Goal: Task Accomplishment & Management: Complete application form

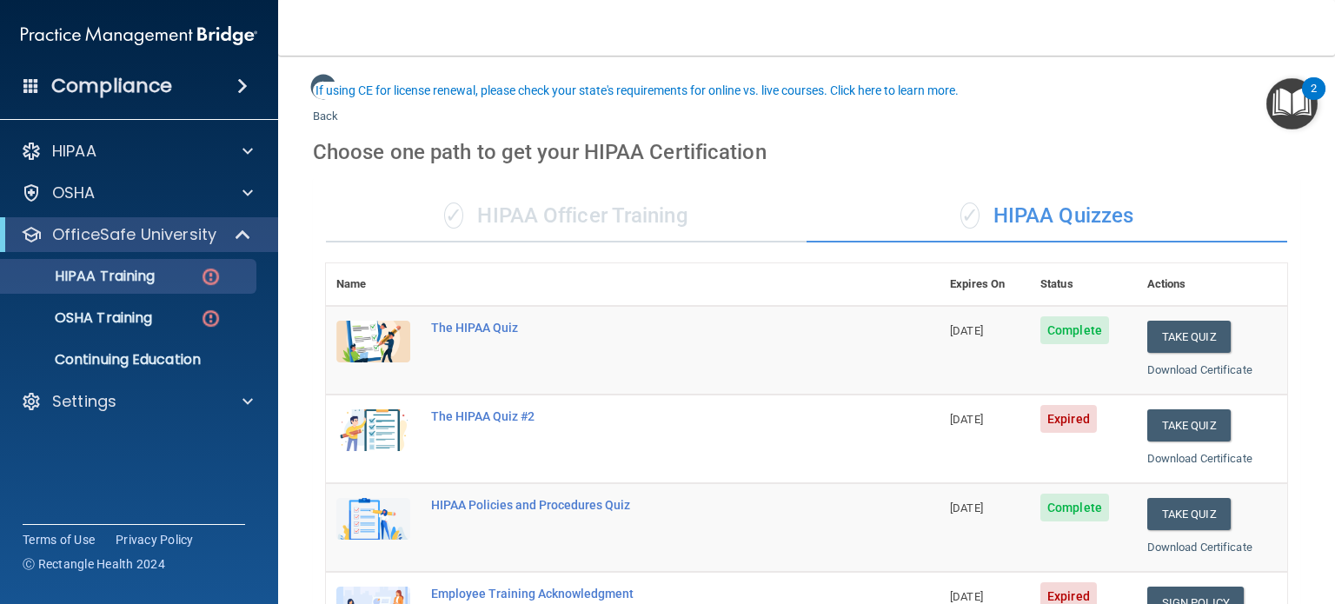
scroll to position [87, 0]
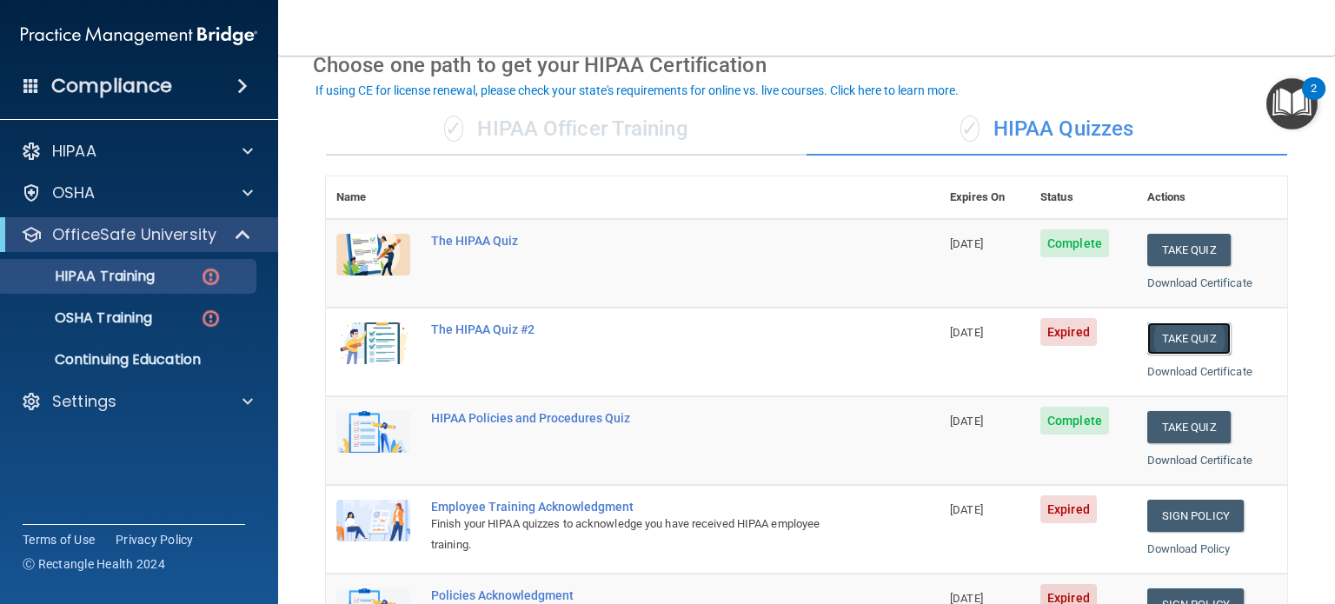
click at [1167, 337] on button "Take Quiz" at bounding box center [1188, 338] width 83 height 32
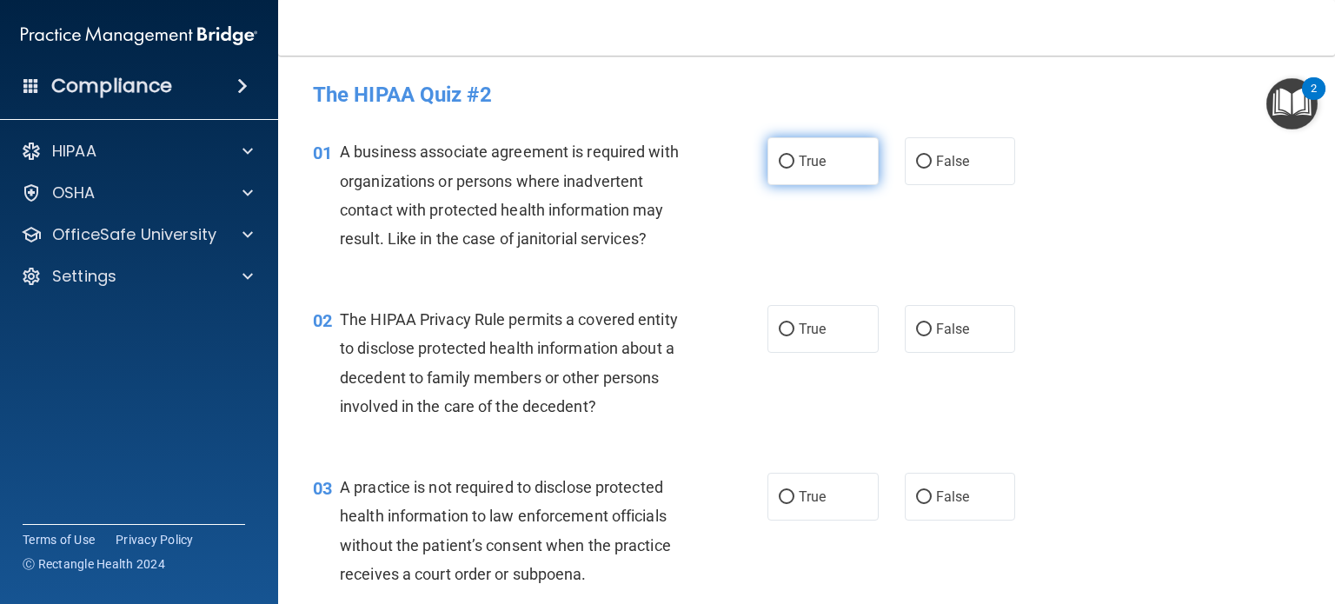
click at [780, 152] on label "True" at bounding box center [822, 161] width 111 height 48
click at [780, 156] on input "True" at bounding box center [787, 162] width 16 height 13
radio input "true"
drag, startPoint x: 918, startPoint y: 332, endPoint x: 826, endPoint y: 479, distance: 173.4
click at [917, 331] on input "False" at bounding box center [924, 329] width 16 height 13
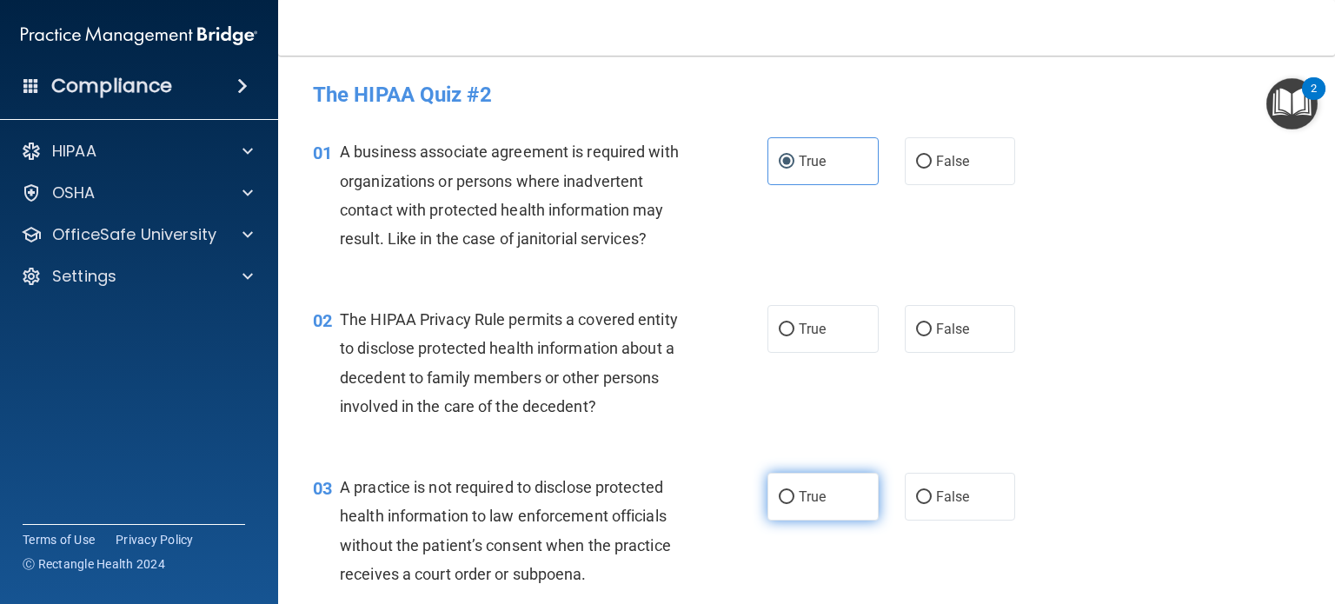
radio input "true"
click at [786, 510] on label "True" at bounding box center [822, 497] width 111 height 48
click at [786, 504] on input "True" at bounding box center [787, 497] width 16 height 13
radio input "true"
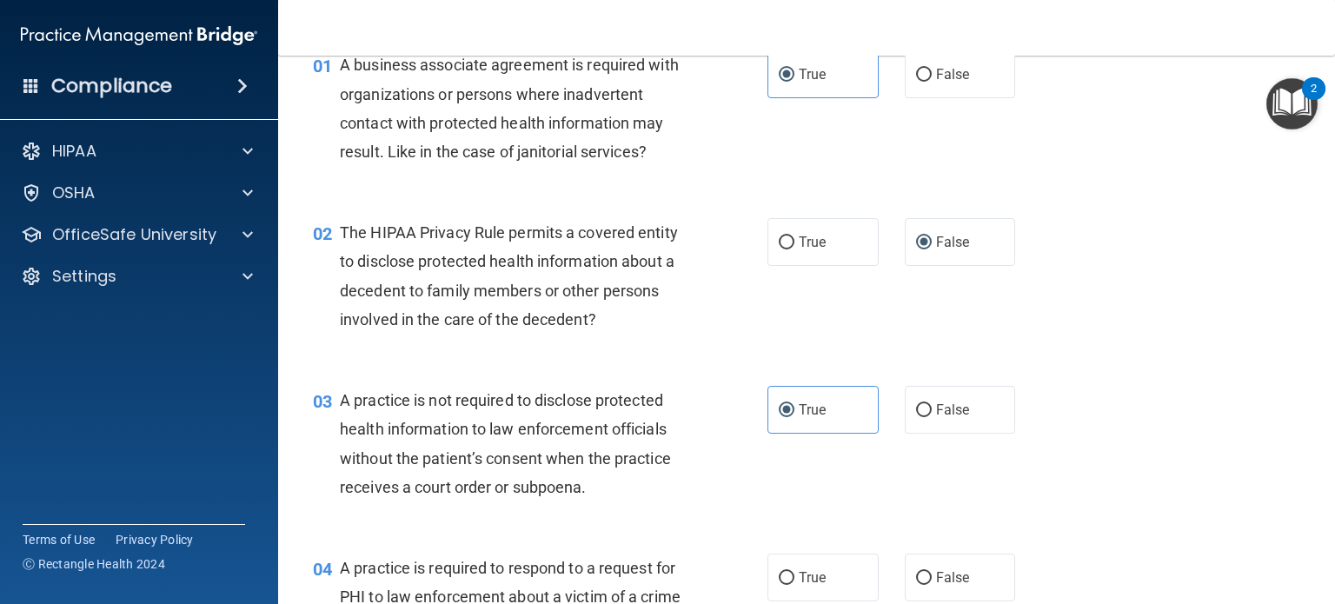
scroll to position [261, 0]
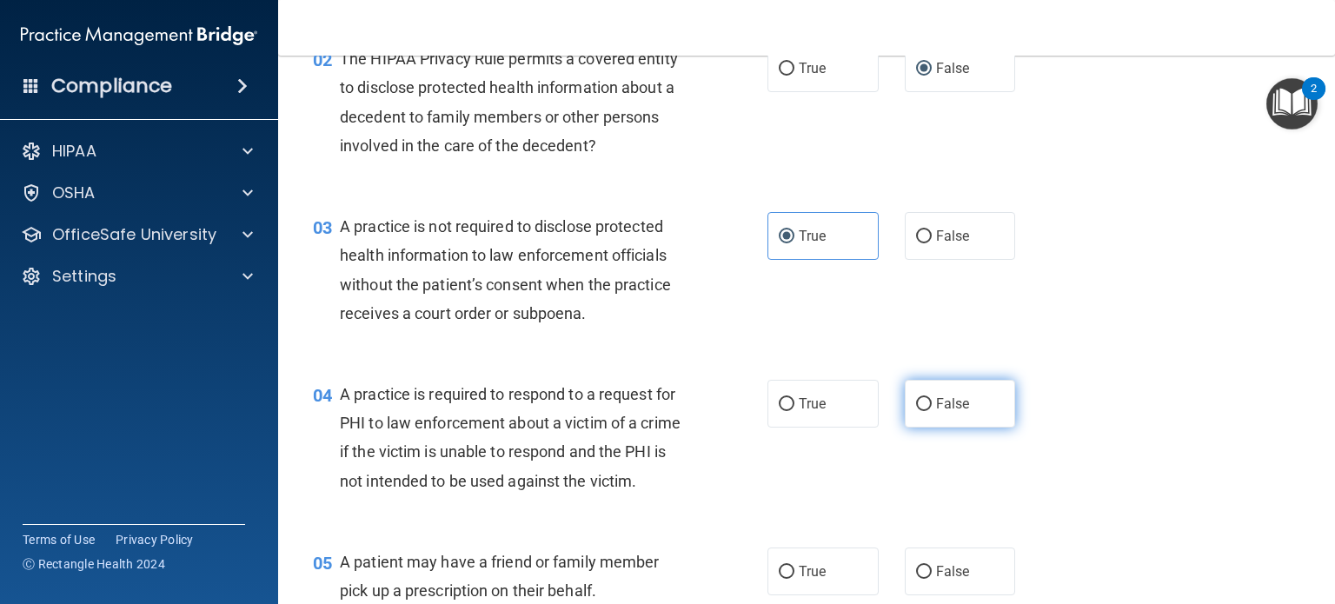
click at [955, 401] on span "False" at bounding box center [953, 403] width 34 height 17
click at [932, 401] on input "False" at bounding box center [924, 404] width 16 height 13
radio input "true"
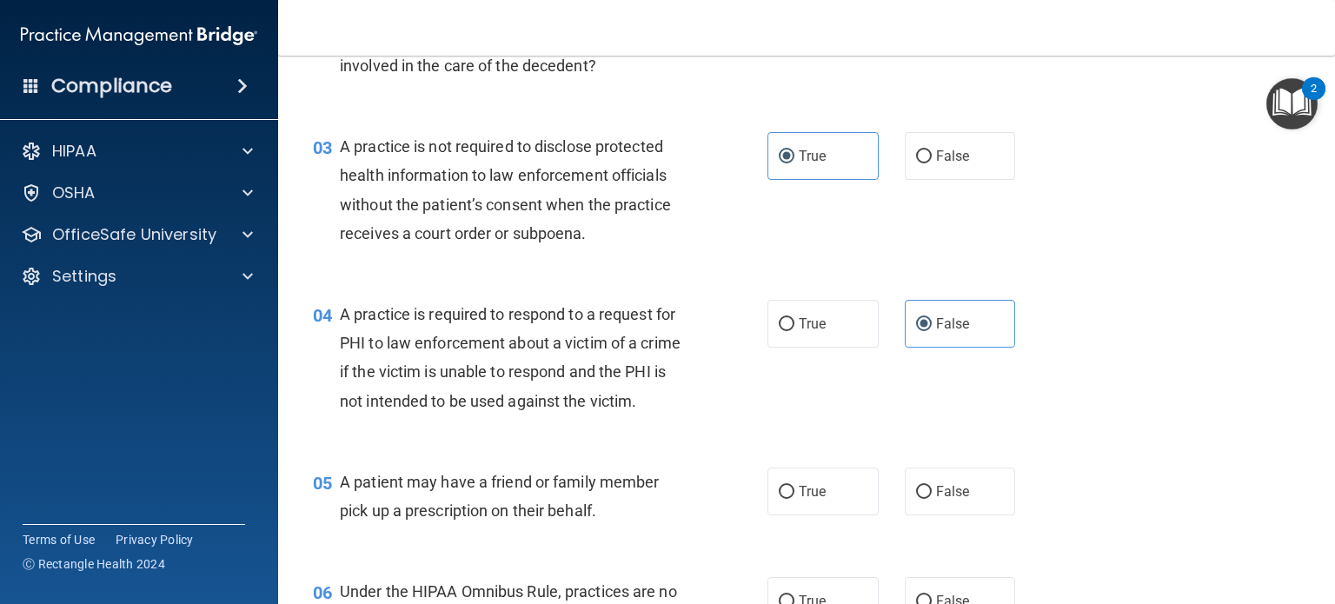
scroll to position [435, 0]
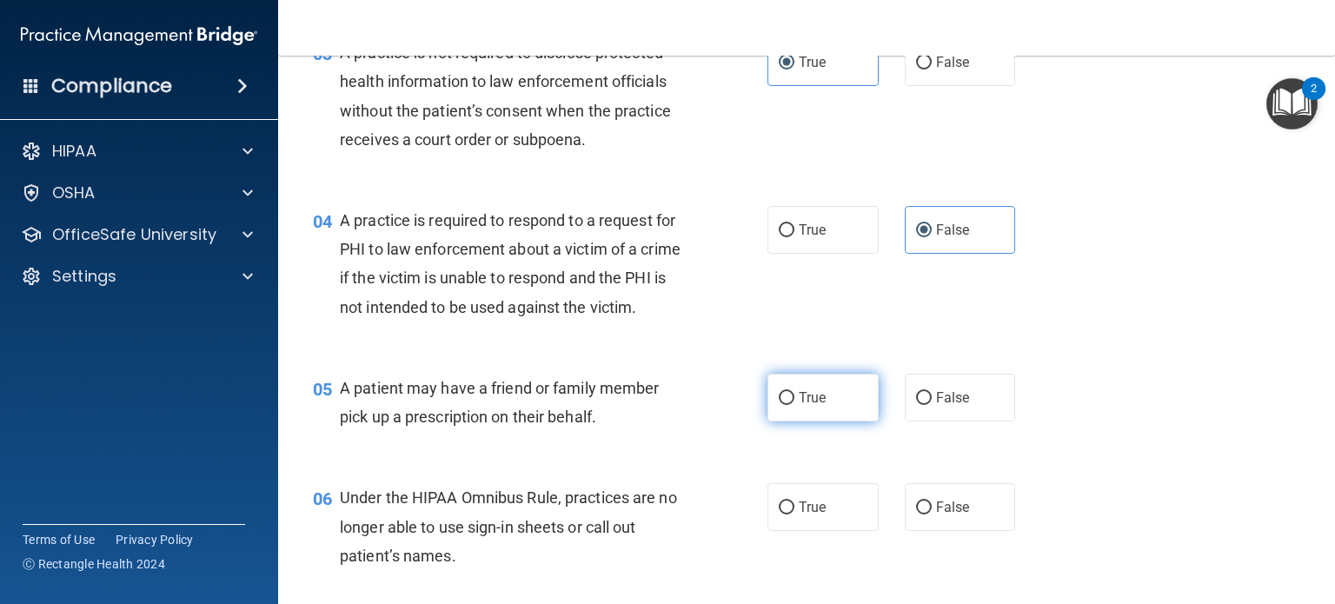
click at [846, 421] on label "True" at bounding box center [822, 398] width 111 height 48
click at [794, 405] on input "True" at bounding box center [787, 398] width 16 height 13
radio input "true"
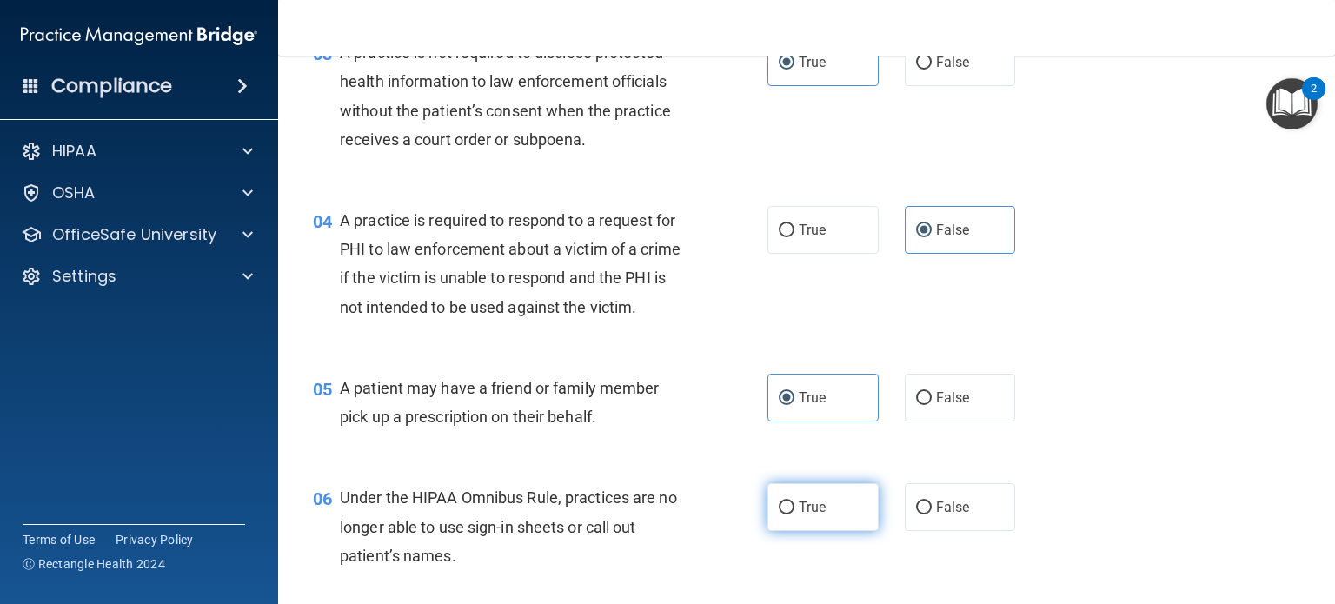
click at [835, 531] on label "True" at bounding box center [822, 507] width 111 height 48
click at [794, 514] on input "True" at bounding box center [787, 507] width 16 height 13
radio input "true"
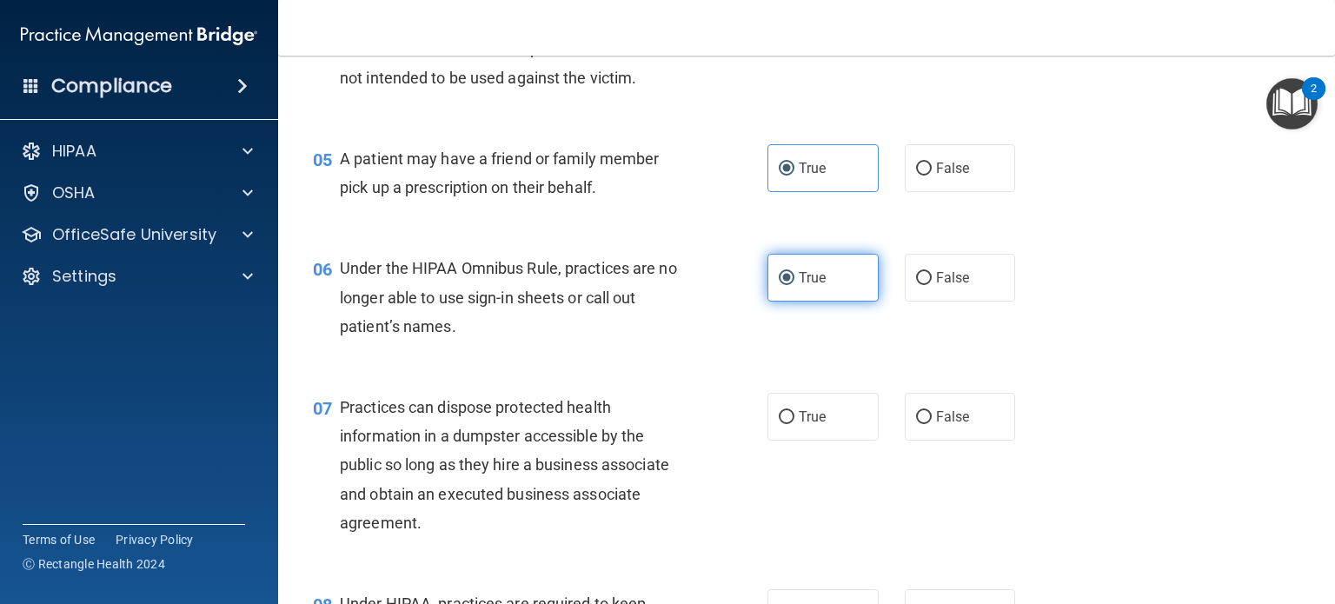
scroll to position [695, 0]
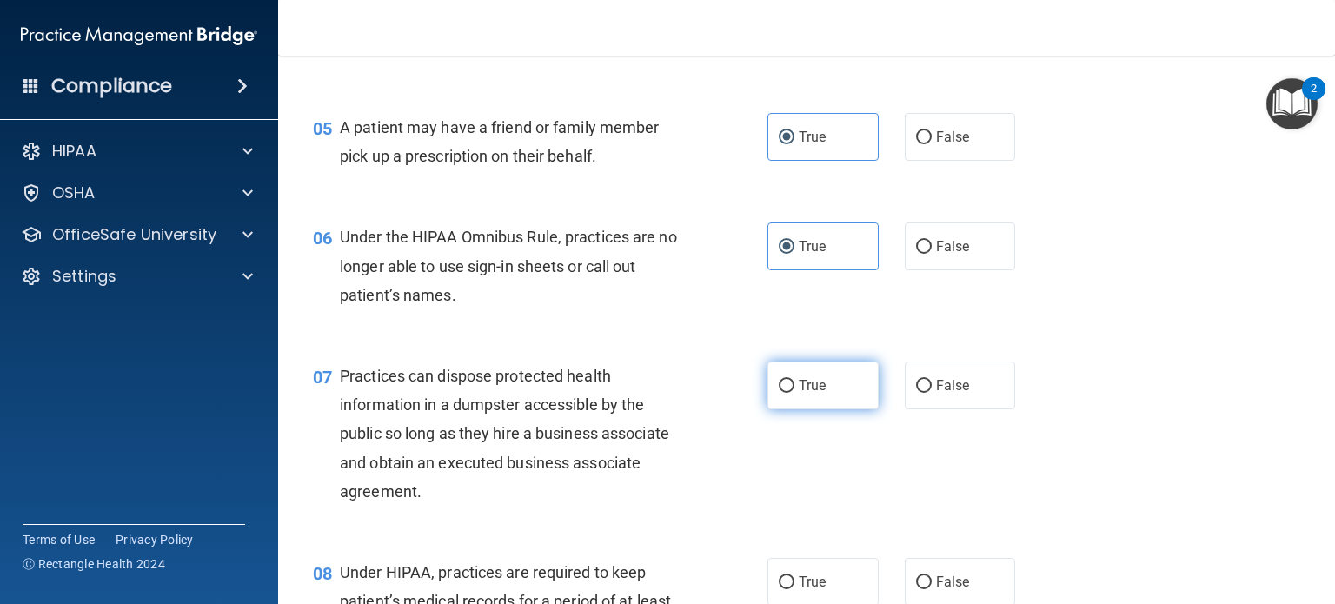
click at [826, 409] on label "True" at bounding box center [822, 386] width 111 height 48
click at [794, 393] on input "True" at bounding box center [787, 386] width 16 height 13
radio input "true"
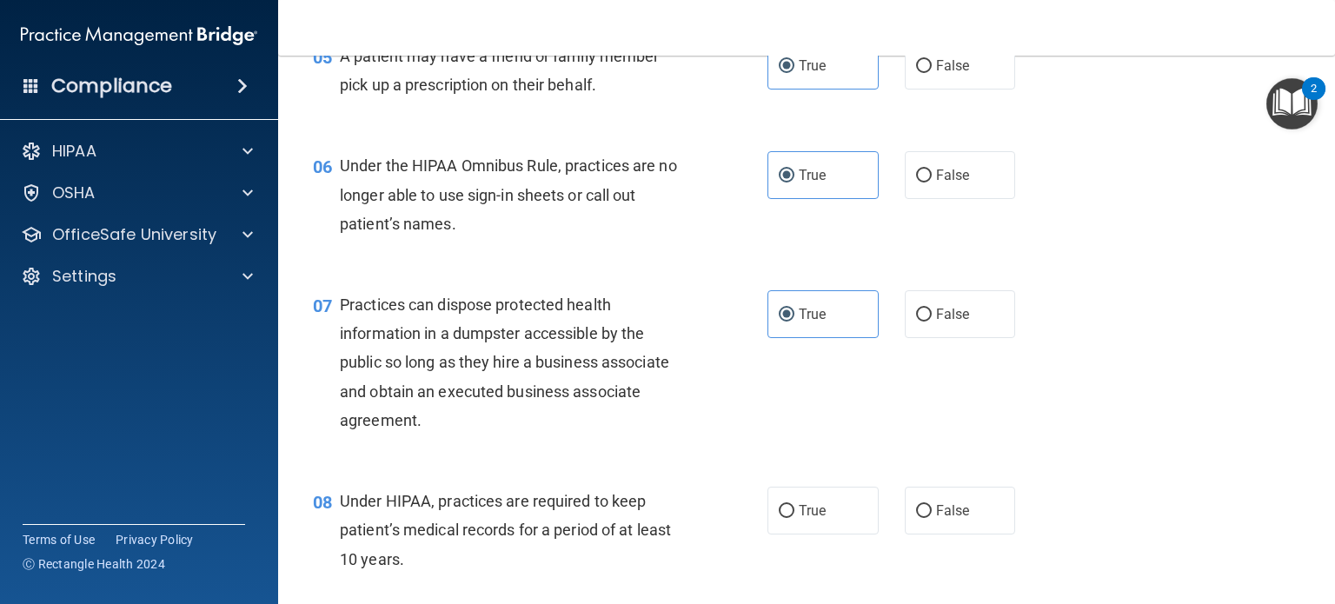
scroll to position [869, 0]
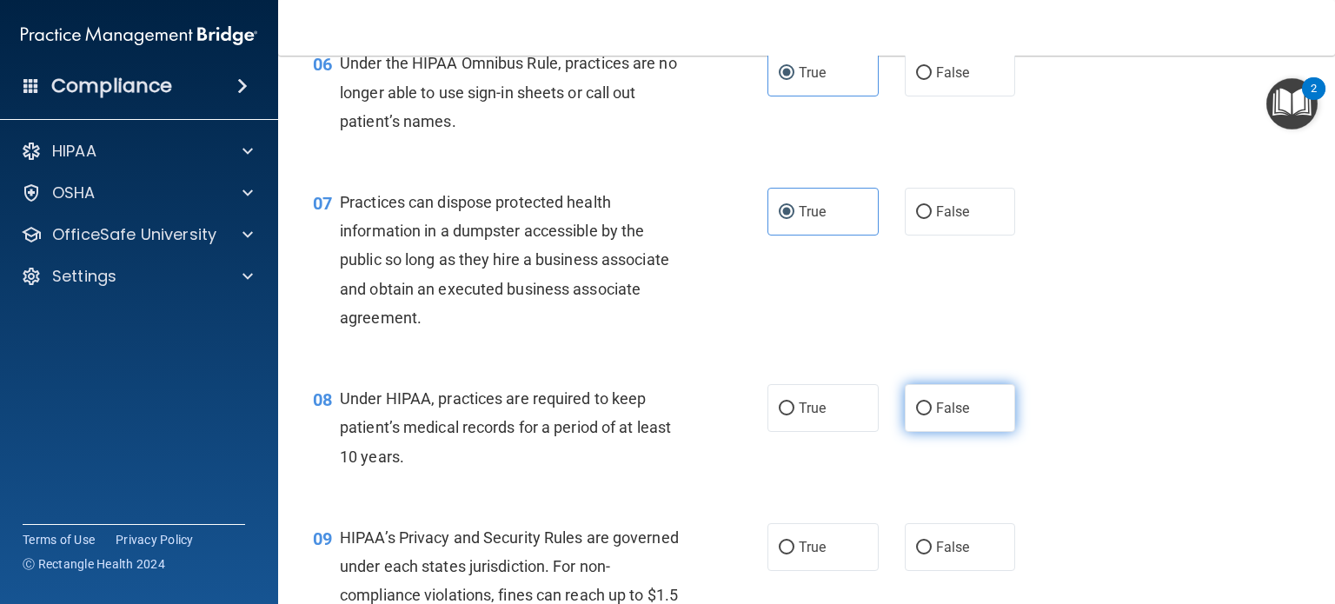
click at [935, 427] on label "False" at bounding box center [960, 408] width 111 height 48
click at [932, 415] on input "False" at bounding box center [924, 408] width 16 height 13
radio input "true"
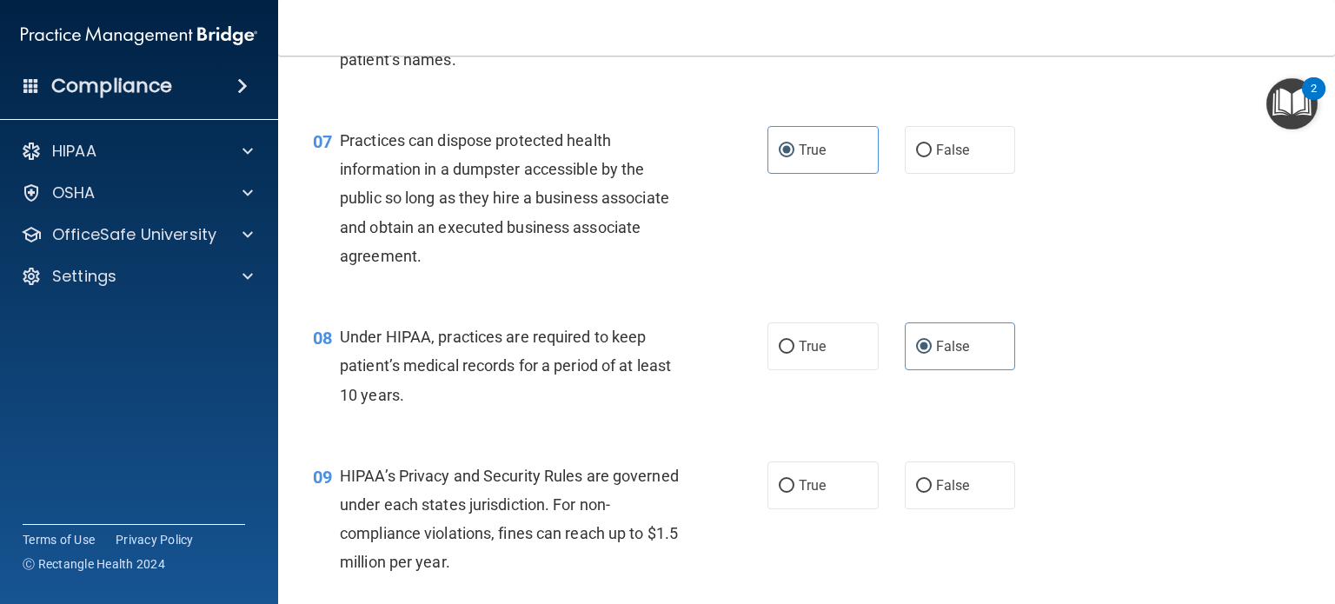
scroll to position [1130, 0]
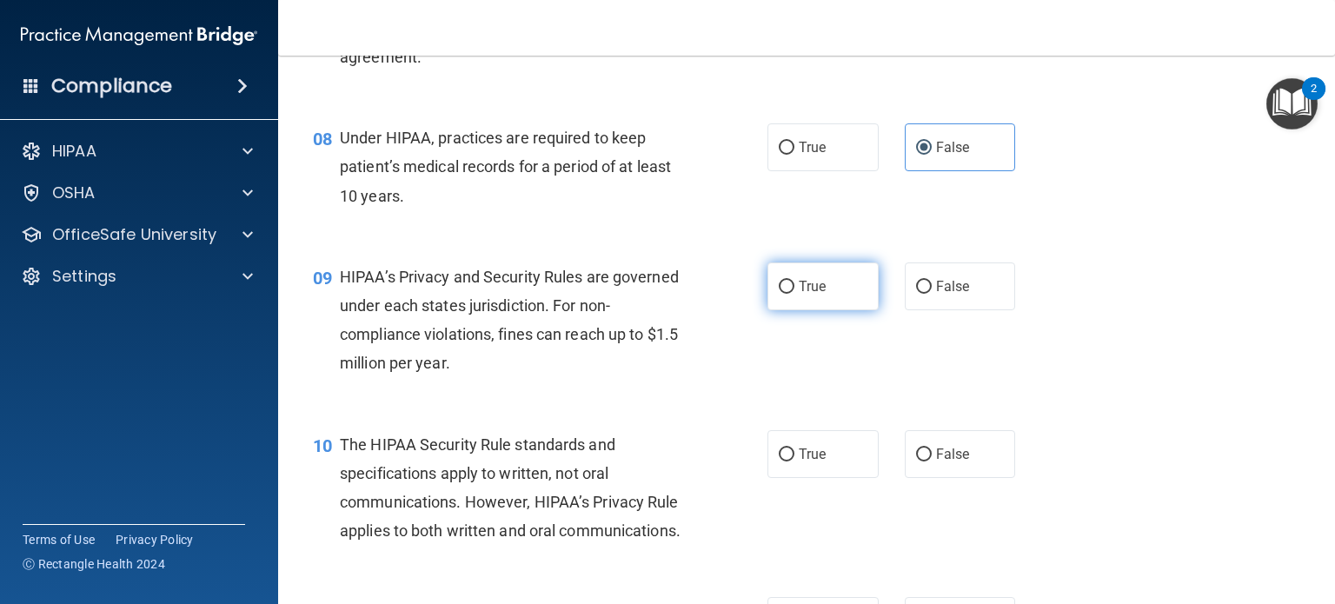
click at [834, 303] on label "True" at bounding box center [822, 286] width 111 height 48
click at [794, 294] on input "True" at bounding box center [787, 287] width 16 height 13
radio input "true"
click at [916, 461] on input "False" at bounding box center [924, 454] width 16 height 13
radio input "true"
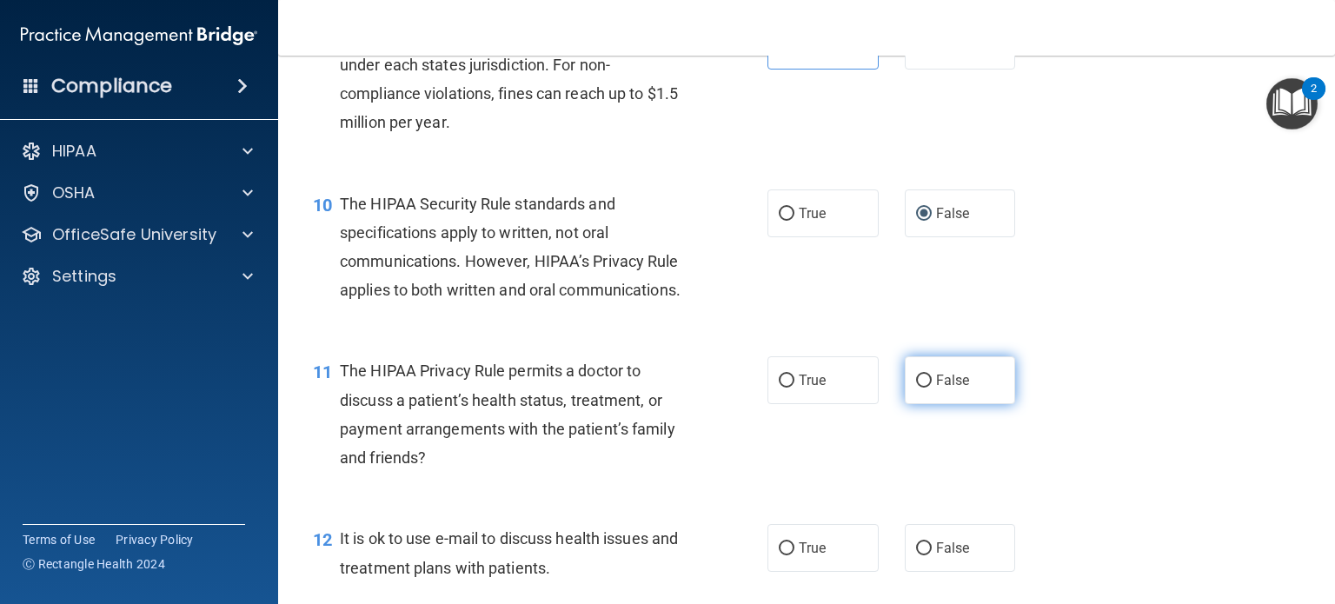
scroll to position [1477, 0]
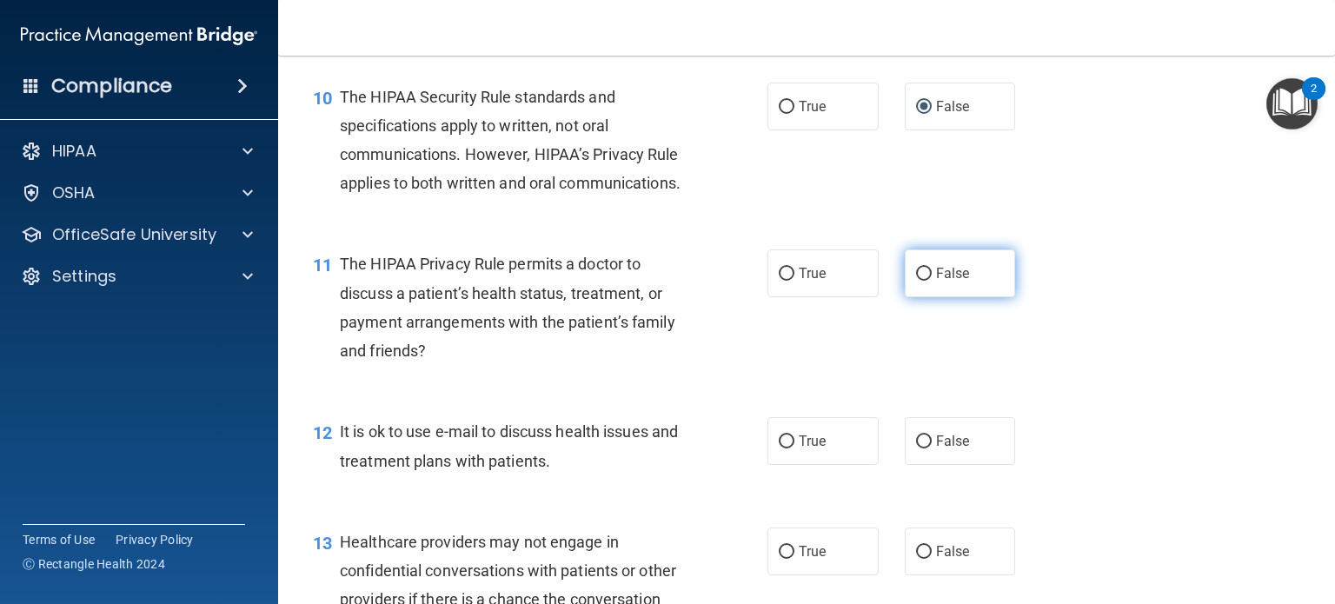
click at [954, 297] on label "False" at bounding box center [960, 273] width 111 height 48
click at [932, 281] on input "False" at bounding box center [924, 274] width 16 height 13
radio input "true"
click at [961, 505] on div "12 It is ok to use e-mail to discuss health issues and treatment plans with pat…" at bounding box center [806, 449] width 1013 height 109
click at [957, 449] on span "False" at bounding box center [953, 441] width 34 height 17
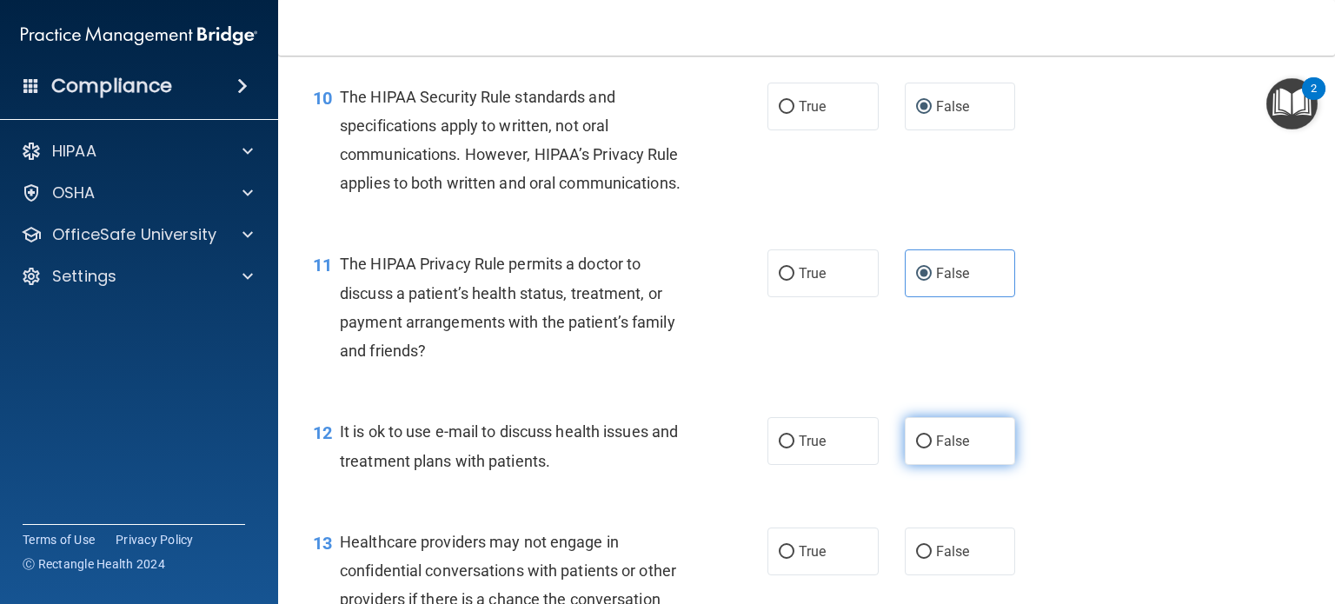
click at [932, 448] on input "False" at bounding box center [924, 441] width 16 height 13
radio input "true"
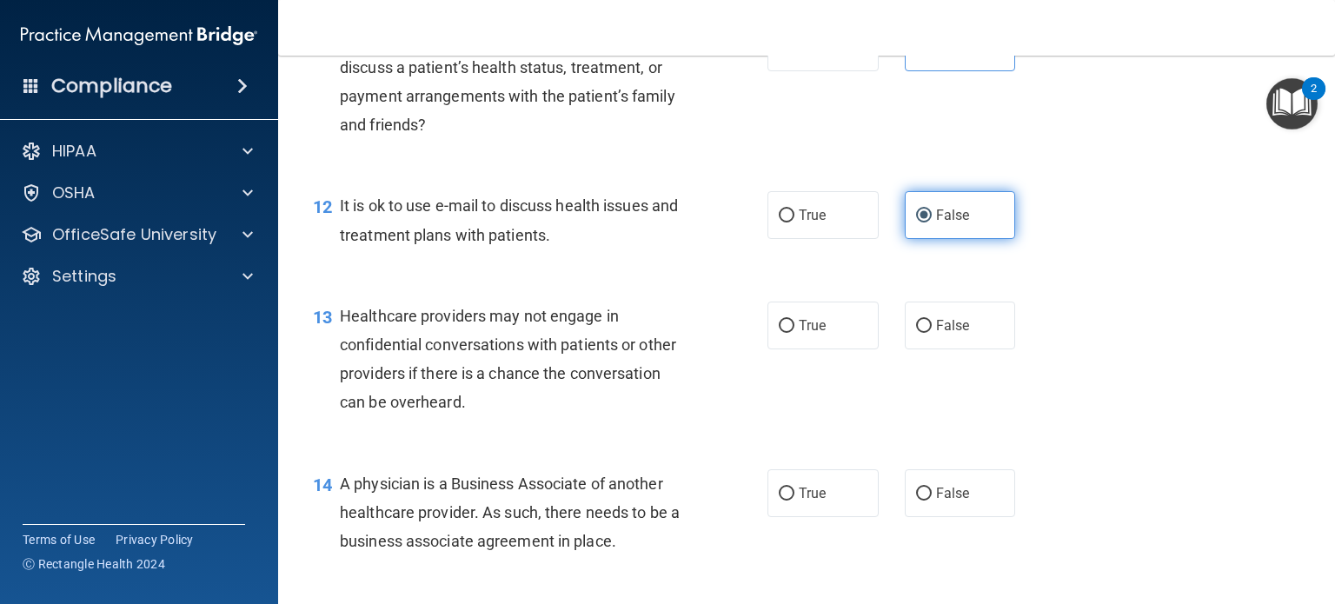
scroll to position [1738, 0]
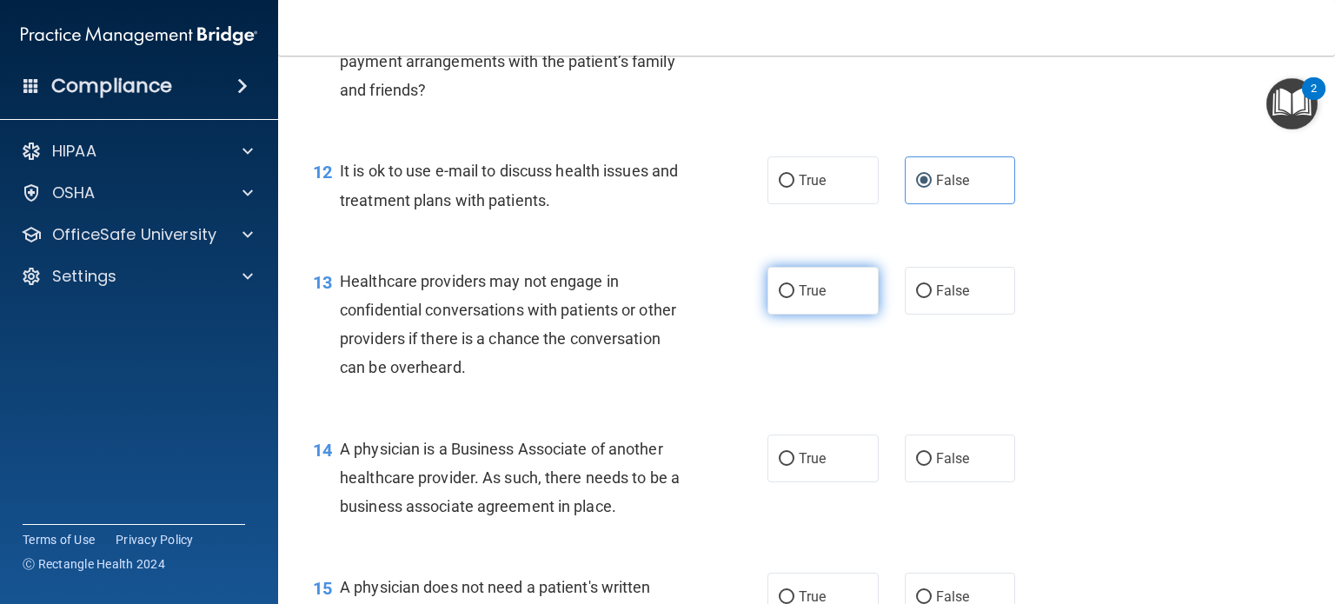
click at [828, 315] on label "True" at bounding box center [822, 291] width 111 height 48
click at [794, 298] on input "True" at bounding box center [787, 291] width 16 height 13
radio input "true"
click at [813, 467] on span "True" at bounding box center [812, 458] width 27 height 17
click at [794, 466] on input "True" at bounding box center [787, 459] width 16 height 13
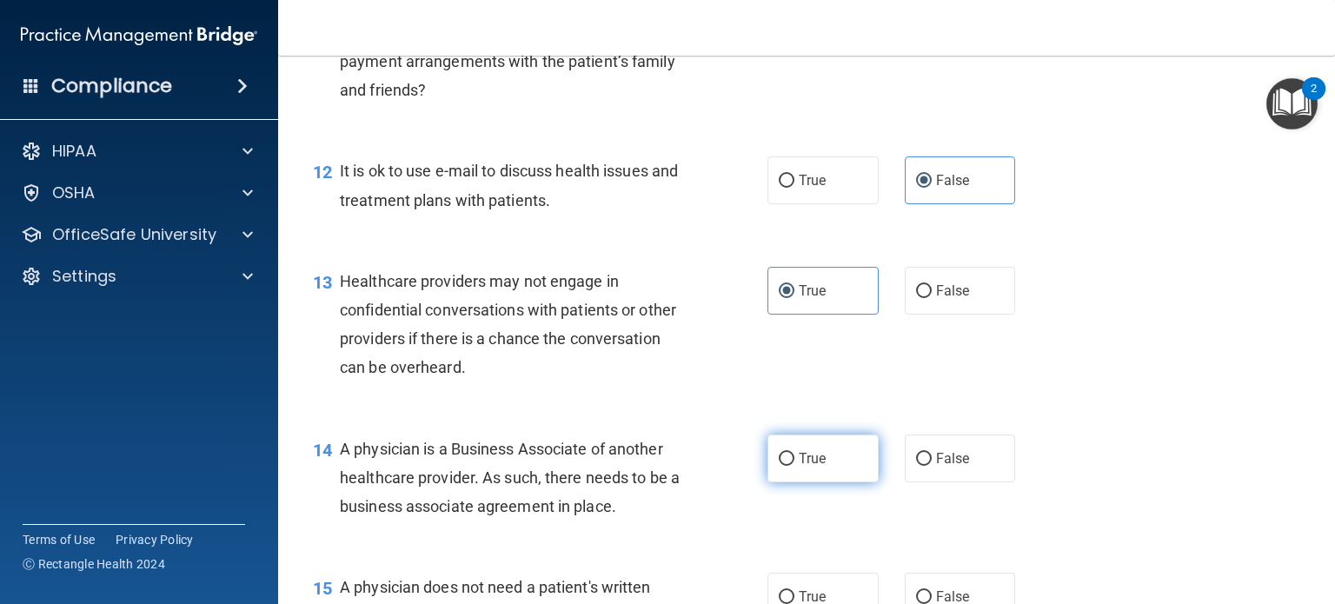
radio input "true"
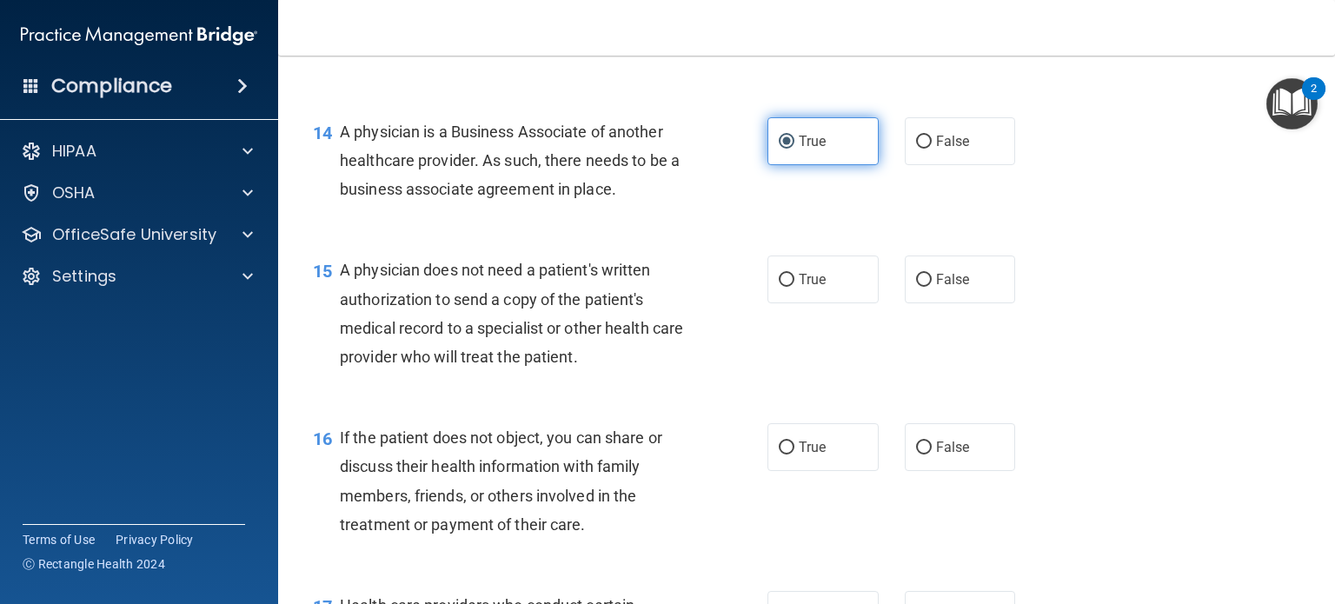
scroll to position [2086, 0]
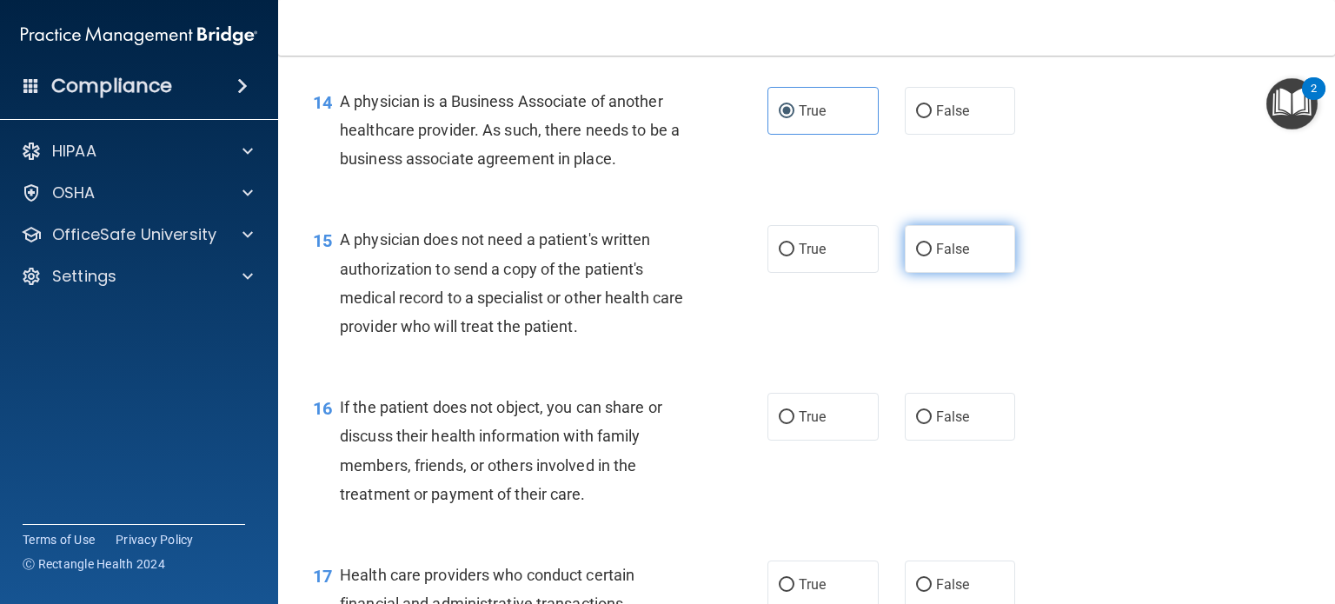
click at [926, 273] on label "False" at bounding box center [960, 249] width 111 height 48
click at [926, 256] on input "False" at bounding box center [924, 249] width 16 height 13
radio input "true"
click at [936, 425] on span "False" at bounding box center [953, 416] width 34 height 17
click at [928, 424] on input "False" at bounding box center [924, 417] width 16 height 13
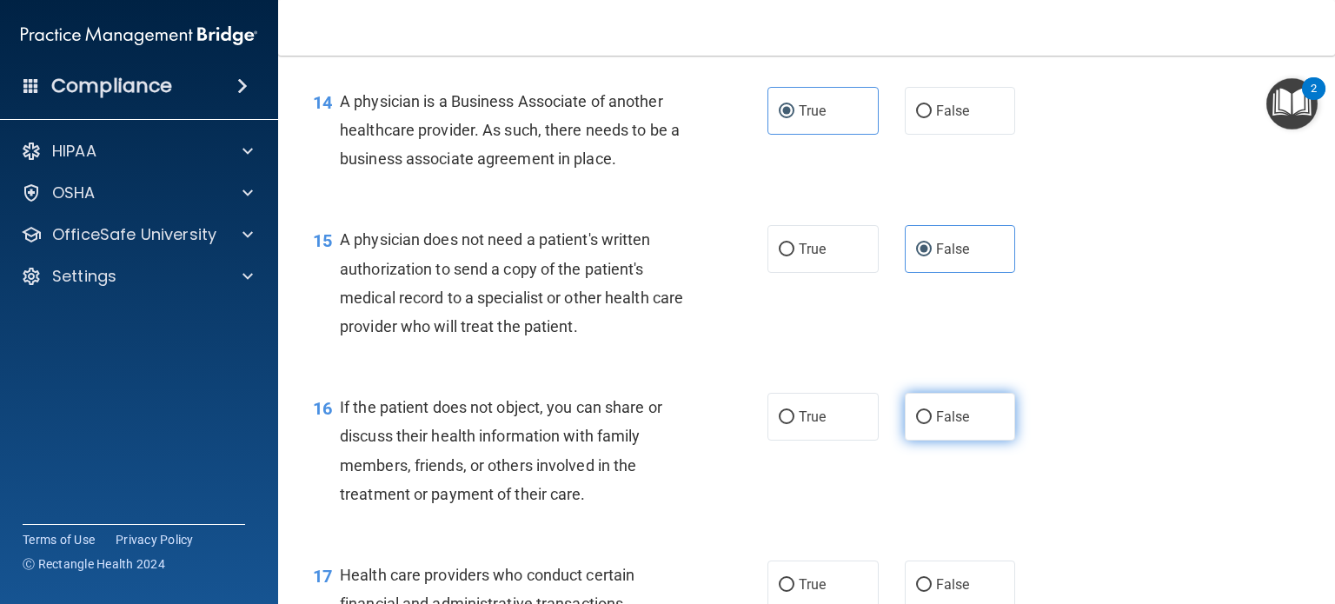
radio input "true"
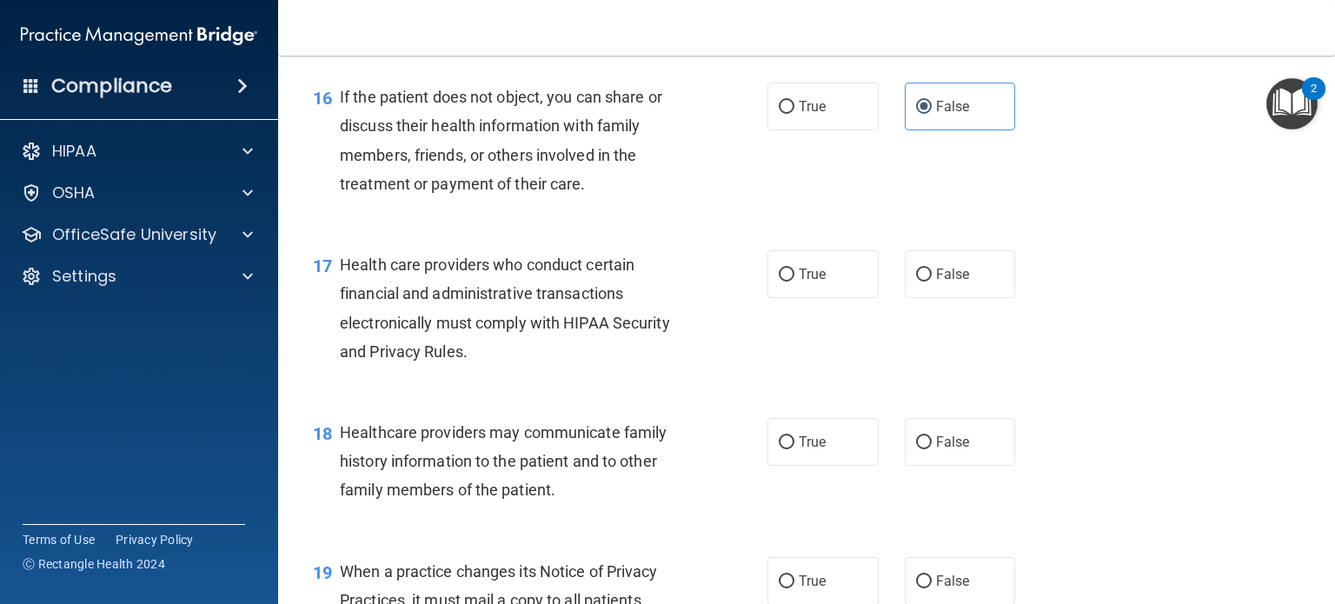
scroll to position [2433, 0]
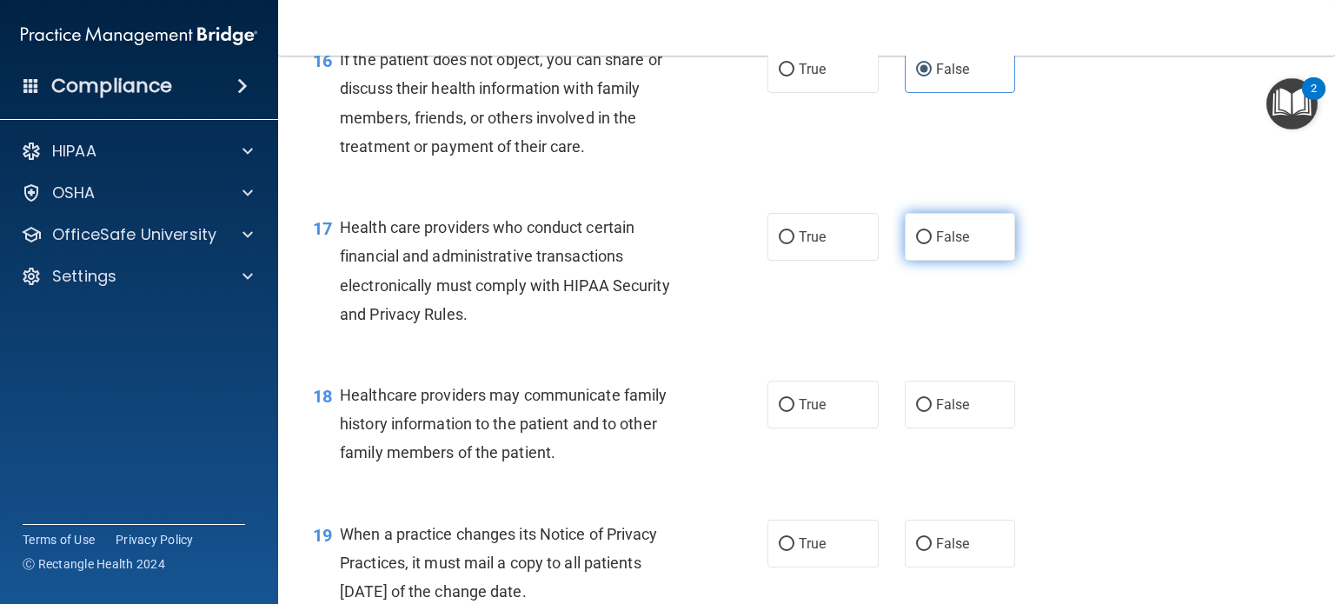
click at [919, 244] on input "False" at bounding box center [924, 237] width 16 height 13
radio input "true"
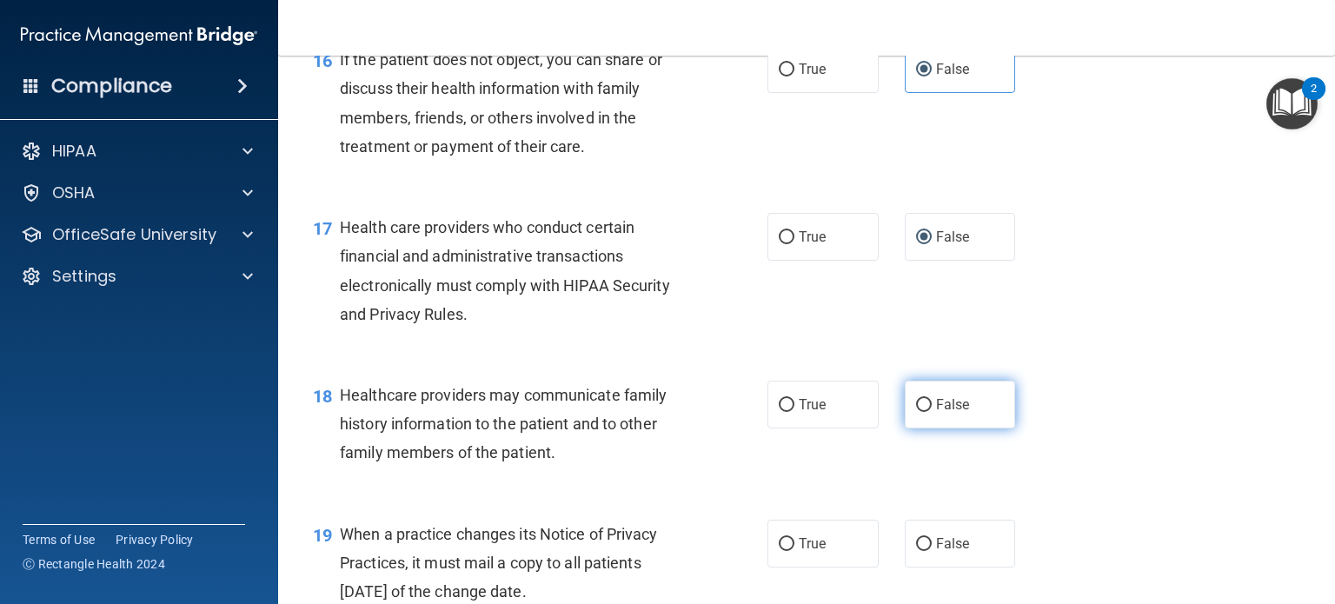
click at [916, 412] on input "False" at bounding box center [924, 405] width 16 height 13
radio input "true"
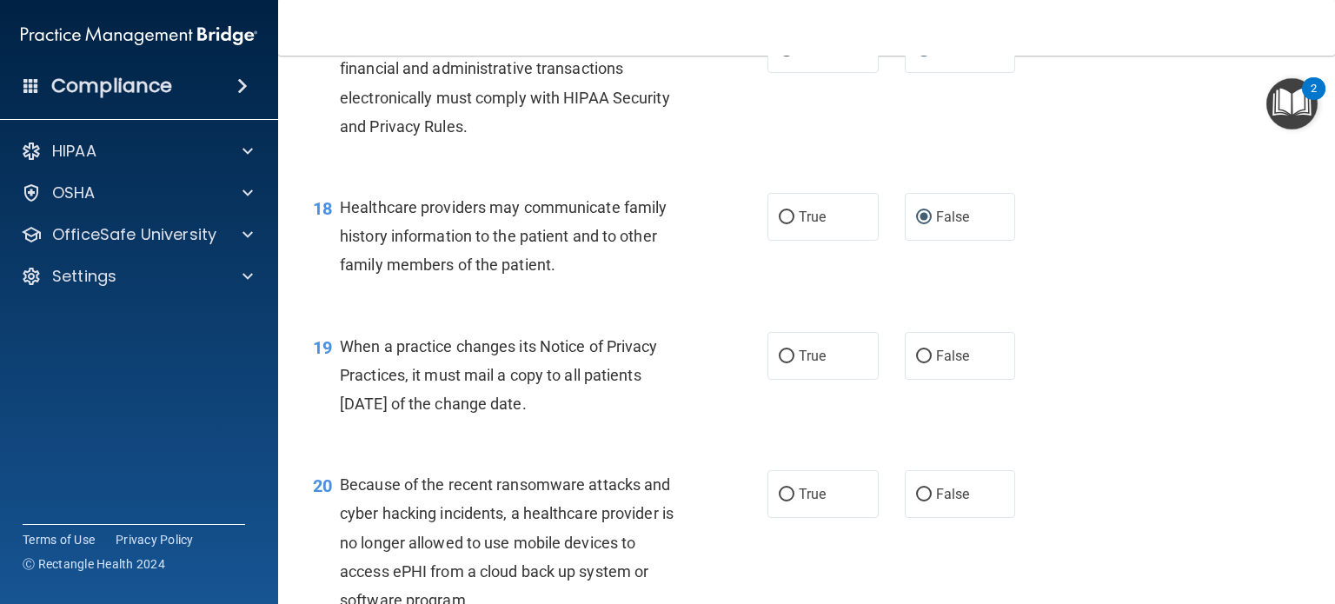
scroll to position [2694, 0]
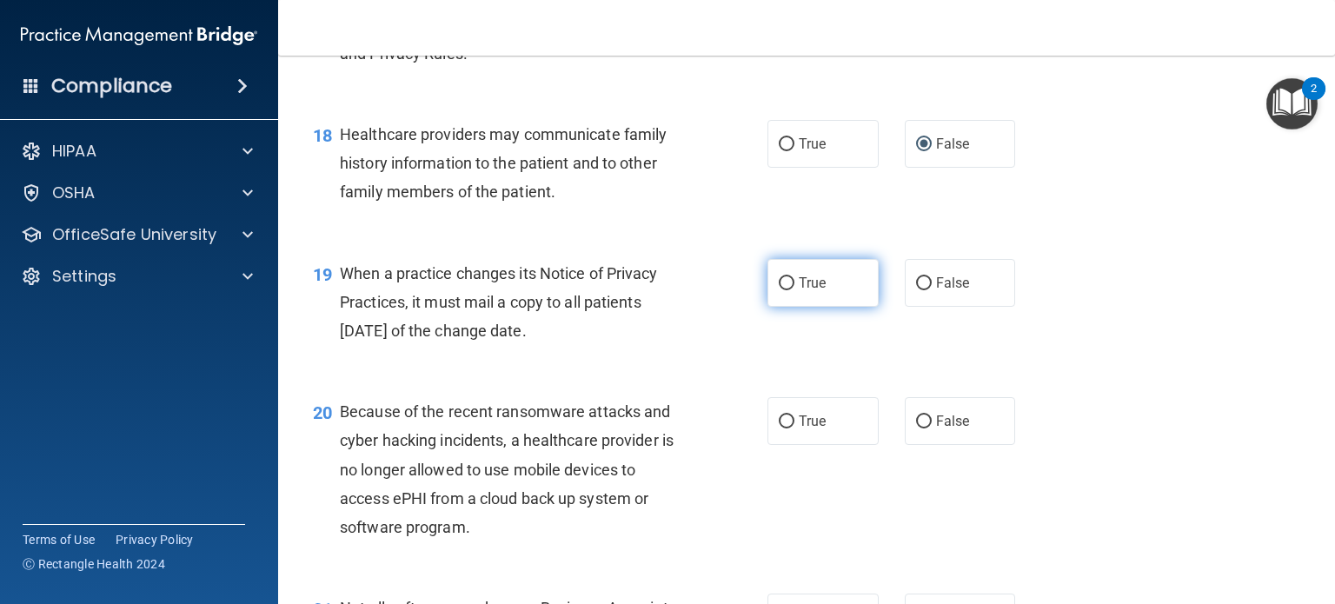
click at [825, 307] on label "True" at bounding box center [822, 283] width 111 height 48
click at [794, 290] on input "True" at bounding box center [787, 283] width 16 height 13
radio input "true"
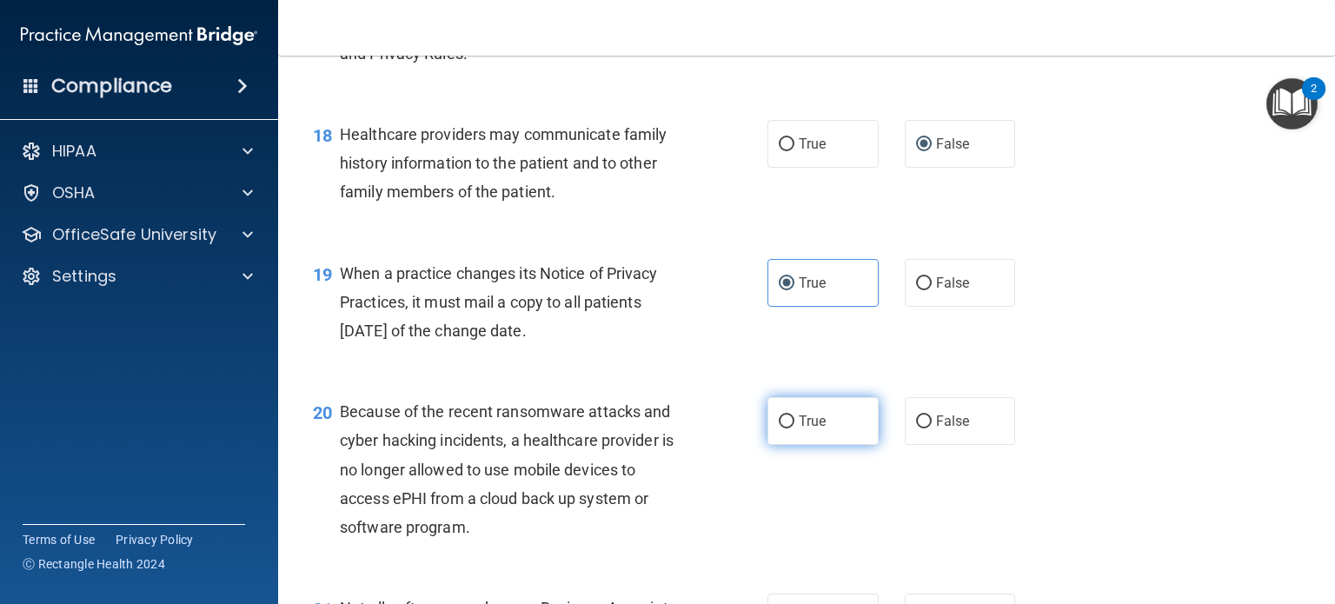
click at [817, 429] on span "True" at bounding box center [812, 421] width 27 height 17
click at [794, 428] on input "True" at bounding box center [787, 421] width 16 height 13
radio input "true"
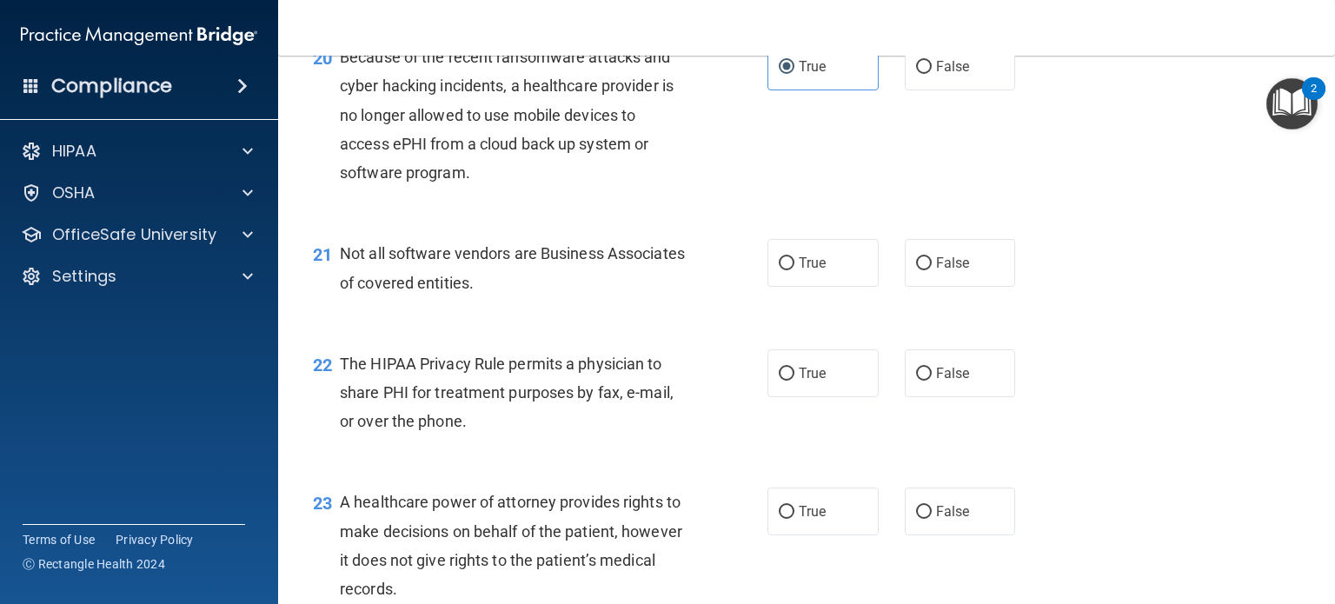
scroll to position [2955, 0]
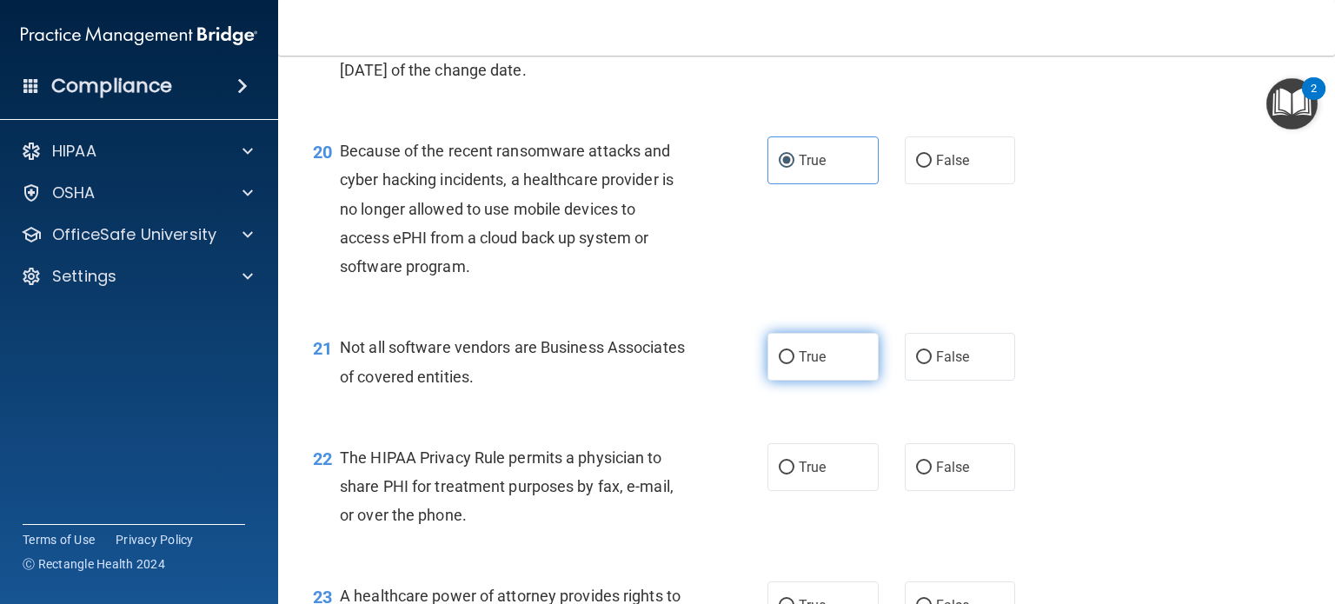
click at [824, 381] on label "True" at bounding box center [822, 357] width 111 height 48
click at [794, 364] on input "True" at bounding box center [787, 357] width 16 height 13
radio input "true"
click at [944, 475] on span "False" at bounding box center [953, 467] width 34 height 17
click at [932, 474] on input "False" at bounding box center [924, 467] width 16 height 13
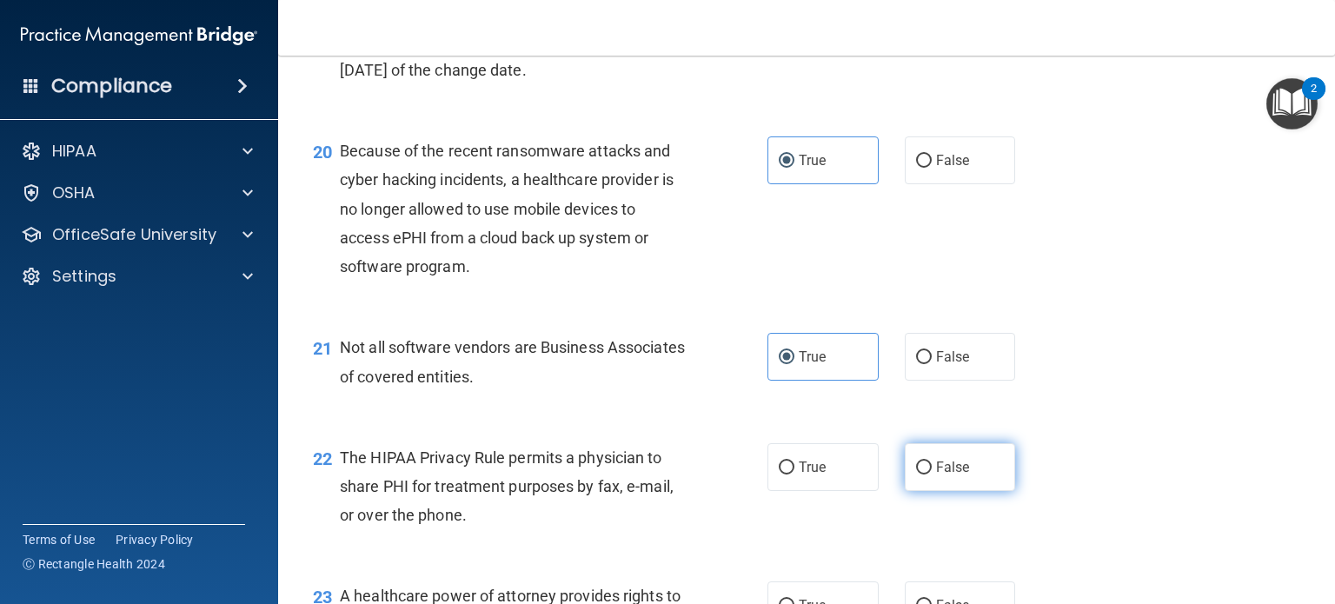
radio input "true"
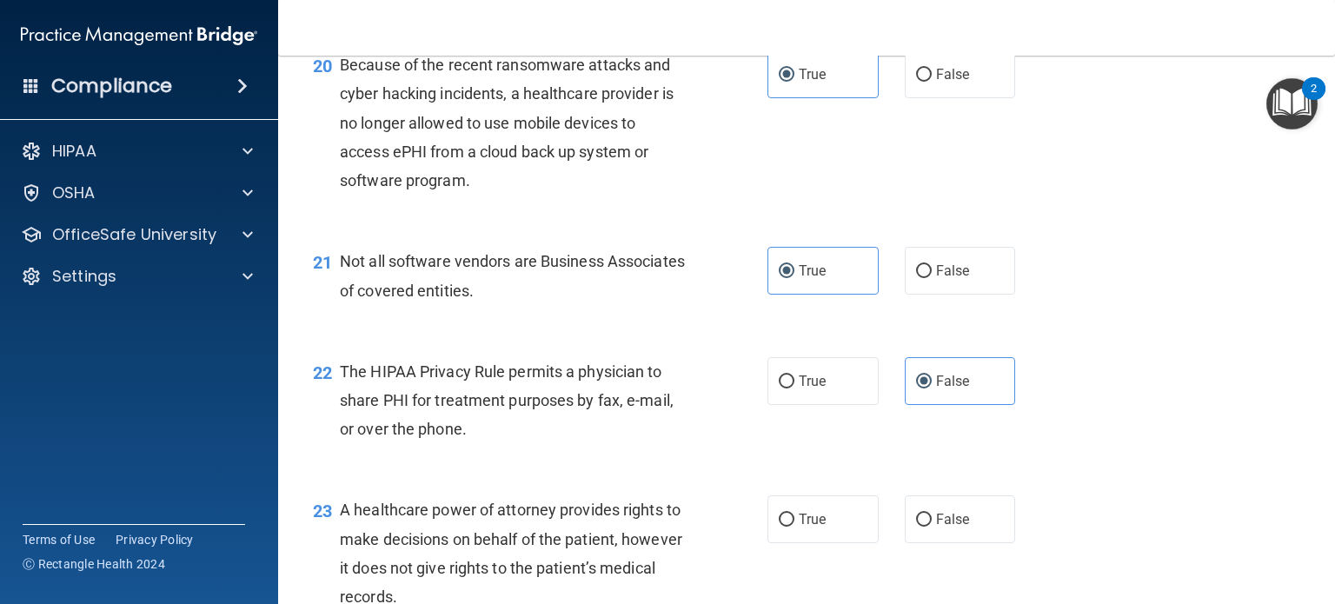
scroll to position [3042, 0]
click at [789, 542] on label "True" at bounding box center [822, 518] width 111 height 48
click at [789, 526] on input "True" at bounding box center [787, 519] width 16 height 13
radio input "true"
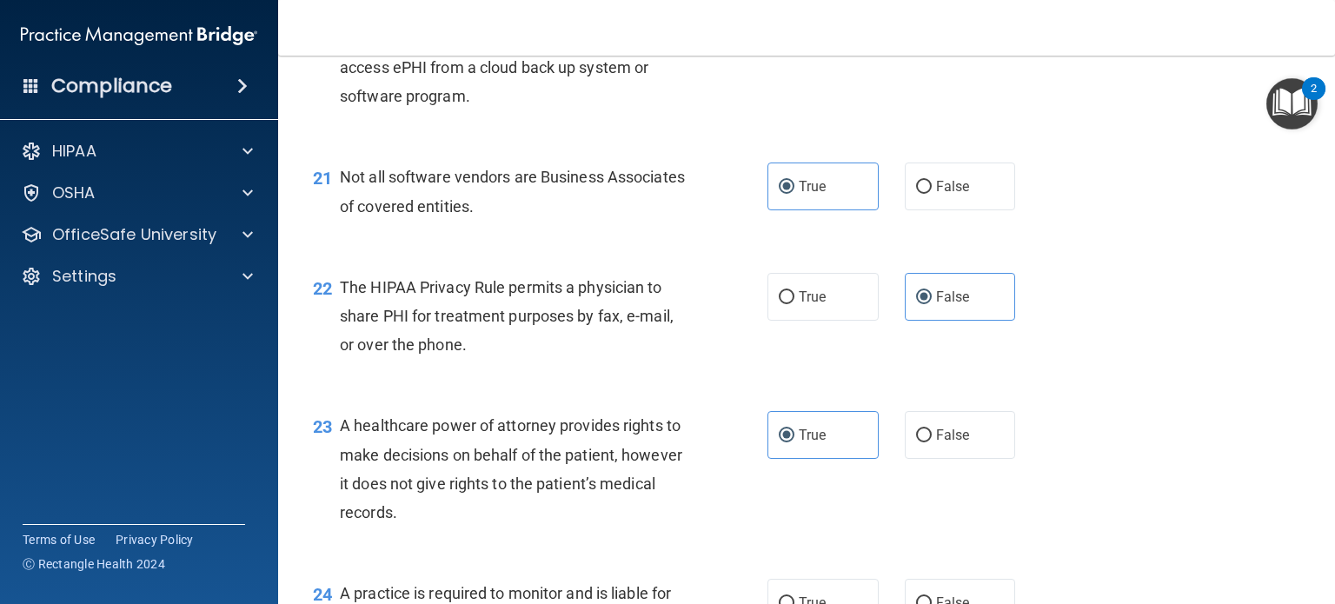
scroll to position [3302, 0]
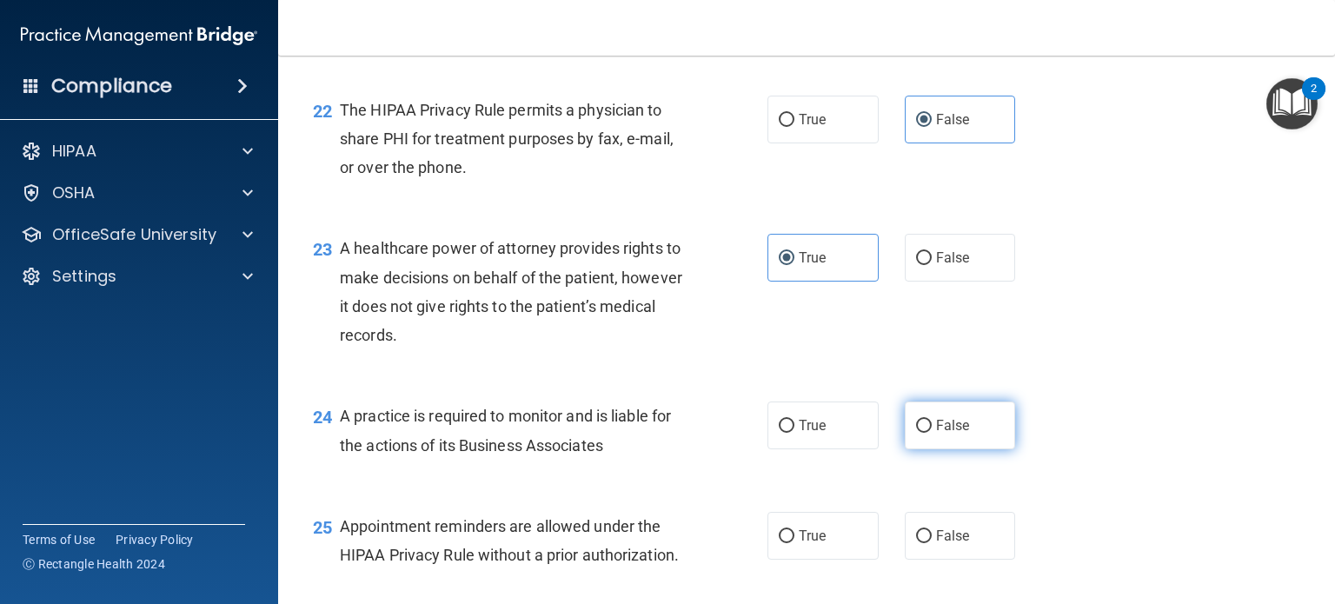
click at [919, 449] on label "False" at bounding box center [960, 425] width 111 height 48
click at [919, 433] on input "False" at bounding box center [924, 426] width 16 height 13
radio input "true"
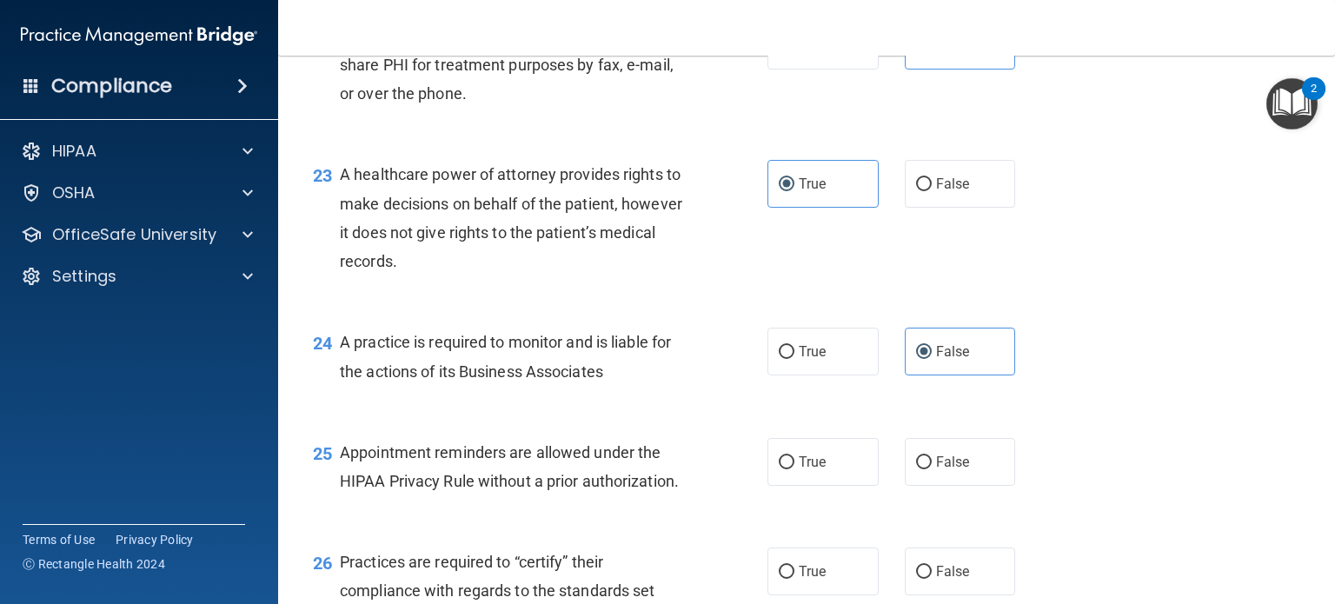
scroll to position [3563, 0]
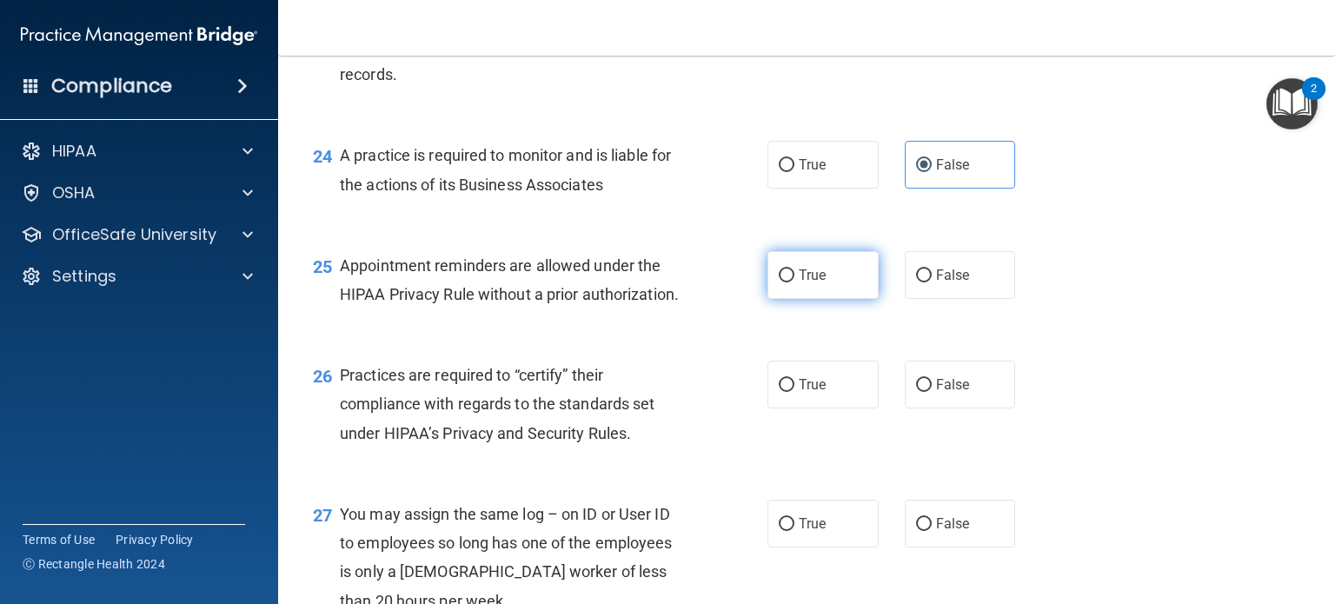
click at [825, 299] on label "True" at bounding box center [822, 275] width 111 height 48
click at [794, 282] on input "True" at bounding box center [787, 275] width 16 height 13
radio input "true"
click at [806, 393] on span "True" at bounding box center [812, 384] width 27 height 17
click at [794, 392] on input "True" at bounding box center [787, 385] width 16 height 13
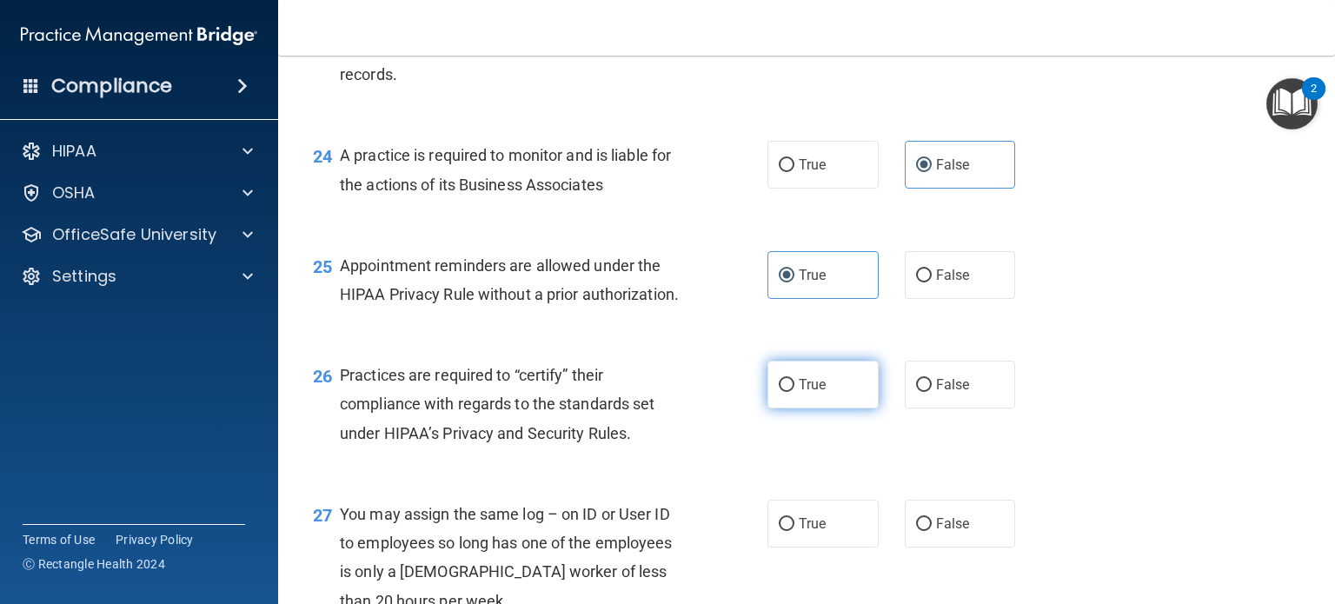
radio input "true"
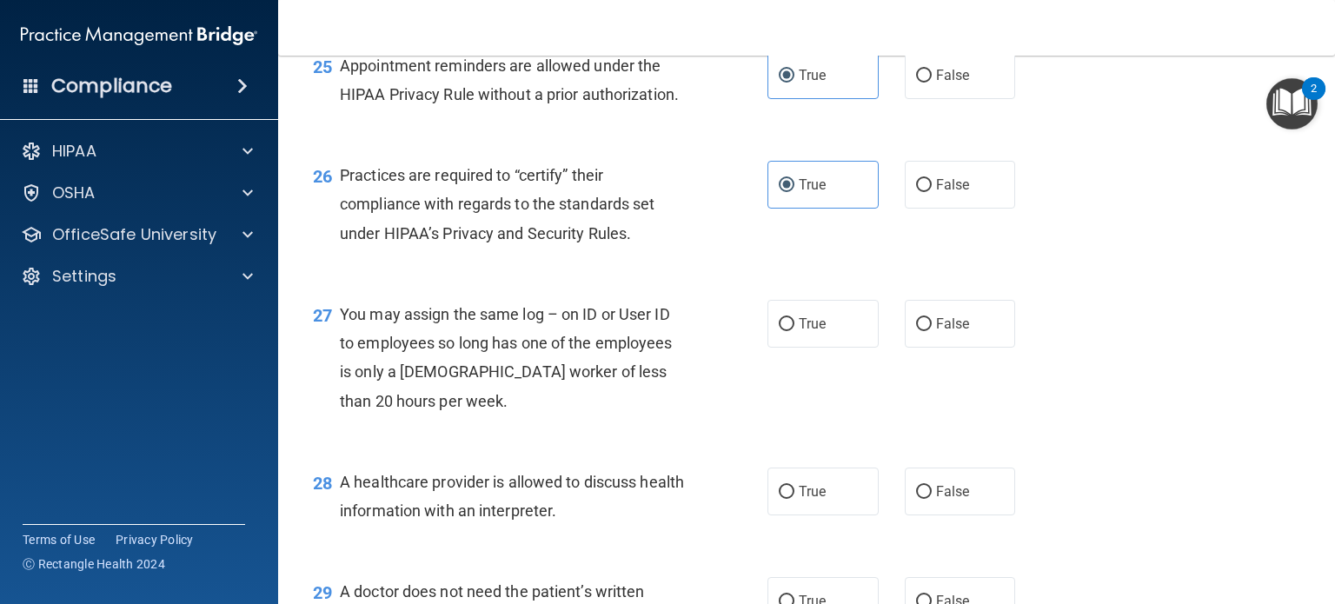
scroll to position [3824, 0]
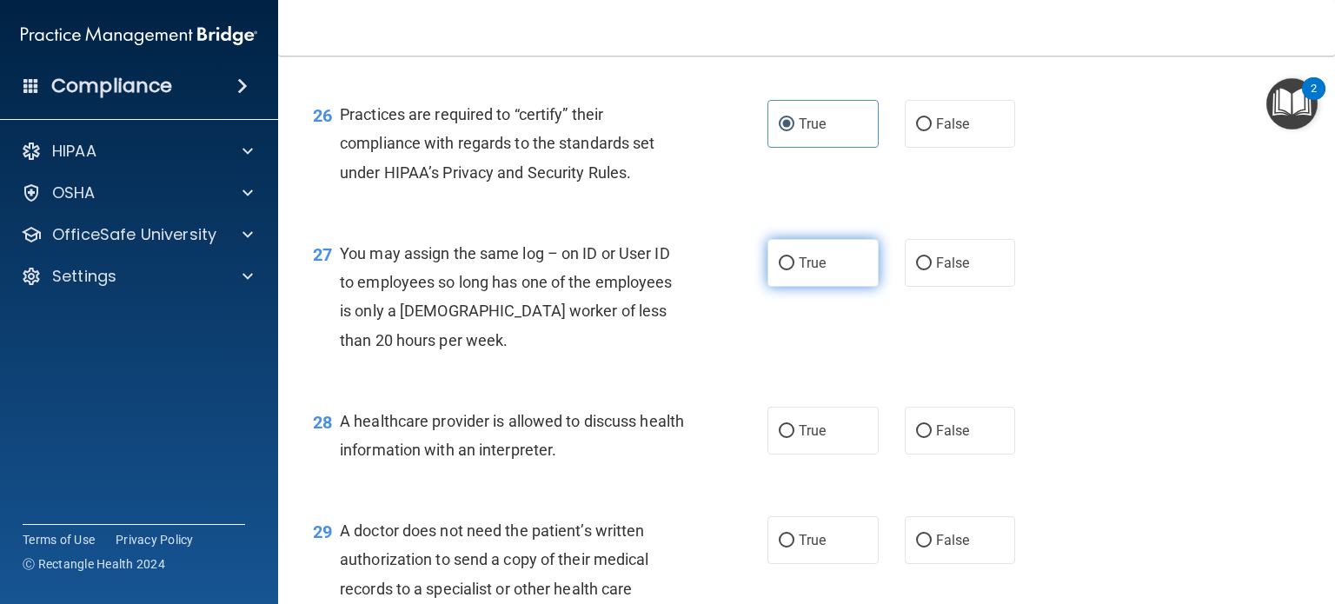
click at [814, 271] on span "True" at bounding box center [812, 263] width 27 height 17
click at [794, 270] on input "True" at bounding box center [787, 263] width 16 height 13
radio input "true"
click at [820, 455] on label "True" at bounding box center [822, 431] width 111 height 48
click at [794, 438] on input "True" at bounding box center [787, 431] width 16 height 13
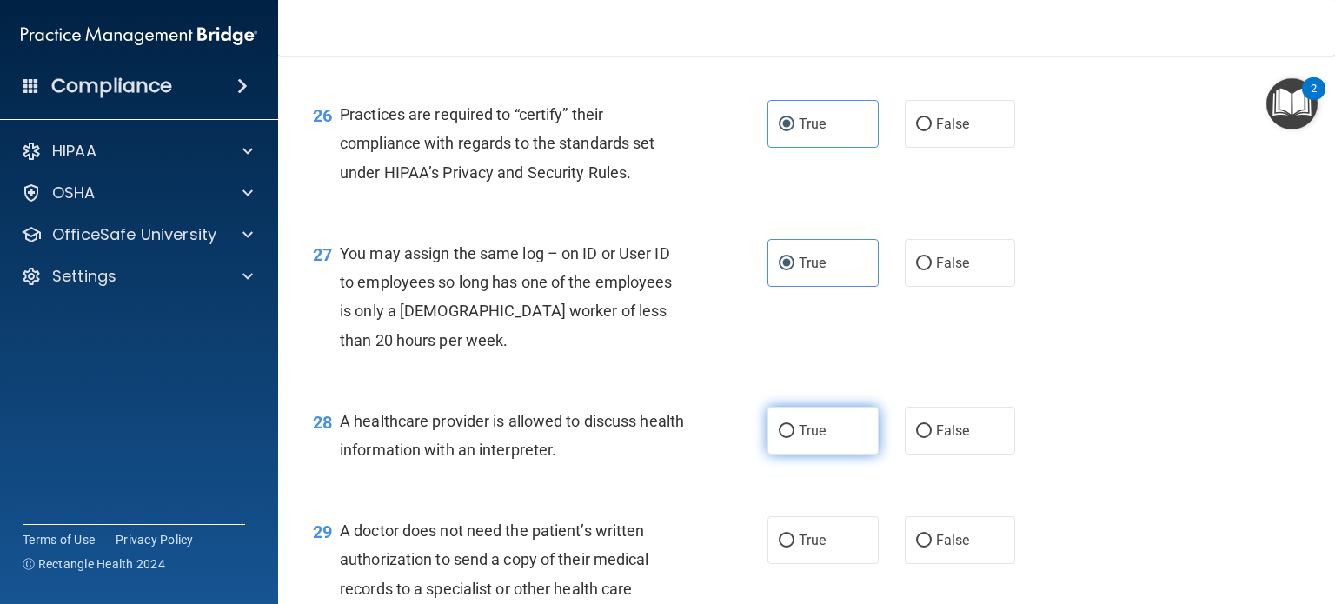
radio input "true"
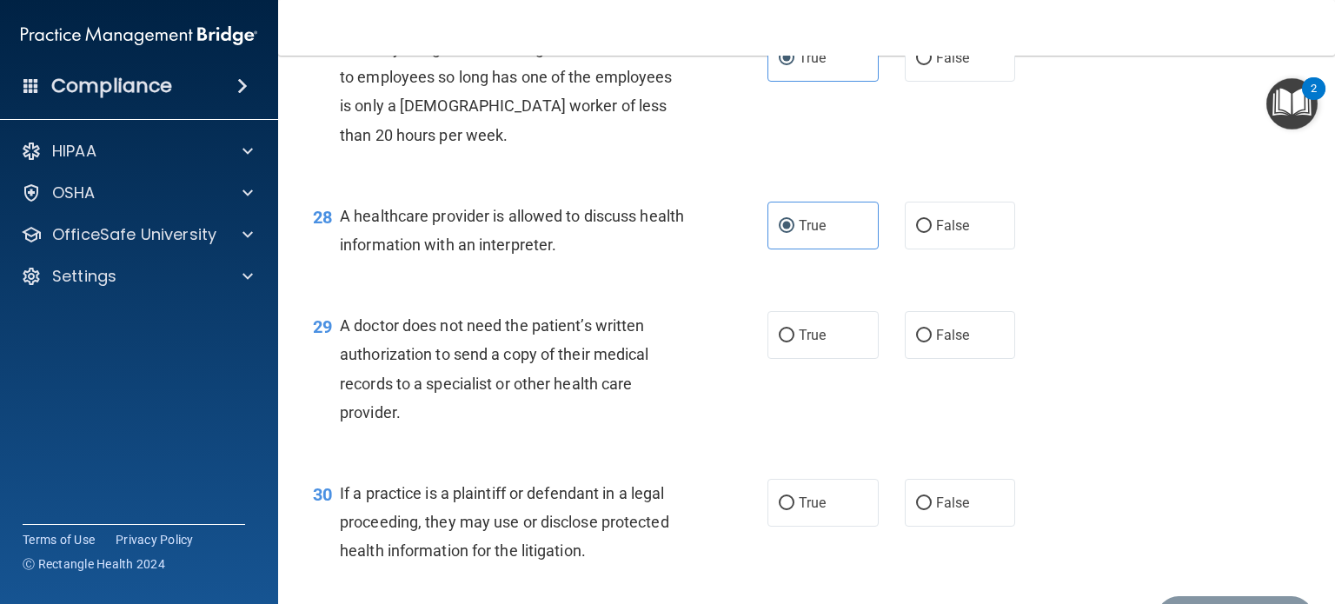
scroll to position [4085, 0]
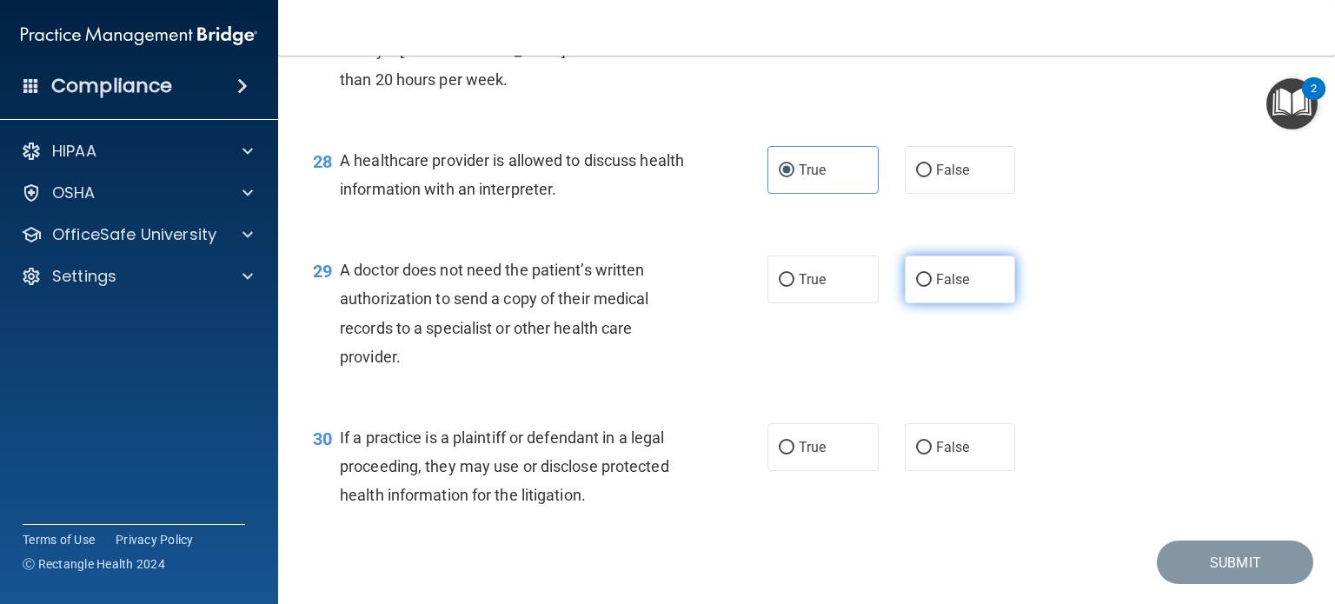
click at [926, 303] on label "False" at bounding box center [960, 279] width 111 height 48
click at [926, 287] on input "False" at bounding box center [924, 280] width 16 height 13
radio input "true"
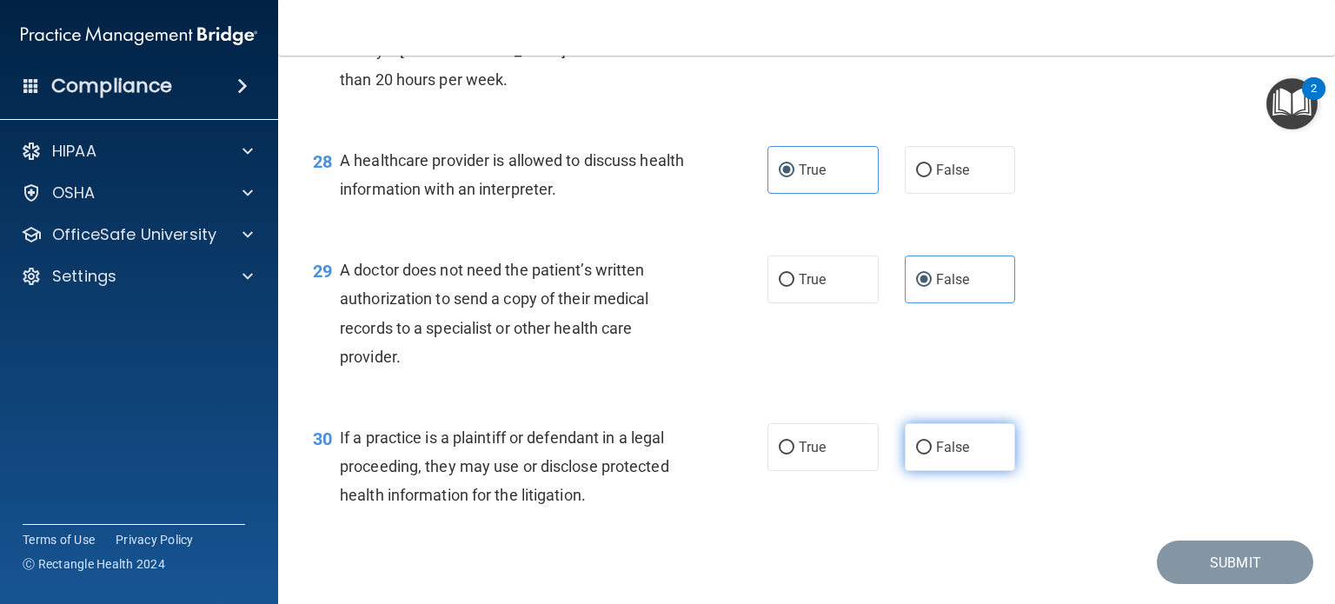
click at [940, 455] on span "False" at bounding box center [953, 447] width 34 height 17
click at [932, 455] on input "False" at bounding box center [924, 447] width 16 height 13
radio input "true"
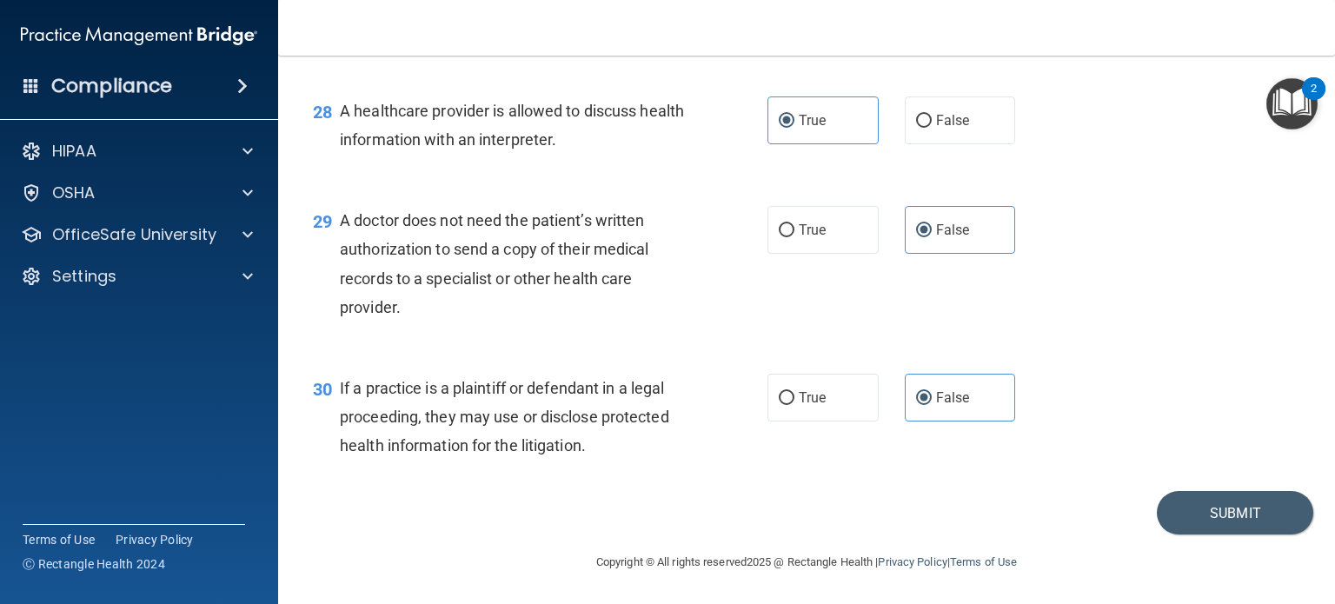
scroll to position [4192, 0]
click at [1232, 517] on button "Submit" at bounding box center [1235, 513] width 156 height 44
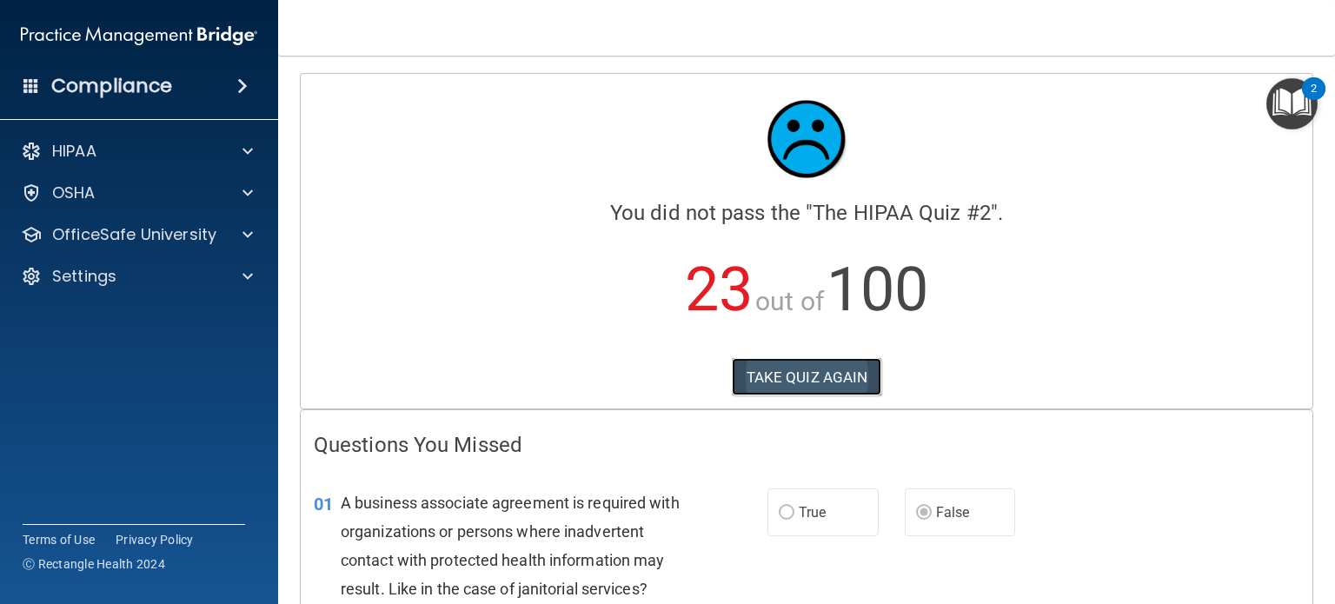
click at [813, 368] on button "TAKE QUIZ AGAIN" at bounding box center [807, 377] width 150 height 38
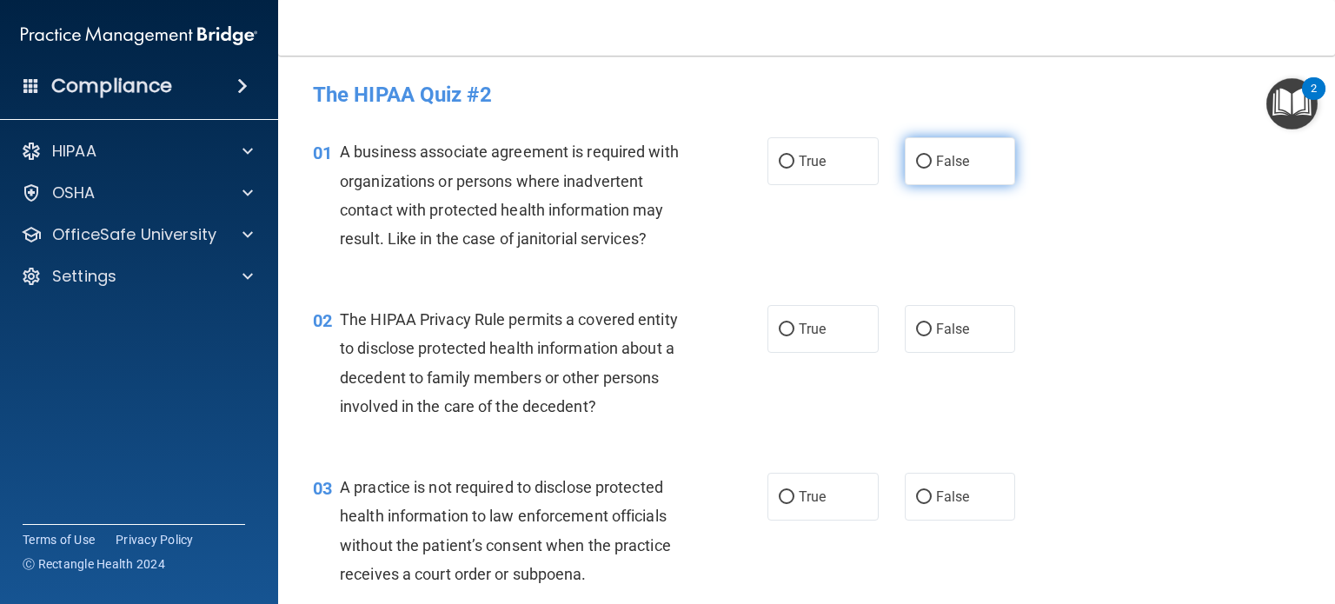
click at [917, 159] on input "False" at bounding box center [924, 162] width 16 height 13
radio input "true"
click at [799, 329] on span "True" at bounding box center [812, 329] width 27 height 17
click at [794, 329] on input "True" at bounding box center [787, 329] width 16 height 13
radio input "true"
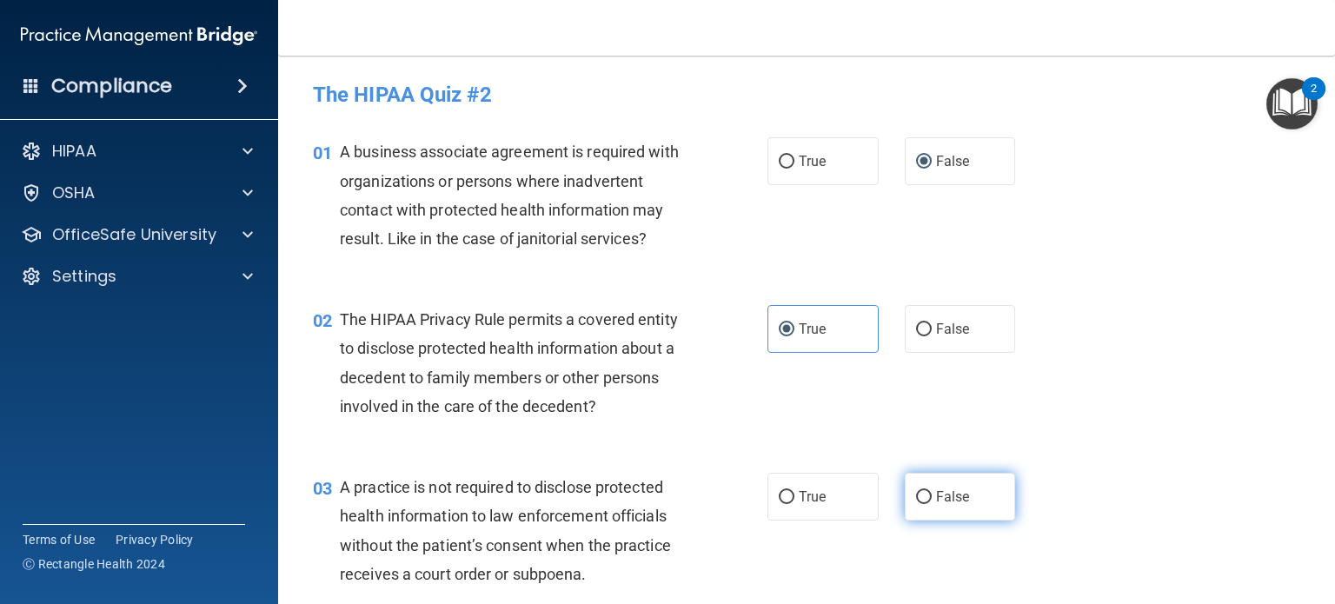
click at [918, 496] on input "False" at bounding box center [924, 497] width 16 height 13
radio input "true"
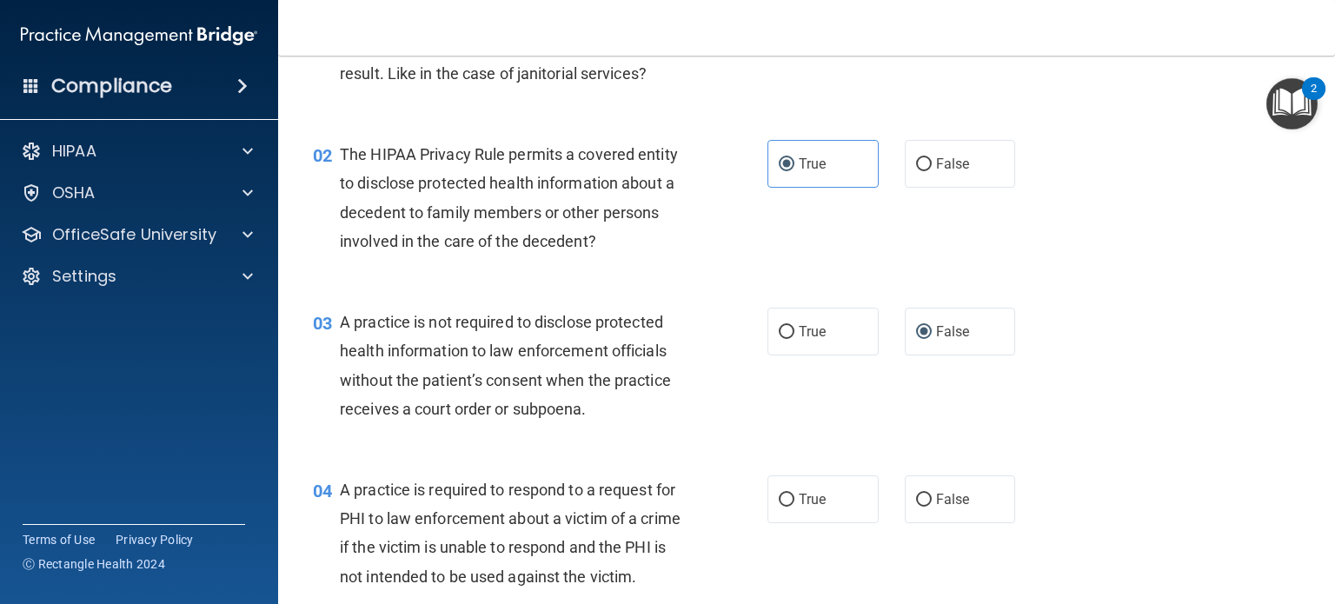
scroll to position [174, 0]
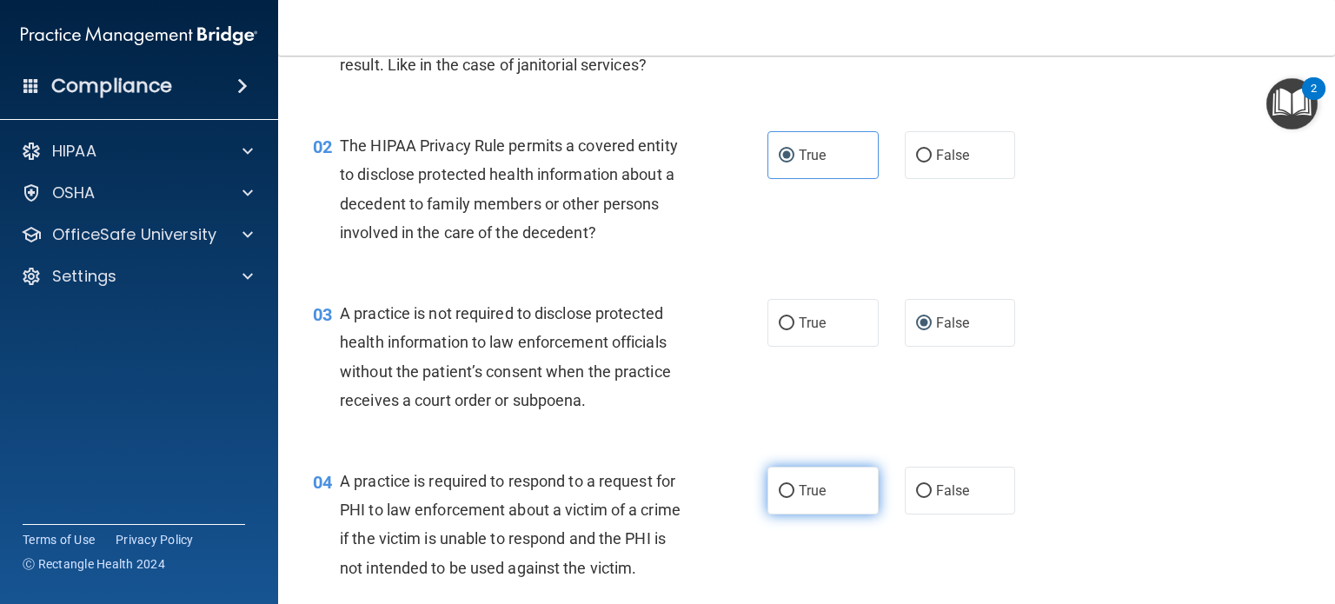
click at [828, 492] on label "True" at bounding box center [822, 491] width 111 height 48
click at [794, 492] on input "True" at bounding box center [787, 491] width 16 height 13
radio input "true"
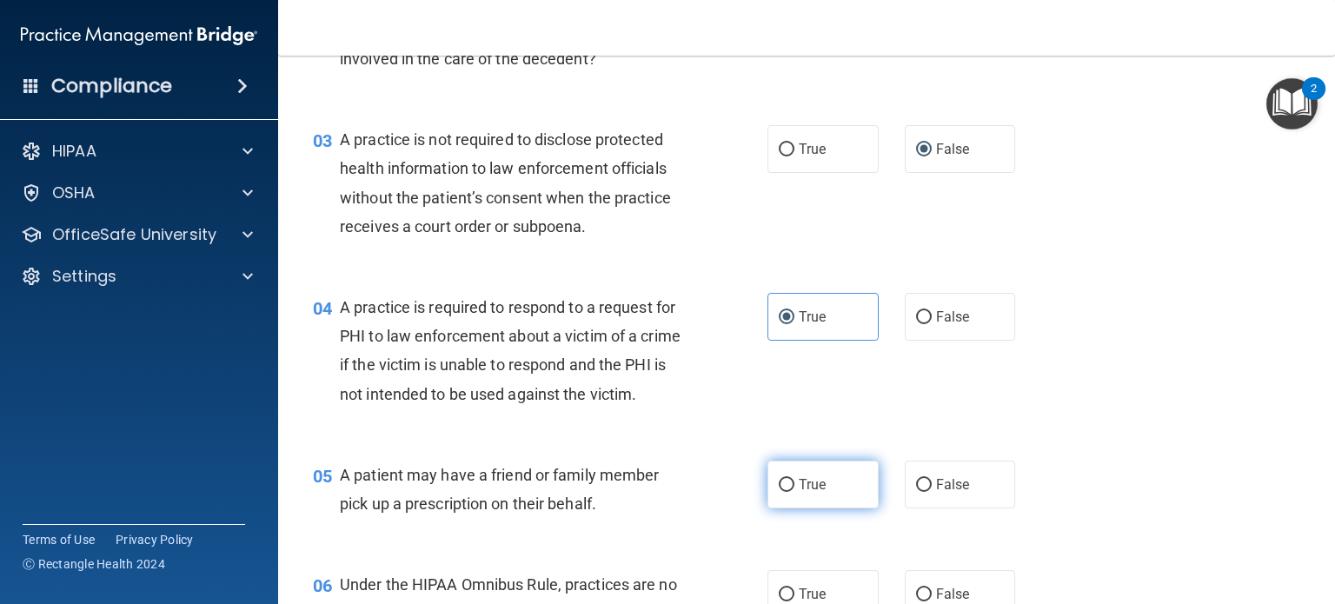
click at [806, 493] on span "True" at bounding box center [812, 484] width 27 height 17
click at [794, 492] on input "True" at bounding box center [787, 485] width 16 height 13
radio input "true"
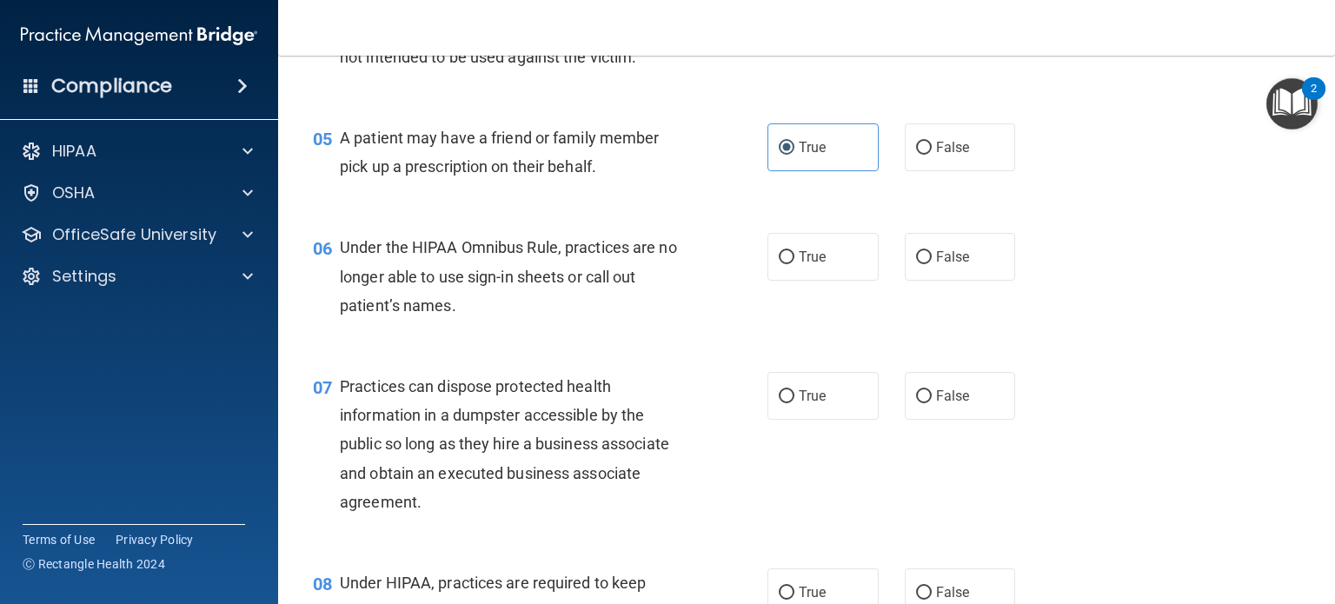
scroll to position [695, 0]
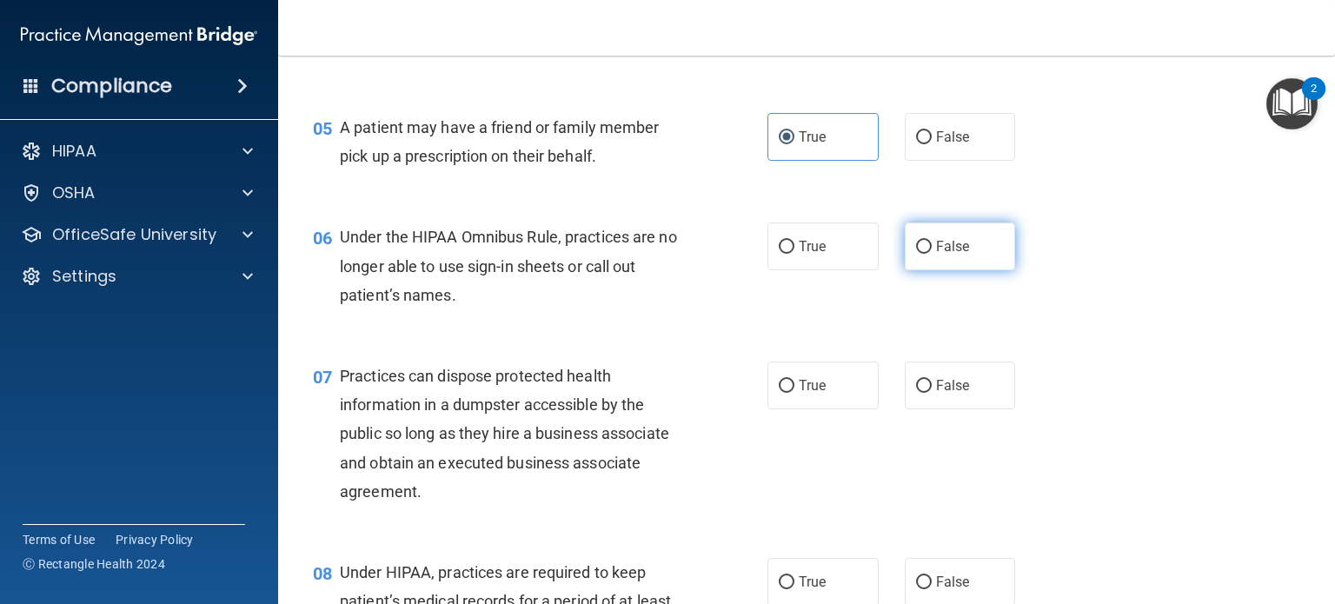
click at [942, 255] on span "False" at bounding box center [953, 246] width 34 height 17
click at [932, 254] on input "False" at bounding box center [924, 247] width 16 height 13
radio input "true"
click at [951, 394] on span "False" at bounding box center [953, 385] width 34 height 17
click at [932, 393] on input "False" at bounding box center [924, 386] width 16 height 13
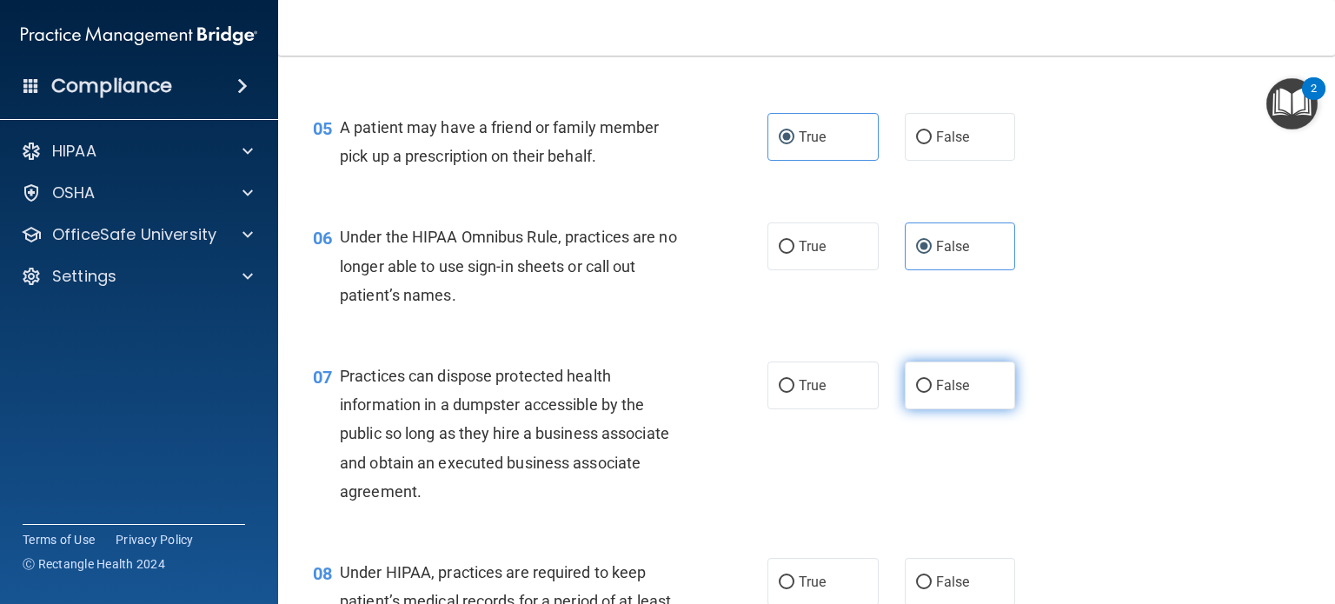
radio input "true"
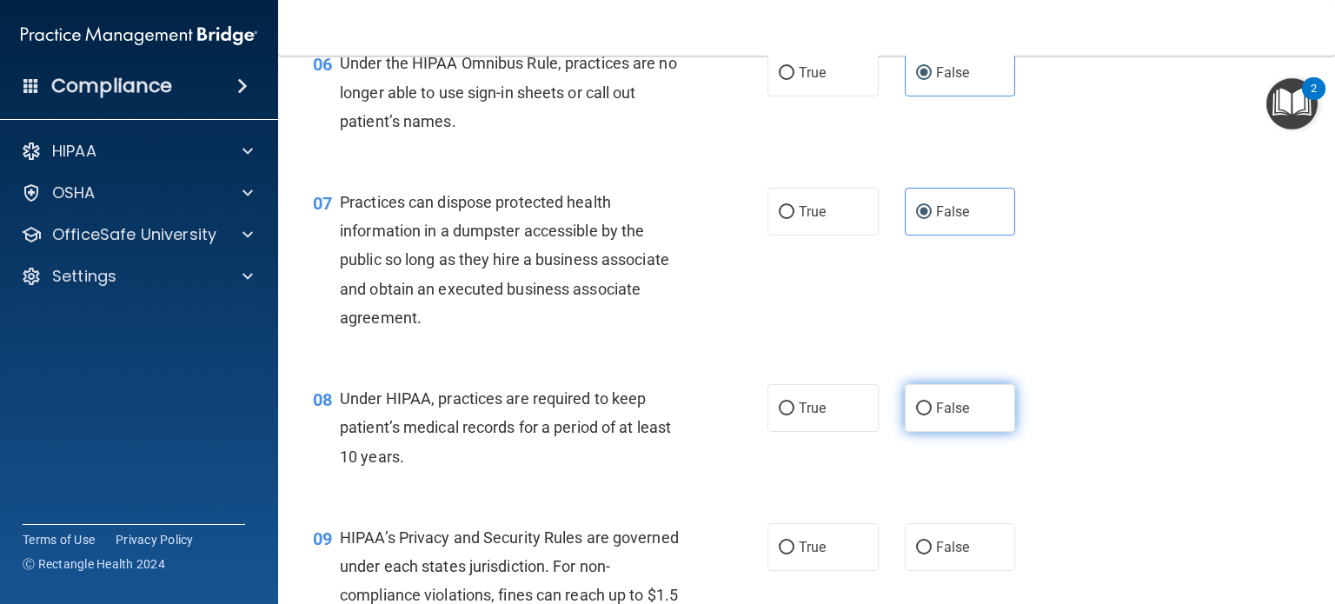
click at [936, 416] on span "False" at bounding box center [953, 408] width 34 height 17
click at [932, 415] on input "False" at bounding box center [924, 408] width 16 height 13
radio input "true"
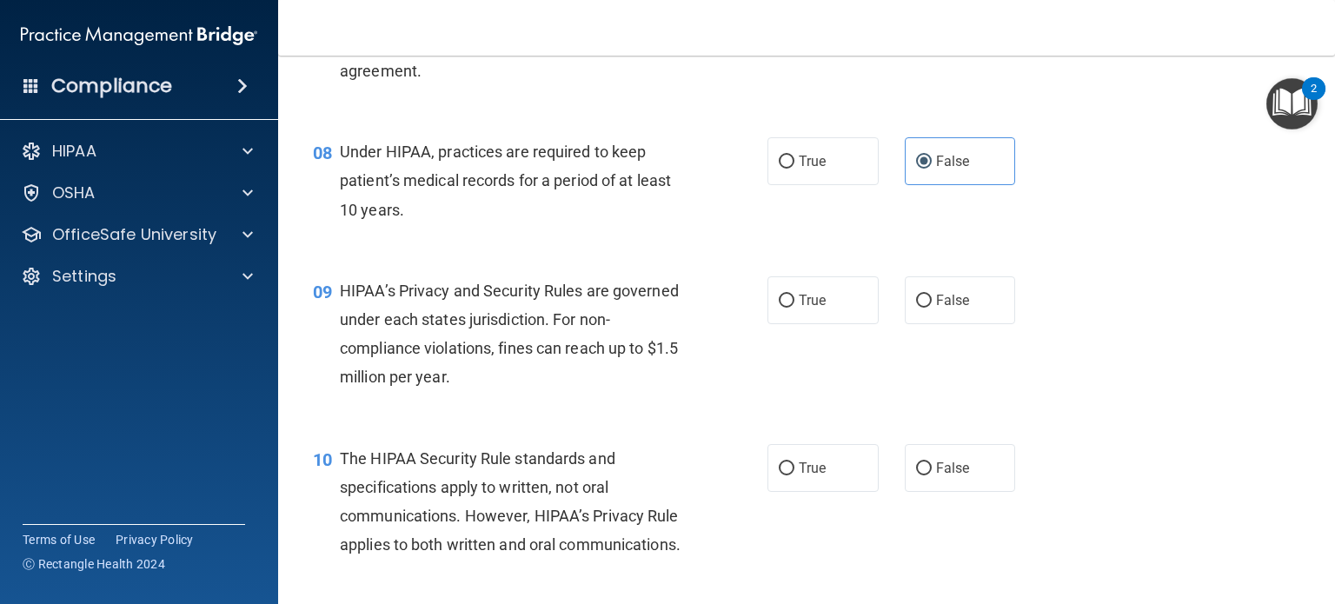
scroll to position [1130, 0]
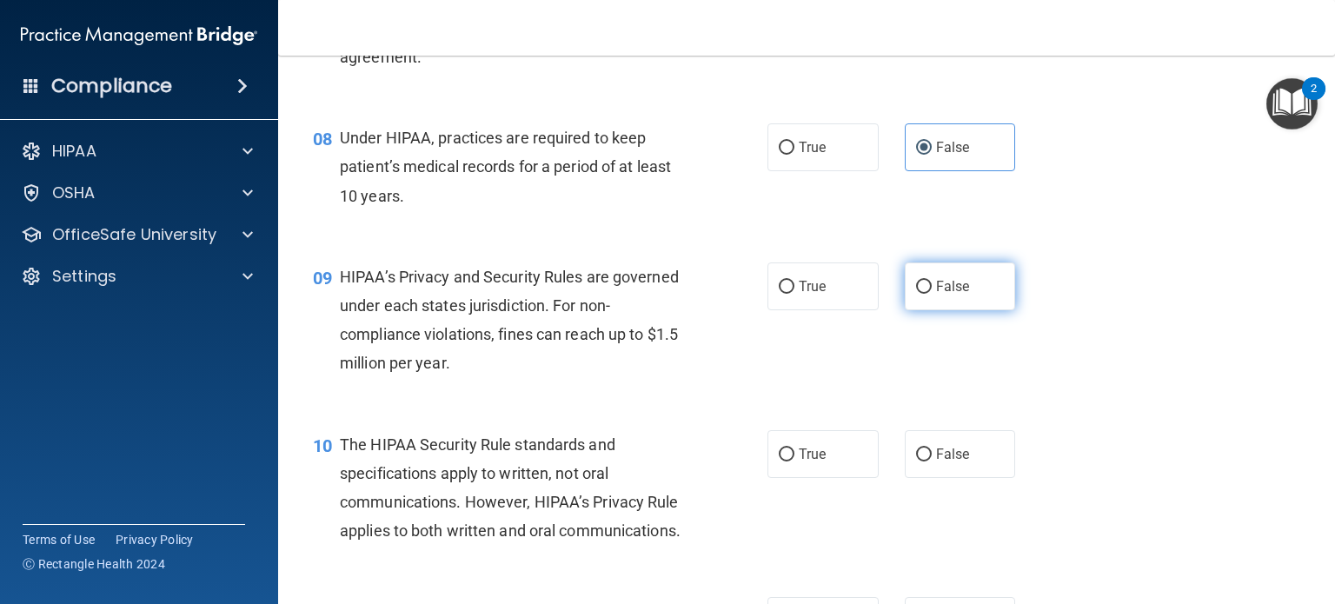
click at [963, 310] on label "False" at bounding box center [960, 286] width 111 height 48
click at [932, 294] on input "False" at bounding box center [924, 287] width 16 height 13
radio input "true"
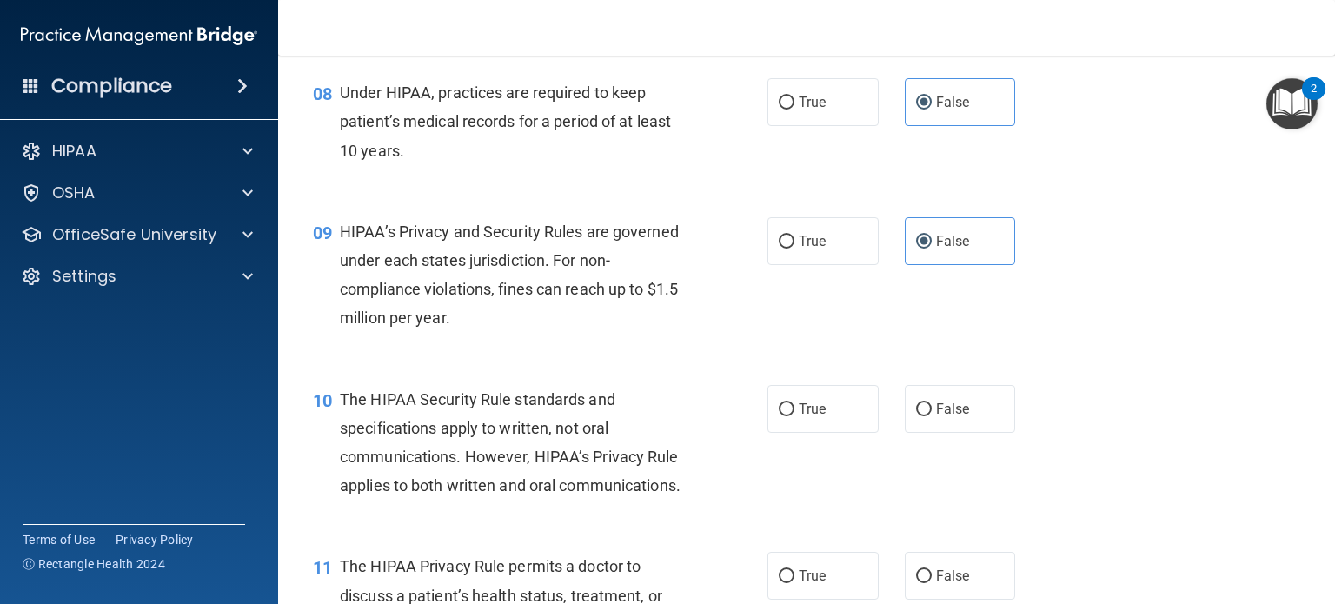
scroll to position [1217, 0]
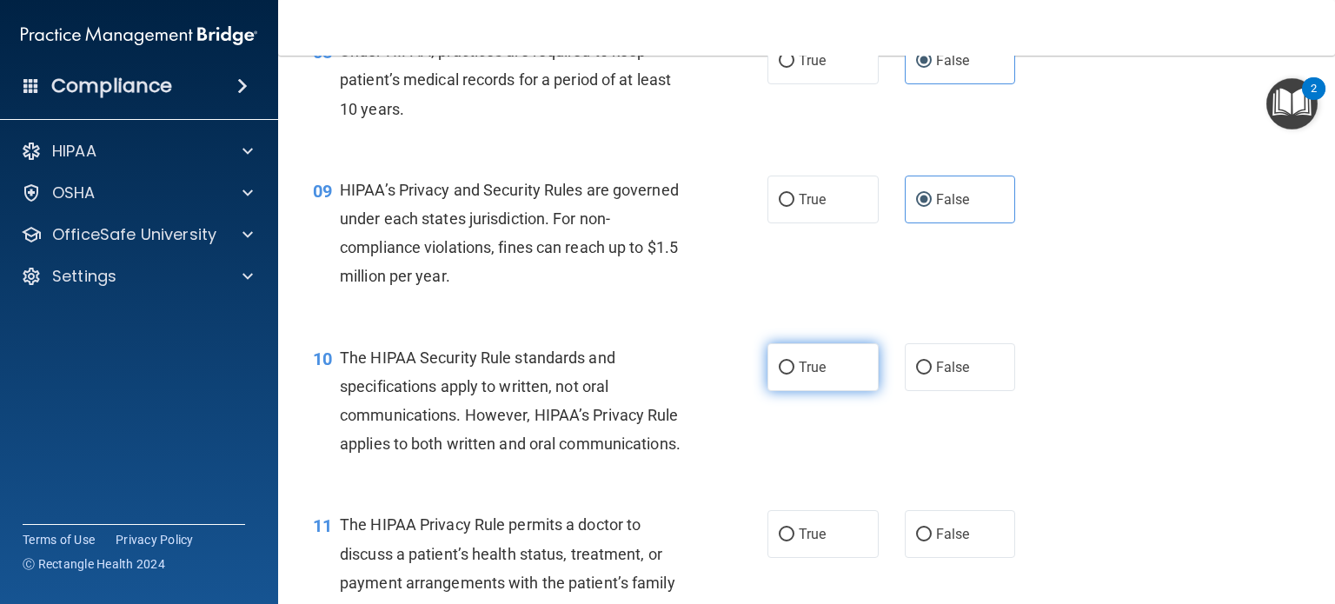
click at [831, 391] on label "True" at bounding box center [822, 367] width 111 height 48
click at [794, 375] on input "True" at bounding box center [787, 368] width 16 height 13
radio input "true"
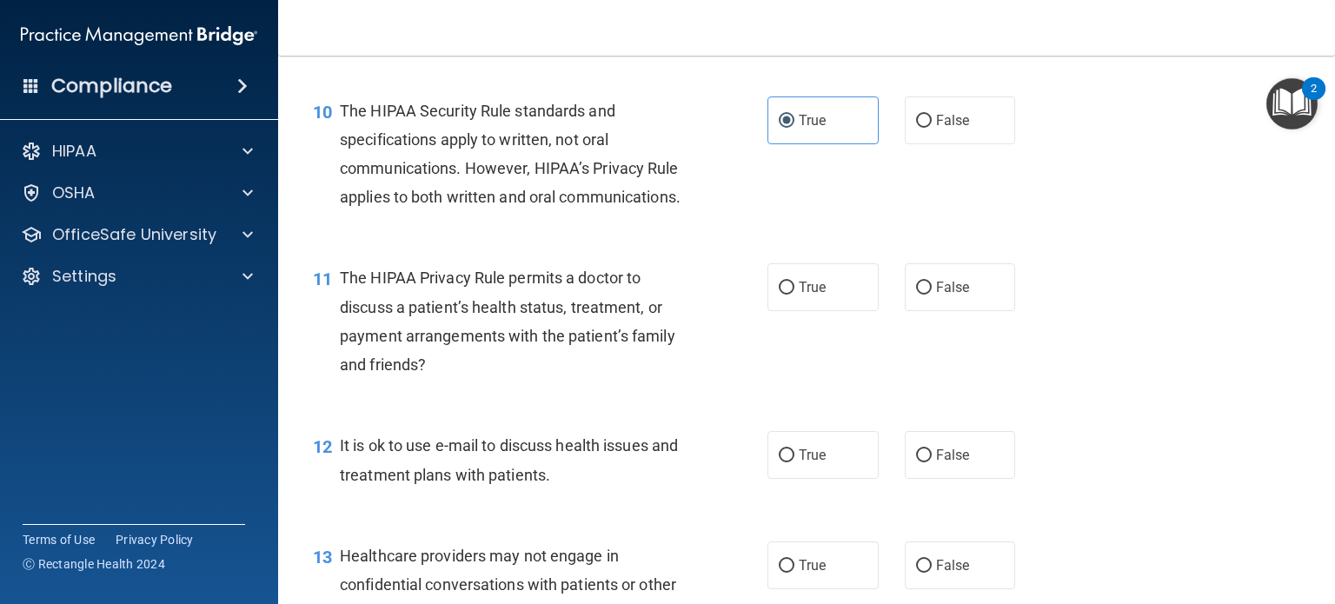
scroll to position [1477, 0]
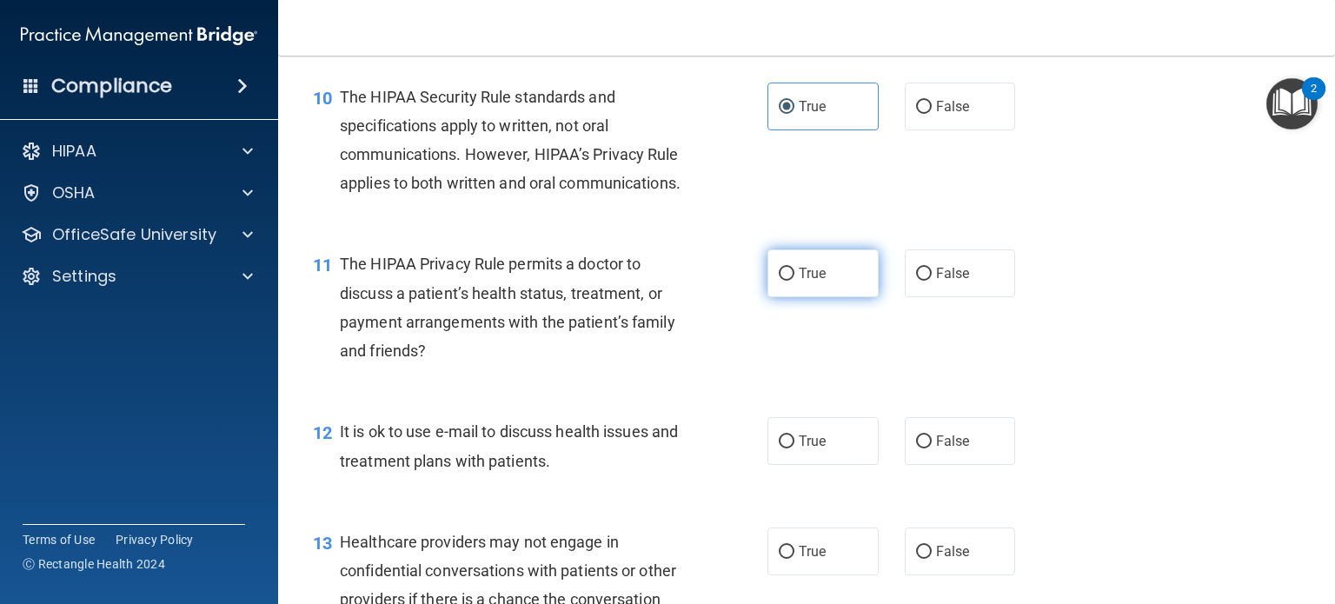
click at [792, 297] on label "True" at bounding box center [822, 273] width 111 height 48
click at [792, 281] on input "True" at bounding box center [787, 274] width 16 height 13
radio input "true"
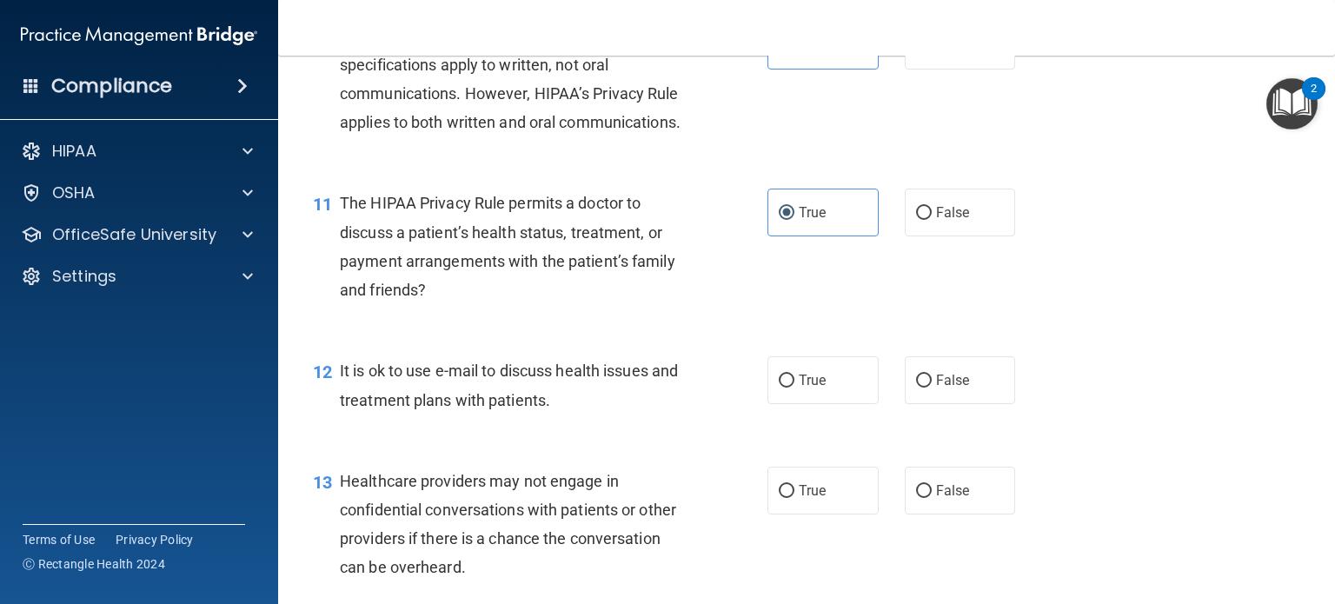
scroll to position [1651, 0]
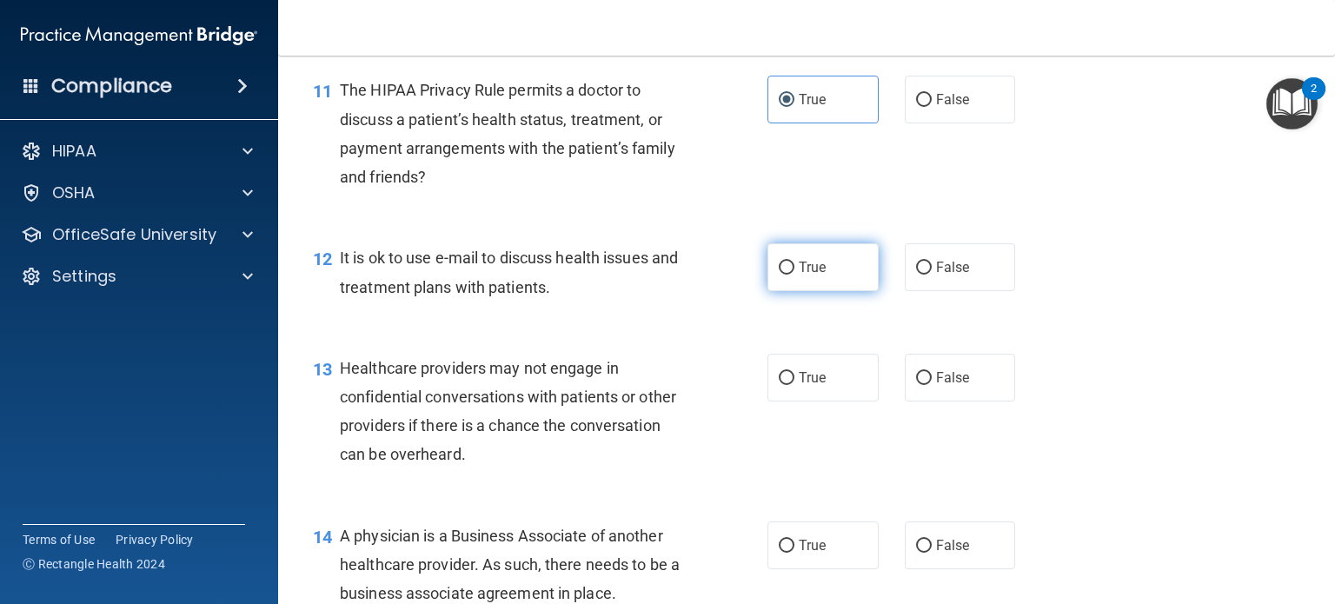
click at [828, 291] on label "True" at bounding box center [822, 267] width 111 height 48
click at [794, 275] on input "True" at bounding box center [787, 268] width 16 height 13
radio input "true"
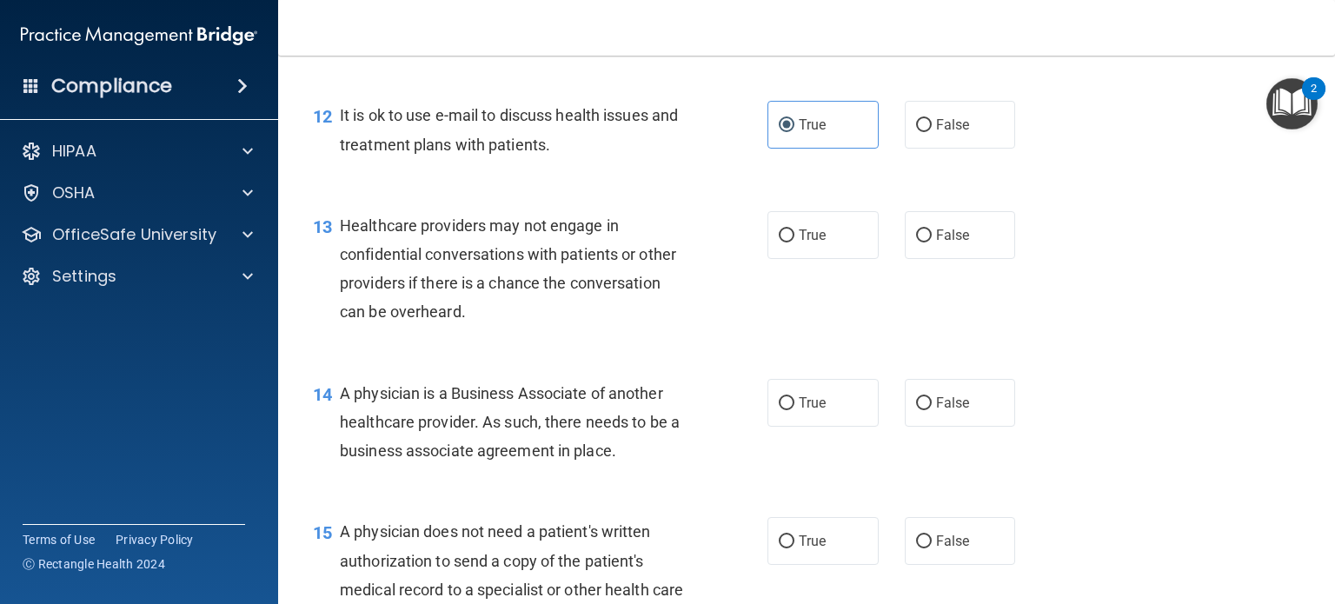
scroll to position [1825, 0]
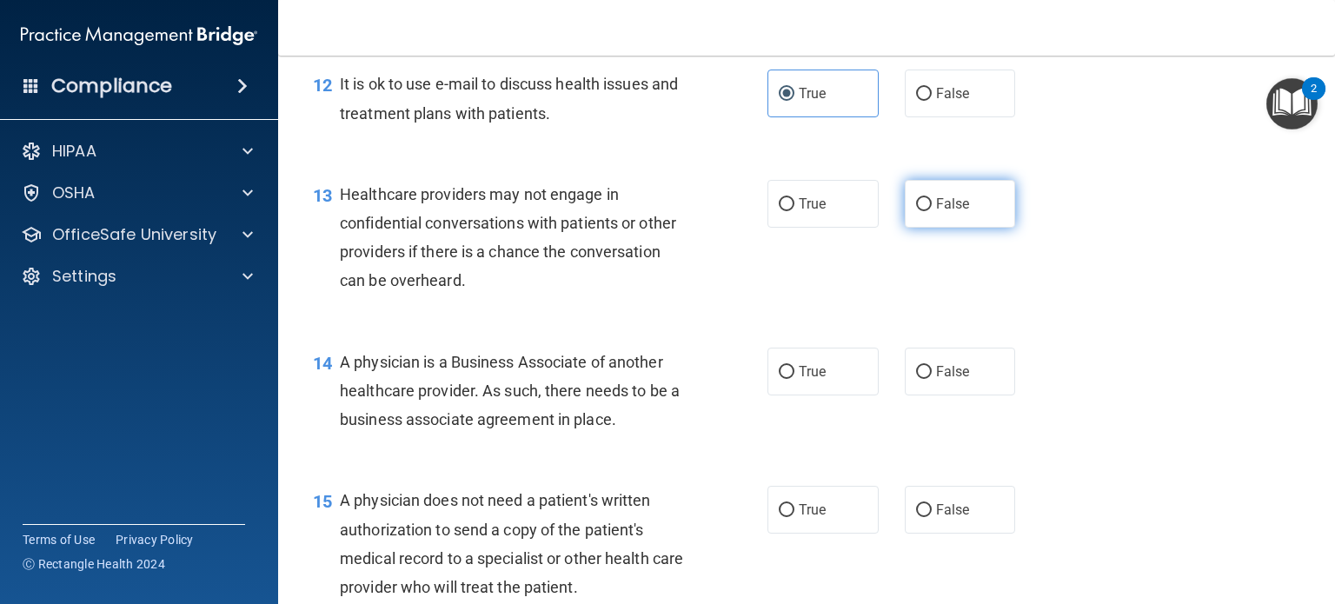
click at [921, 211] on input "False" at bounding box center [924, 204] width 16 height 13
radio input "true"
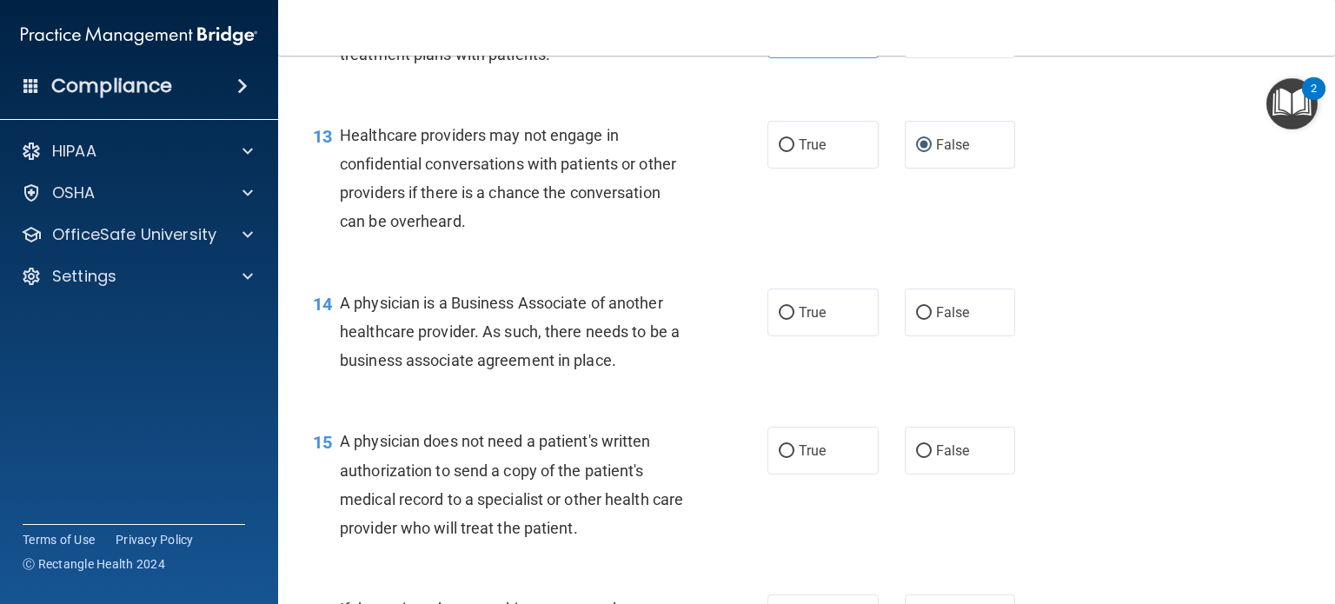
scroll to position [1912, 0]
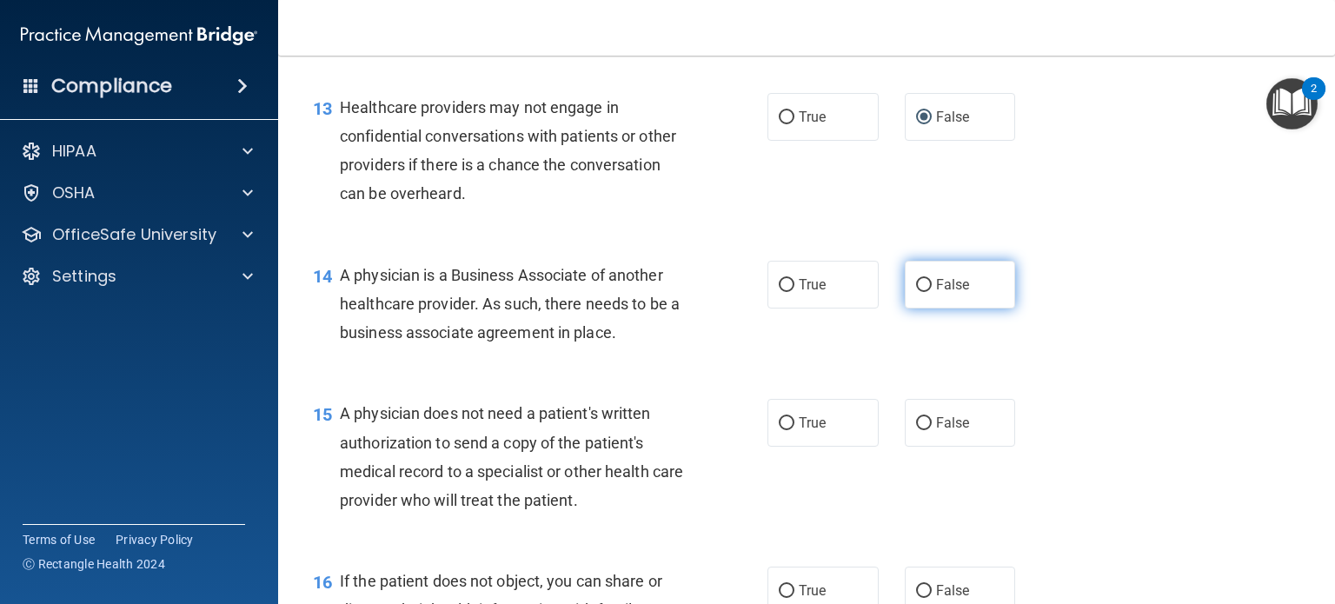
click at [936, 293] on span "False" at bounding box center [953, 284] width 34 height 17
click at [932, 292] on input "False" at bounding box center [924, 285] width 16 height 13
radio input "true"
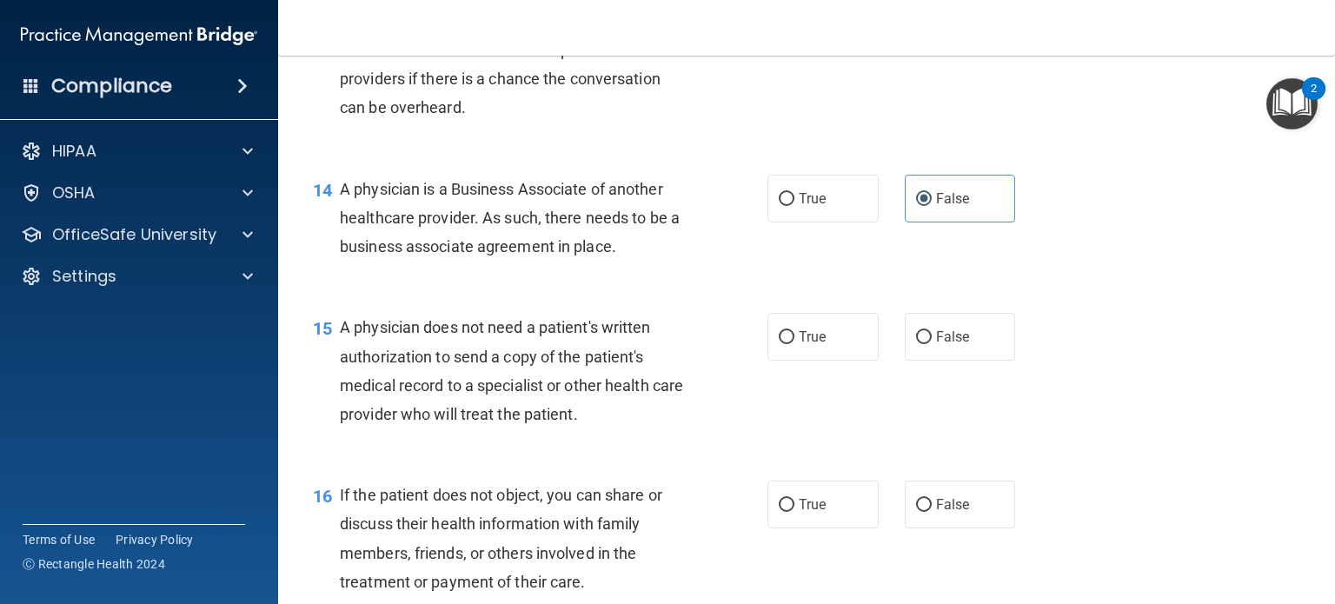
scroll to position [1999, 0]
drag, startPoint x: 801, startPoint y: 396, endPoint x: 813, endPoint y: 396, distance: 11.3
click at [803, 344] on span "True" at bounding box center [812, 336] width 27 height 17
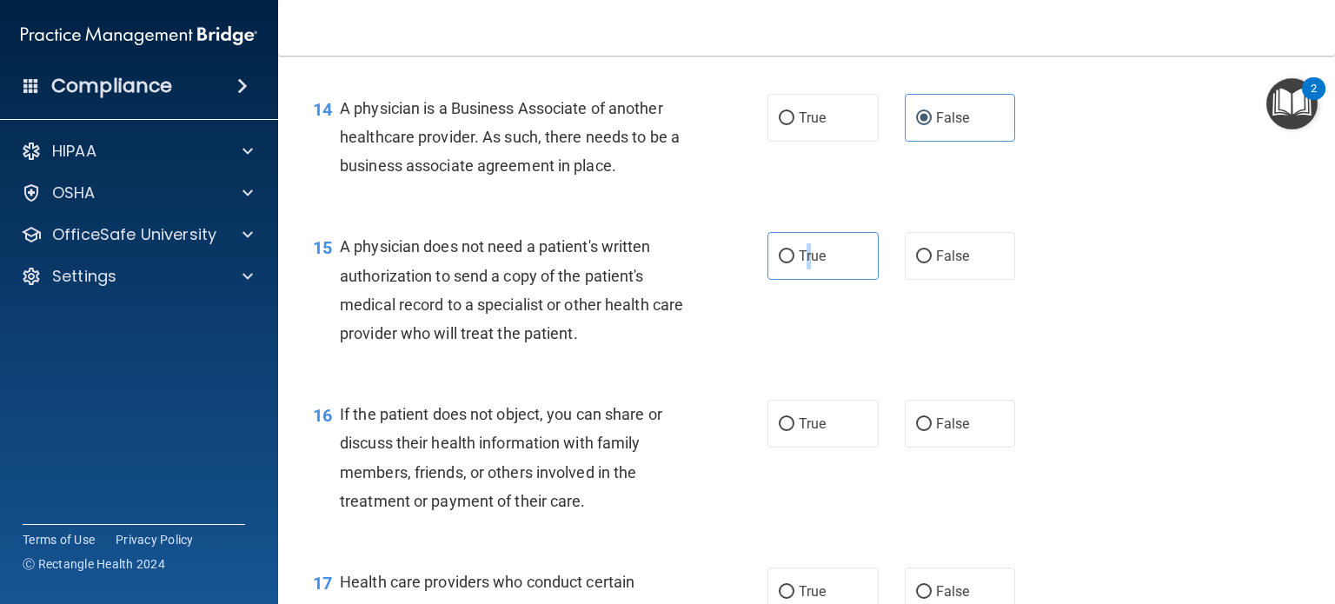
scroll to position [2260, 0]
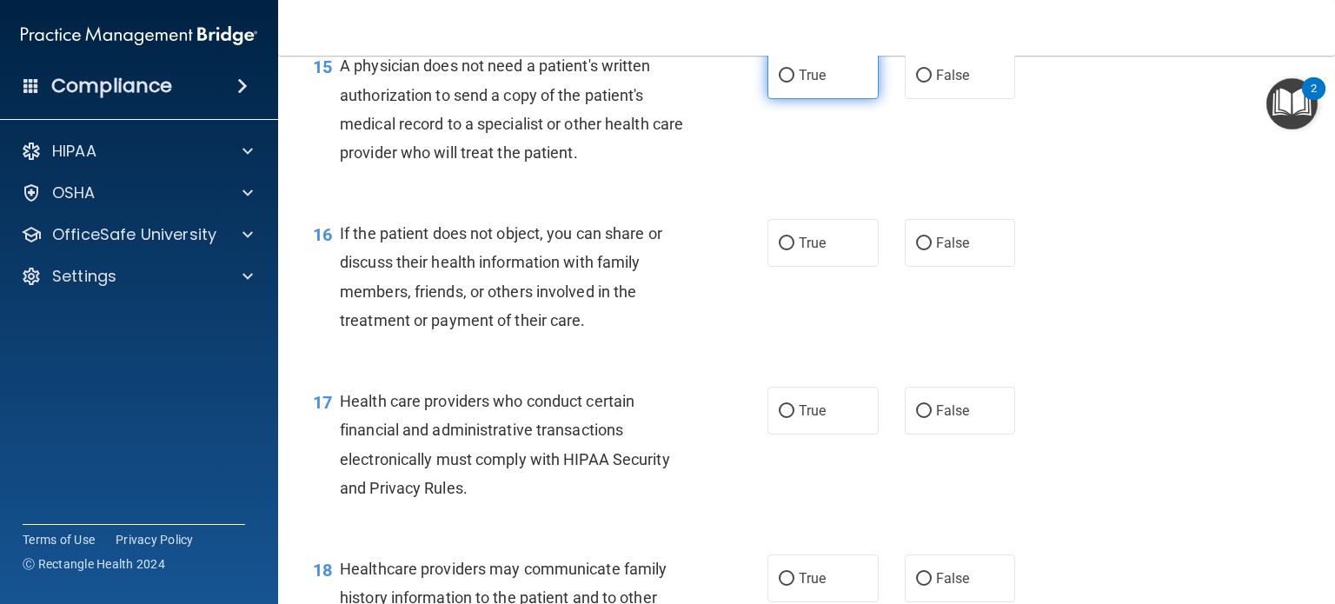
click at [811, 83] on span "True" at bounding box center [812, 75] width 27 height 17
click at [794, 83] on input "True" at bounding box center [787, 76] width 16 height 13
radio input "true"
click at [817, 251] on span "True" at bounding box center [812, 243] width 27 height 17
click at [794, 250] on input "True" at bounding box center [787, 243] width 16 height 13
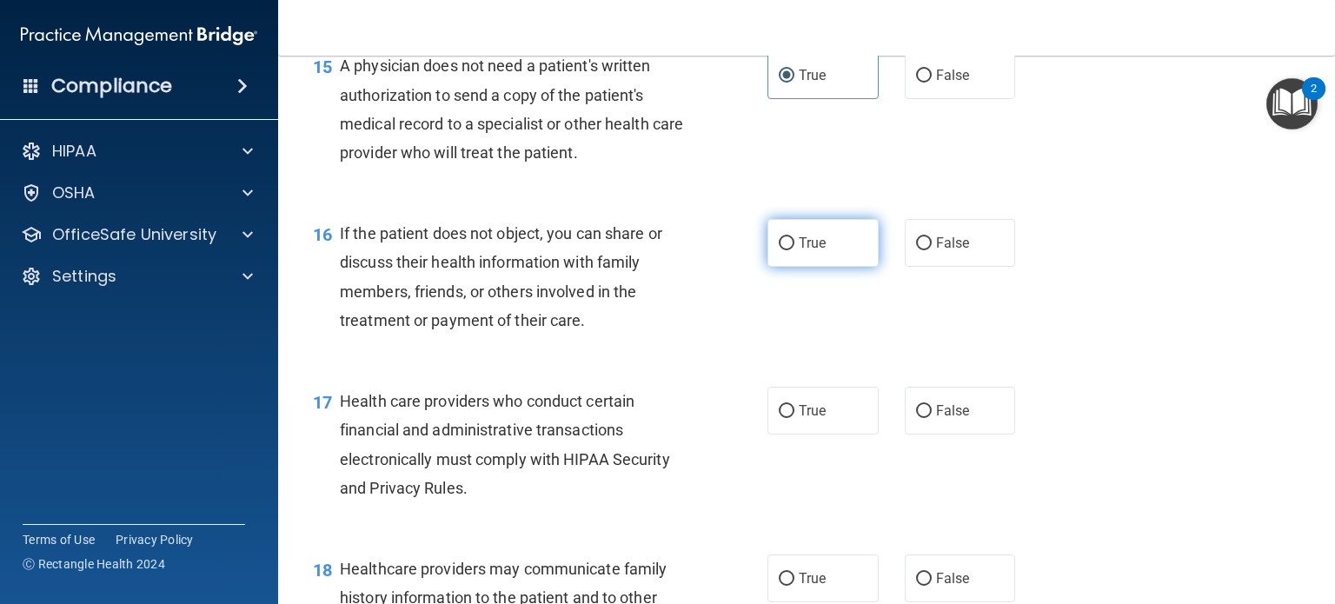
radio input "true"
click at [820, 435] on label "True" at bounding box center [822, 411] width 111 height 48
click at [794, 418] on input "True" at bounding box center [787, 411] width 16 height 13
radio input "true"
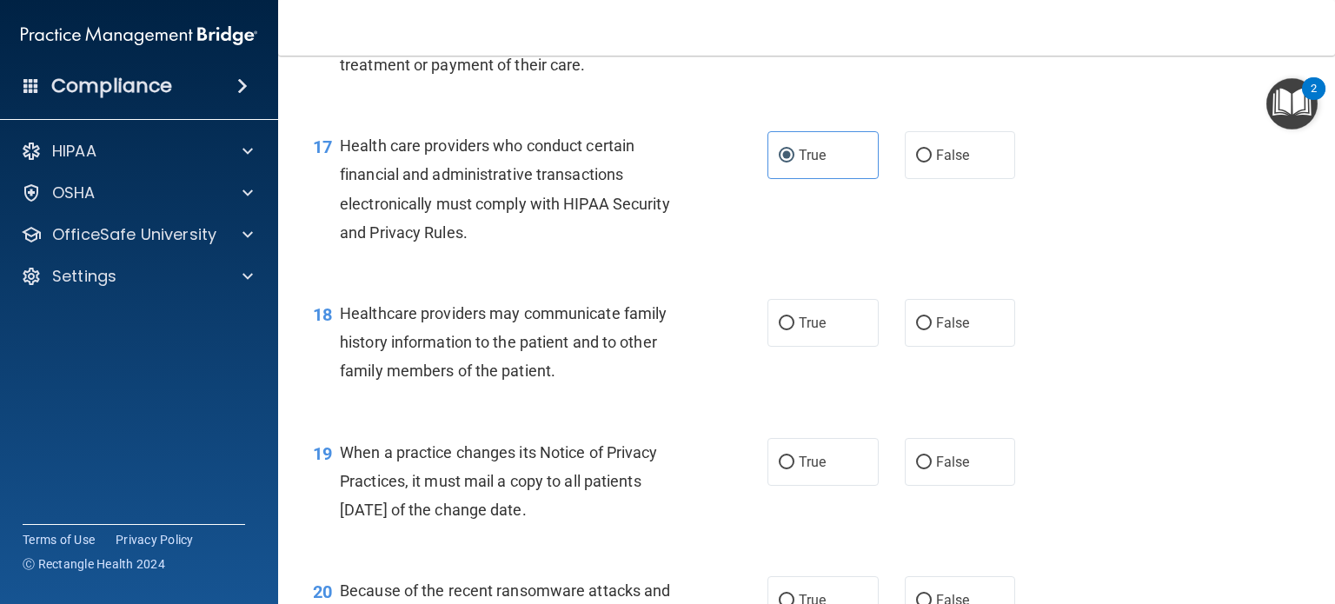
scroll to position [2520, 0]
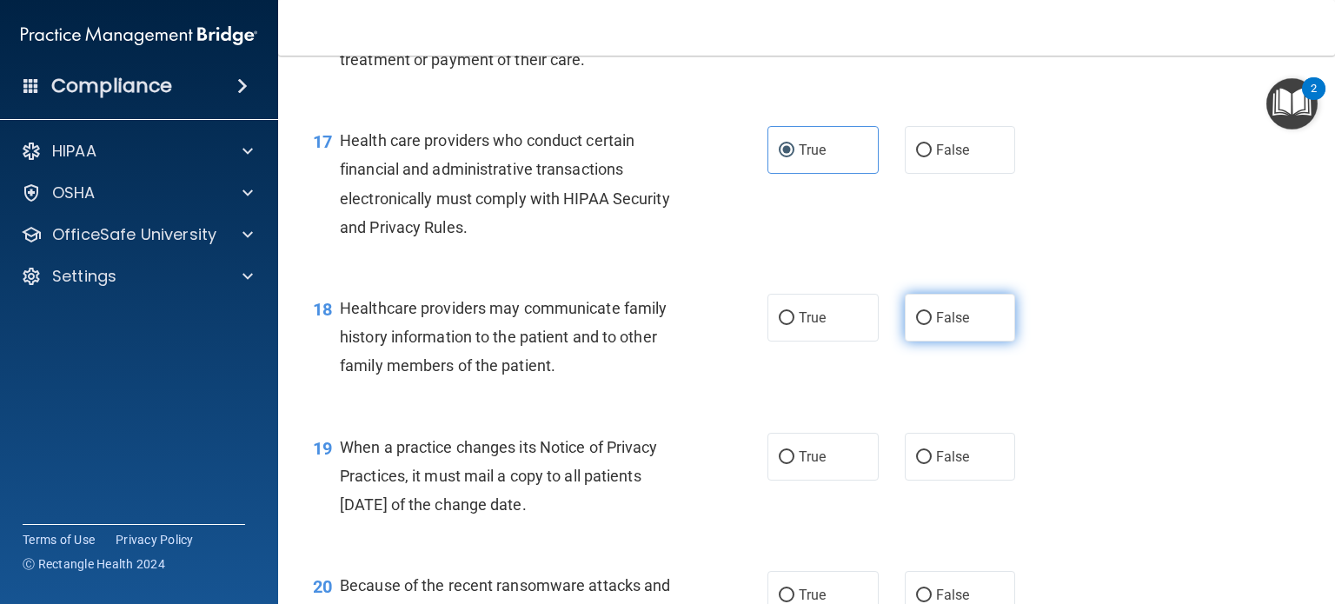
click at [943, 342] on label "False" at bounding box center [960, 318] width 111 height 48
click at [932, 325] on input "False" at bounding box center [924, 318] width 16 height 13
radio input "true"
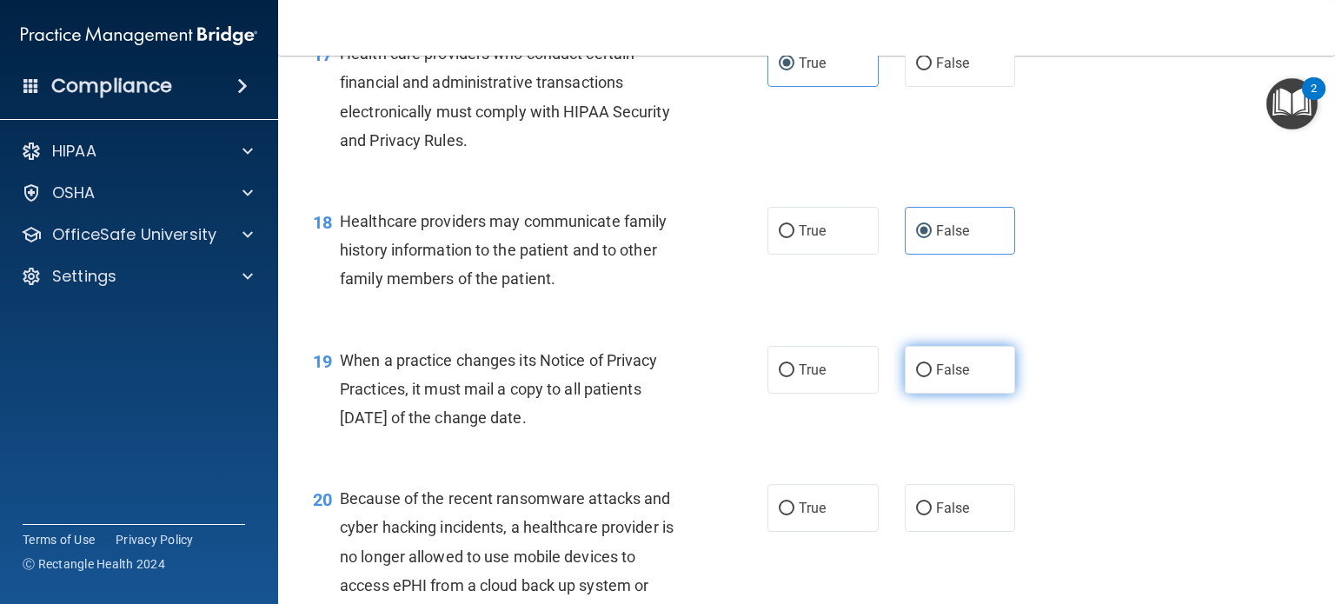
click at [962, 394] on label "False" at bounding box center [960, 370] width 111 height 48
click at [932, 377] on input "False" at bounding box center [924, 370] width 16 height 13
radio input "true"
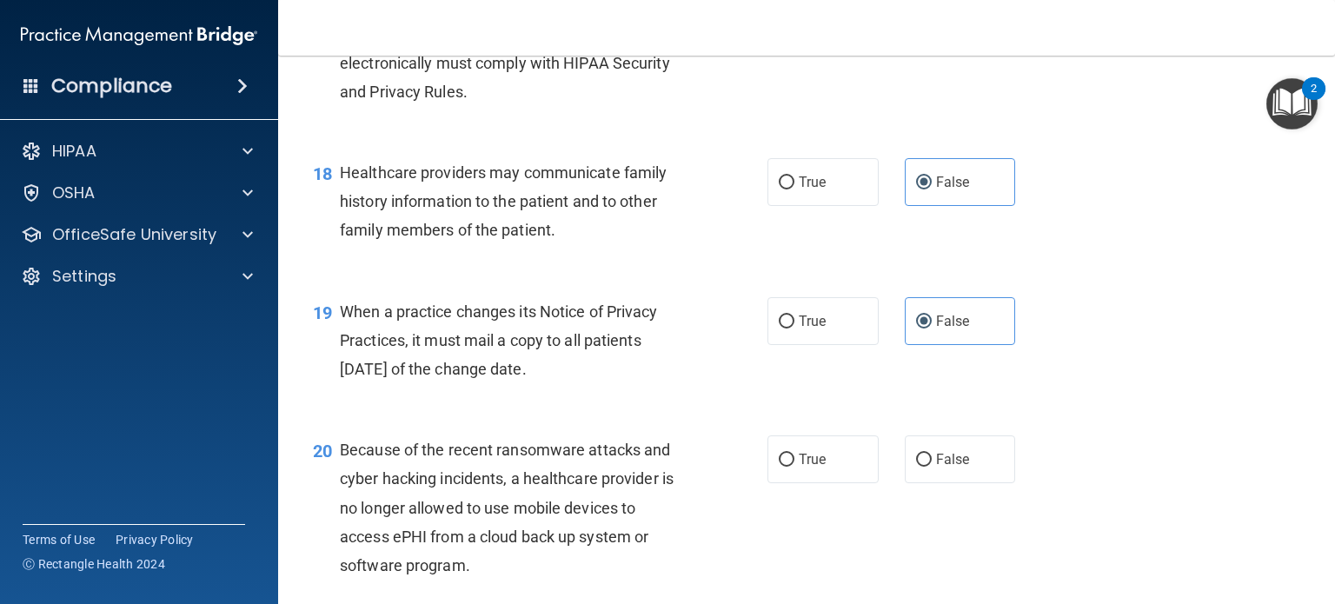
scroll to position [2694, 0]
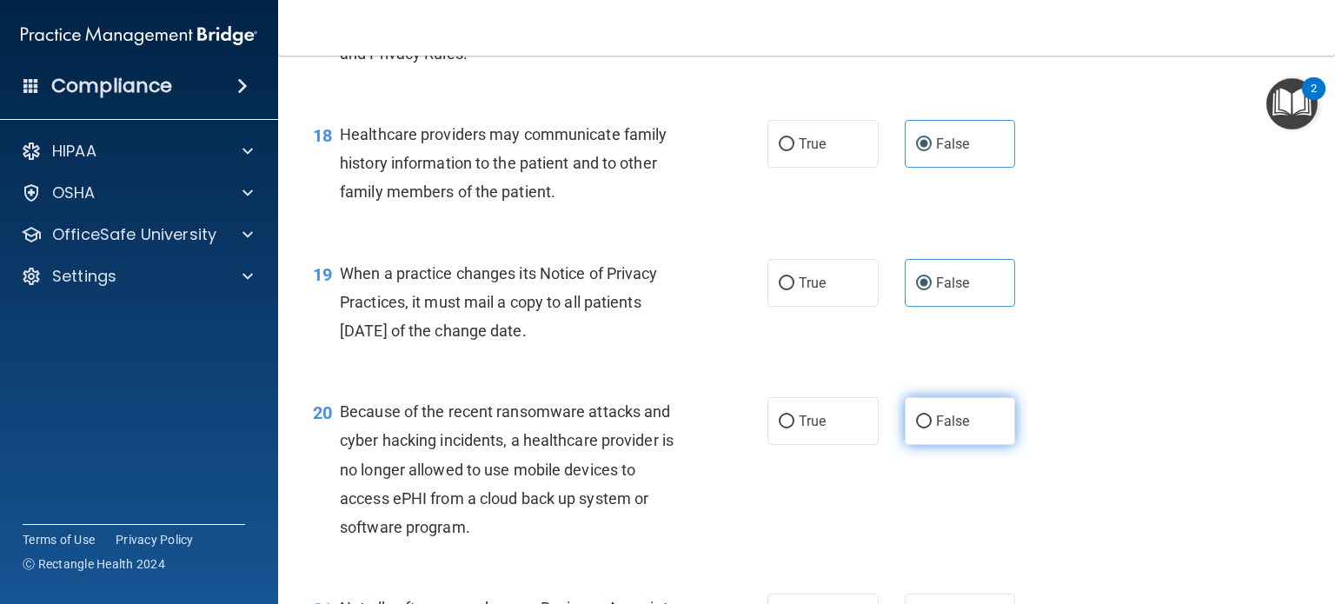
click at [948, 429] on span "False" at bounding box center [953, 421] width 34 height 17
click at [932, 428] on input "False" at bounding box center [924, 421] width 16 height 13
radio input "true"
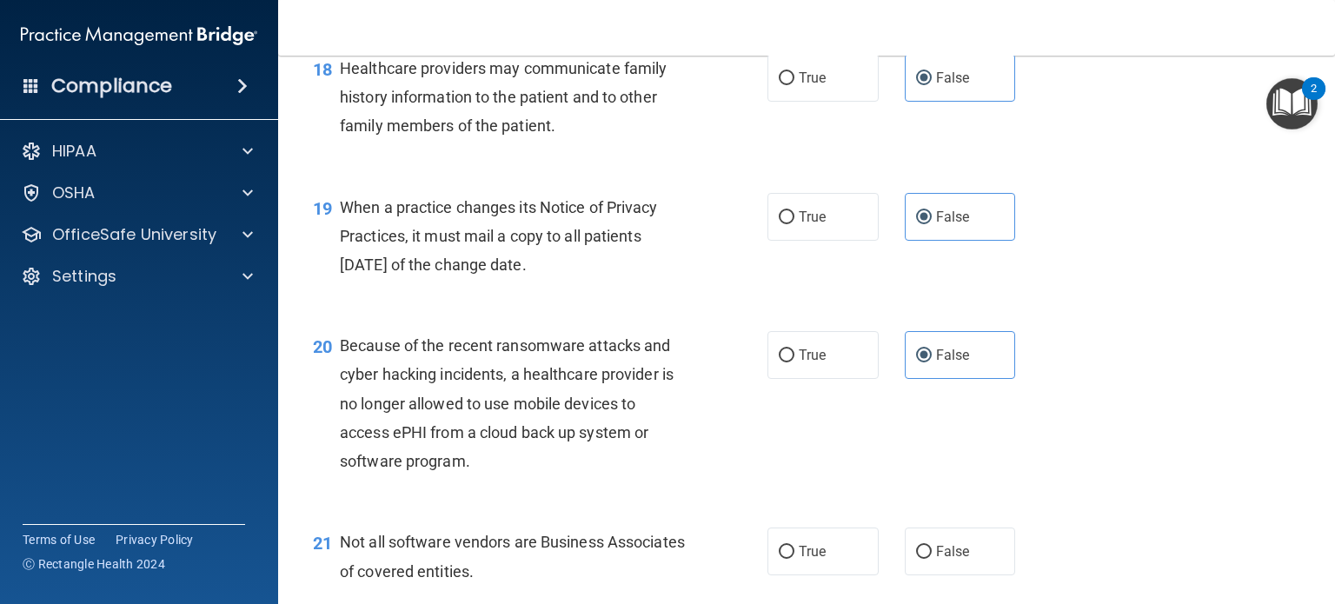
scroll to position [2955, 0]
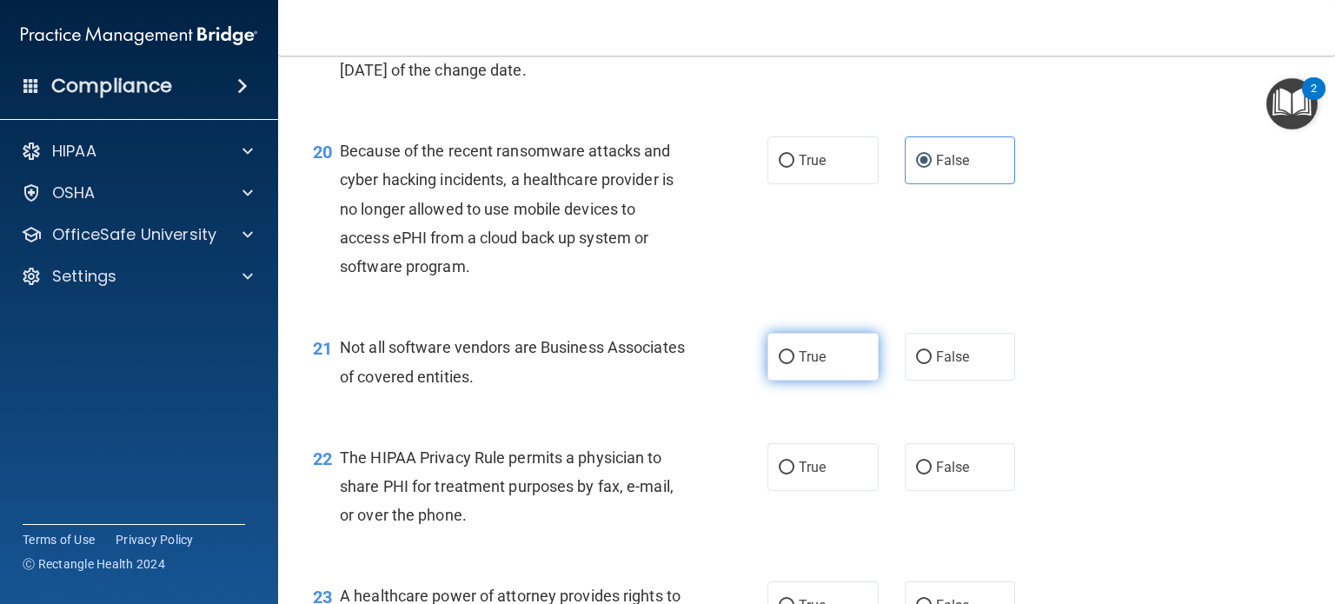
click at [834, 381] on label "True" at bounding box center [822, 357] width 111 height 48
click at [794, 364] on input "True" at bounding box center [787, 357] width 16 height 13
radio input "true"
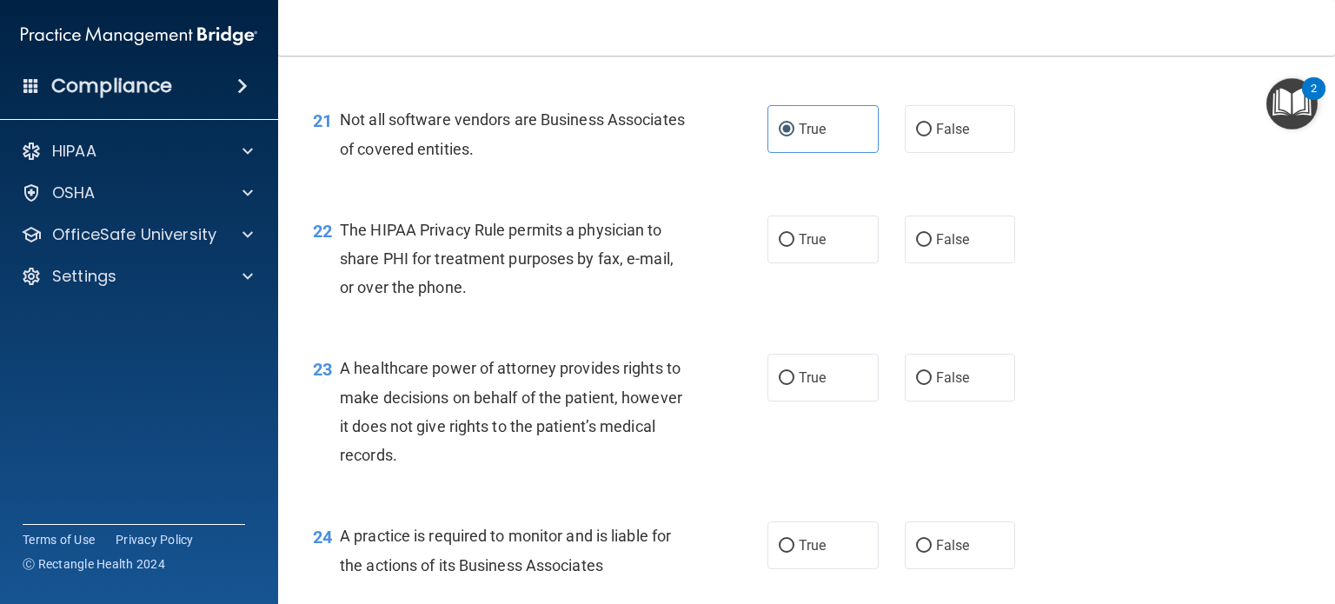
scroll to position [3215, 0]
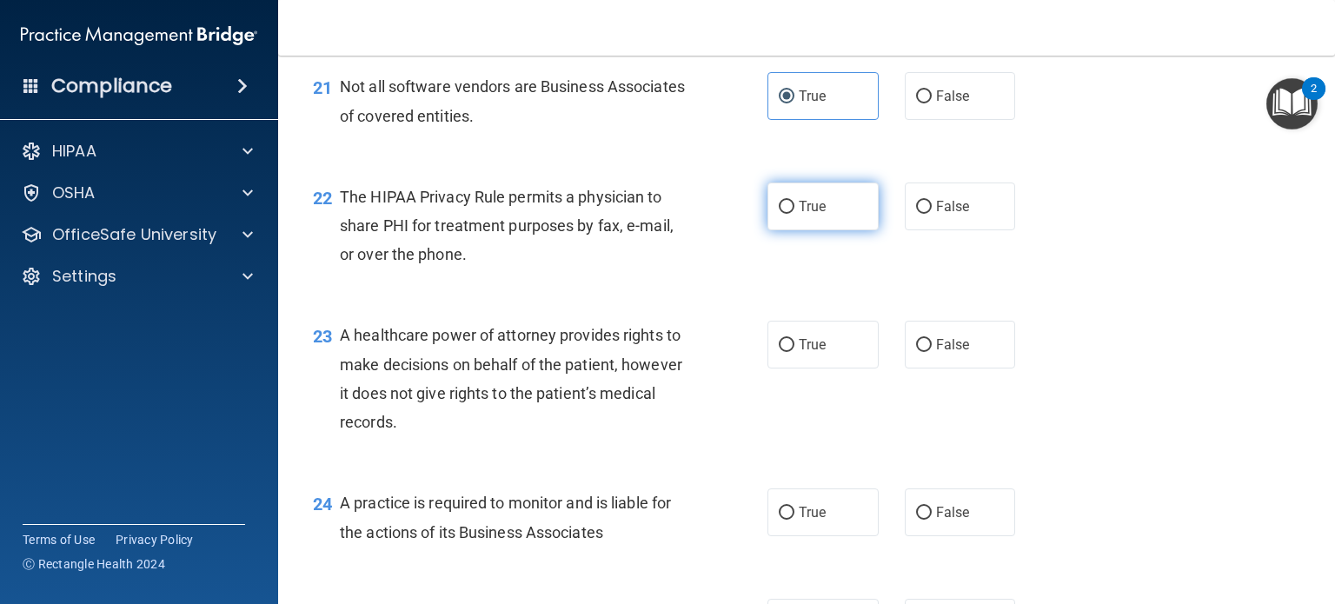
click at [846, 230] on label "True" at bounding box center [822, 206] width 111 height 48
click at [794, 214] on input "True" at bounding box center [787, 207] width 16 height 13
radio input "true"
click at [954, 353] on span "False" at bounding box center [953, 344] width 34 height 17
click at [932, 352] on input "False" at bounding box center [924, 345] width 16 height 13
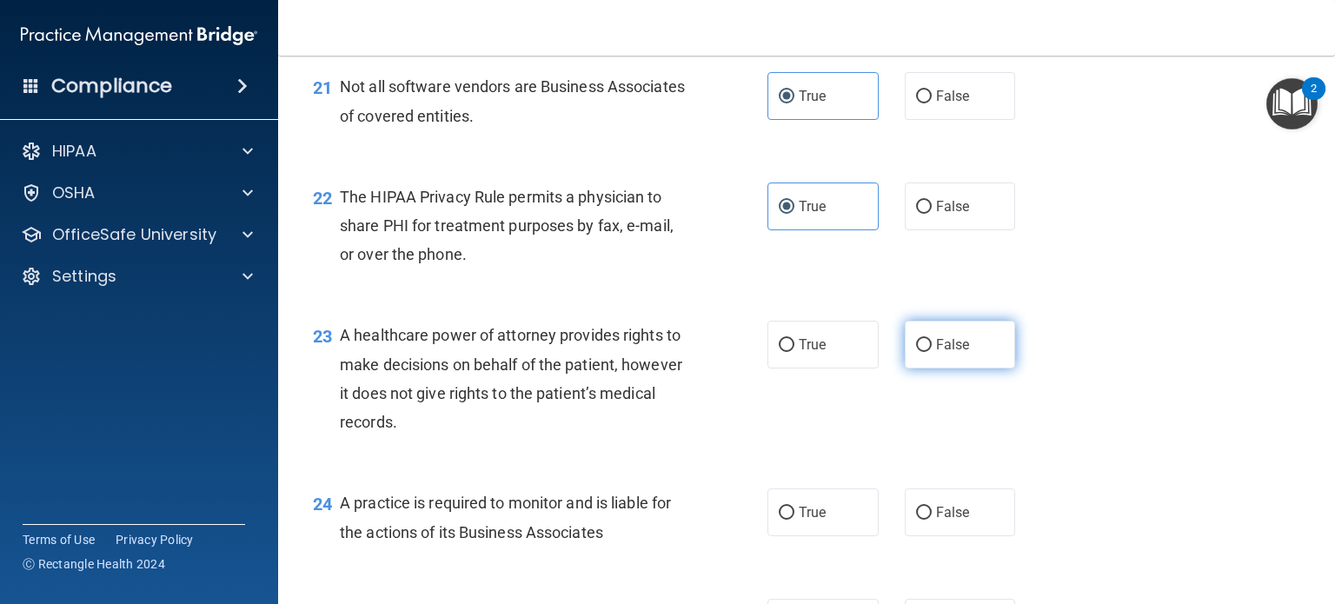
radio input "true"
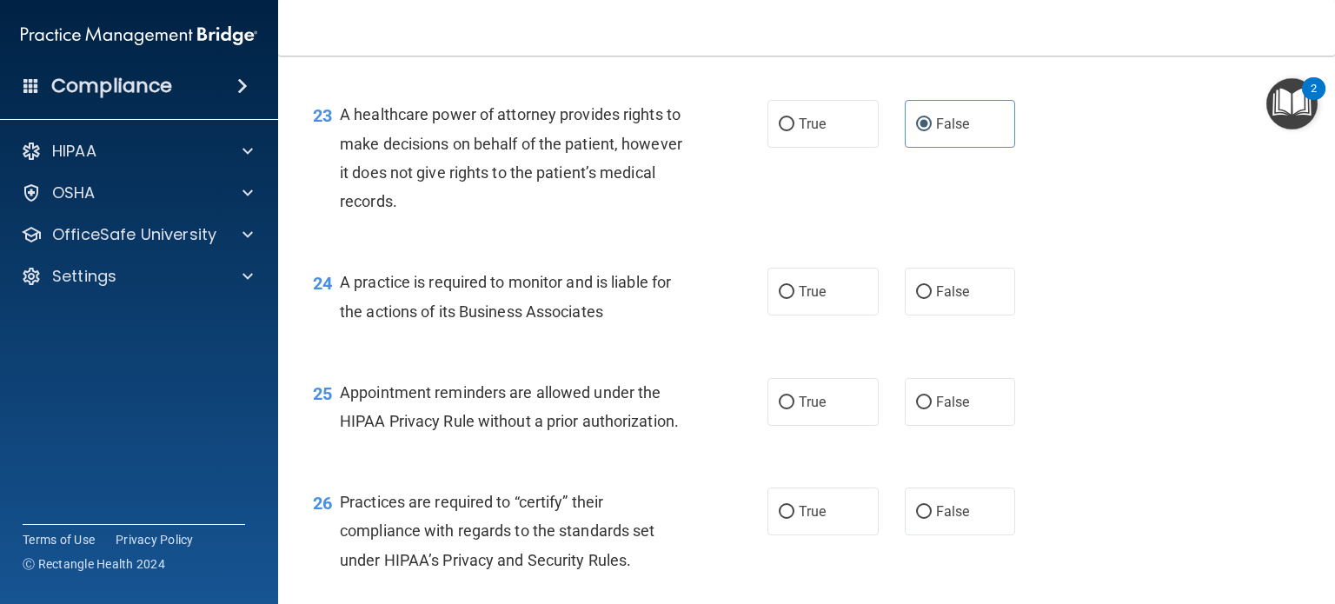
scroll to position [3476, 0]
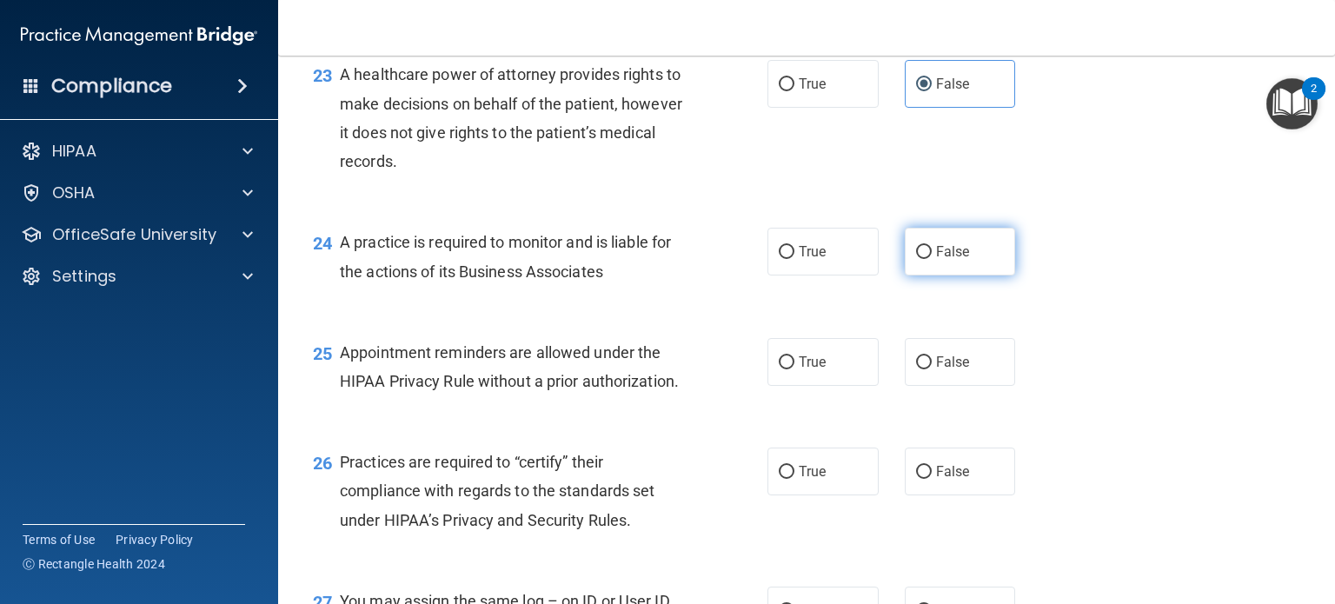
click at [946, 275] on label "False" at bounding box center [960, 252] width 111 height 48
click at [932, 259] on input "False" at bounding box center [924, 252] width 16 height 13
radio input "true"
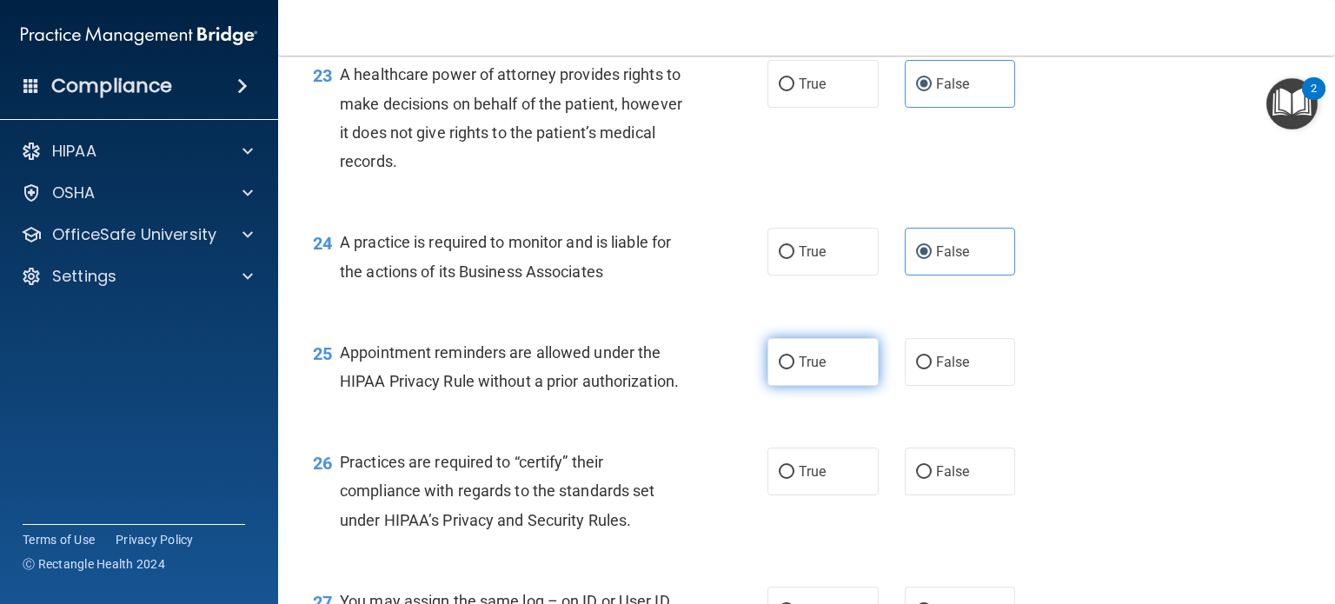
click at [840, 386] on label "True" at bounding box center [822, 362] width 111 height 48
click at [794, 369] on input "True" at bounding box center [787, 362] width 16 height 13
radio input "true"
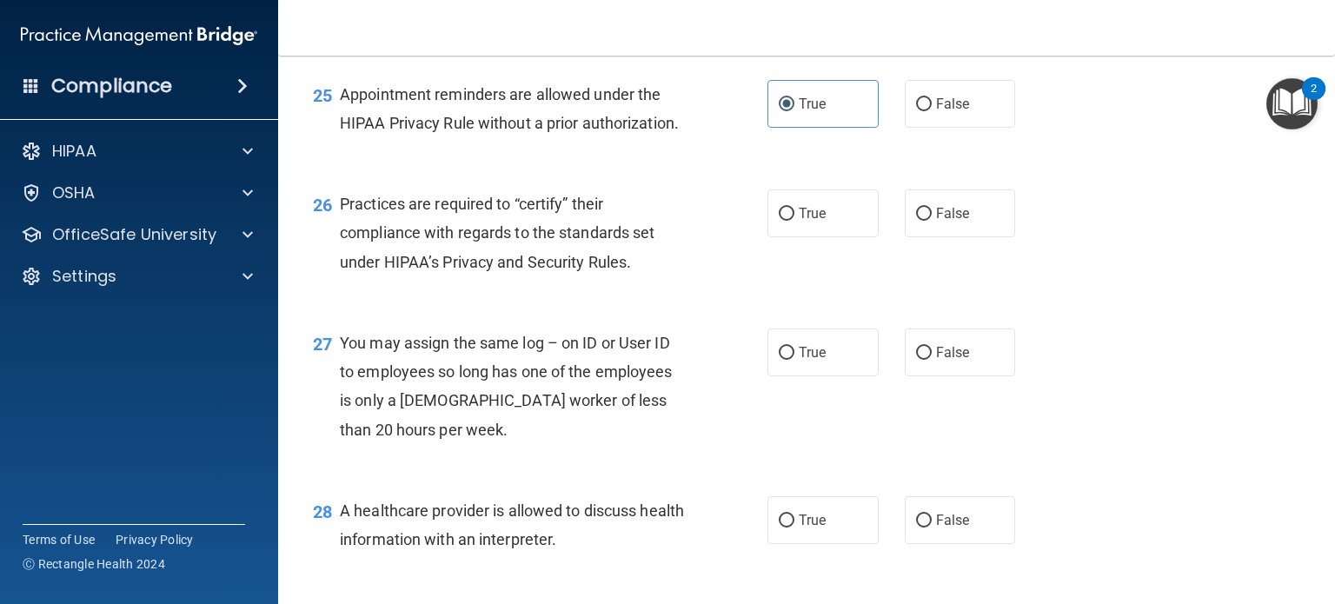
scroll to position [3737, 0]
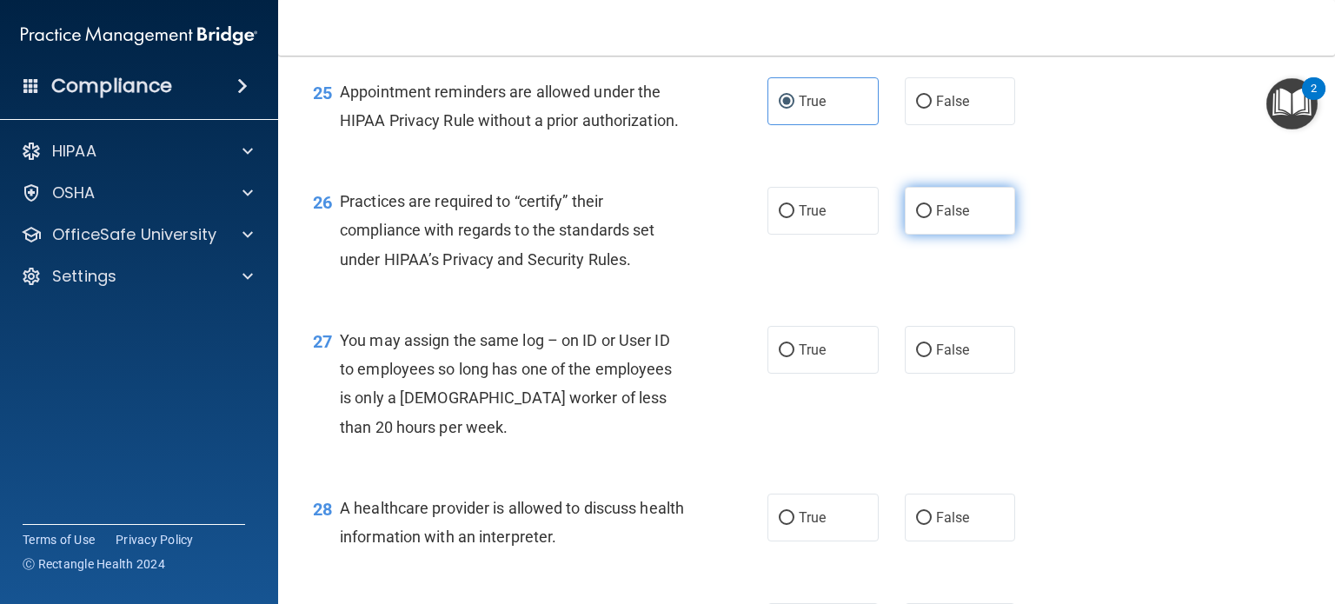
click at [979, 235] on label "False" at bounding box center [960, 211] width 111 height 48
click at [932, 218] on input "False" at bounding box center [924, 211] width 16 height 13
radio input "true"
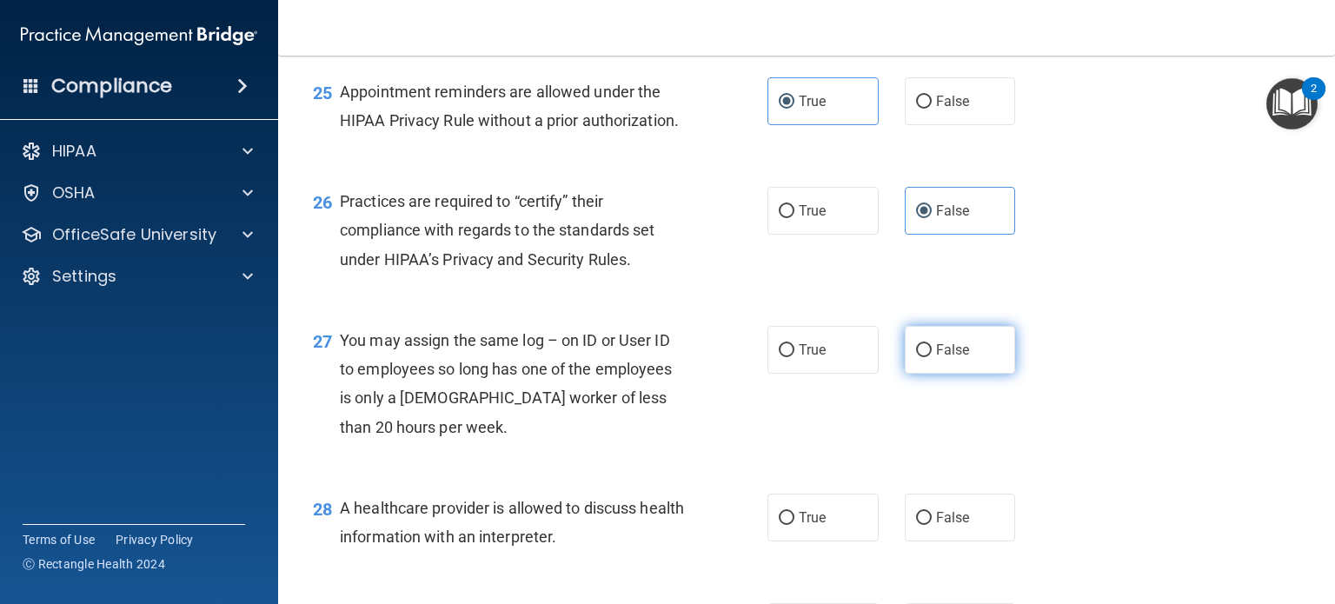
click at [986, 374] on label "False" at bounding box center [960, 350] width 111 height 48
click at [932, 357] on input "False" at bounding box center [924, 350] width 16 height 13
radio input "true"
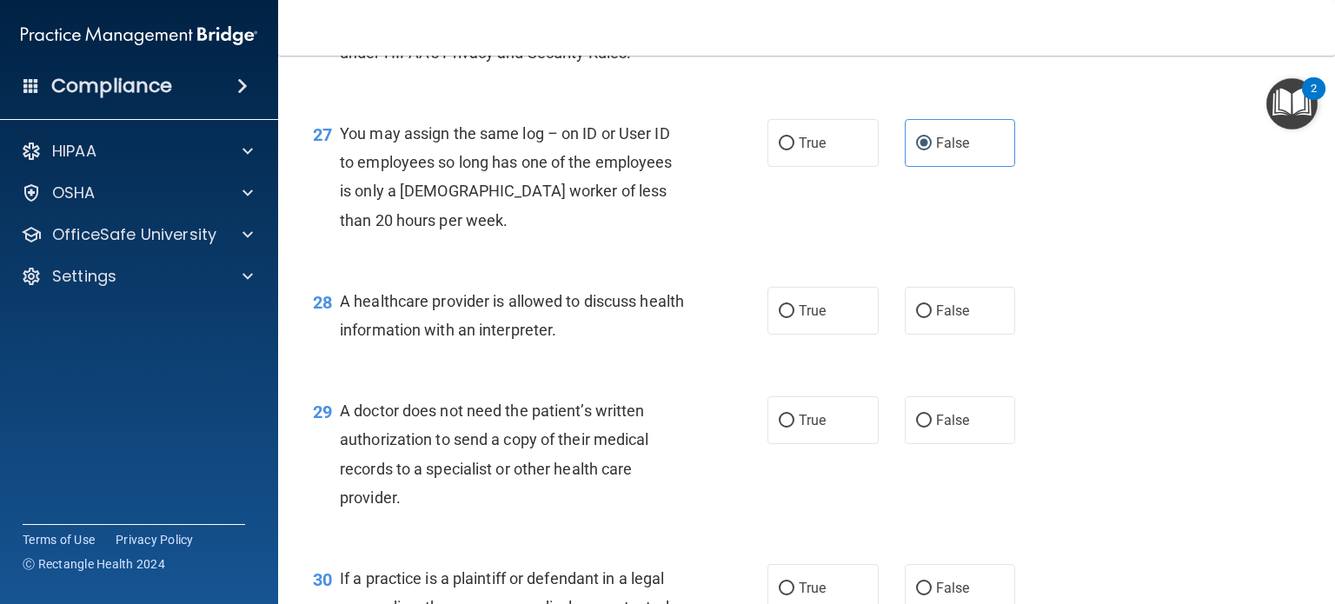
scroll to position [3998, 0]
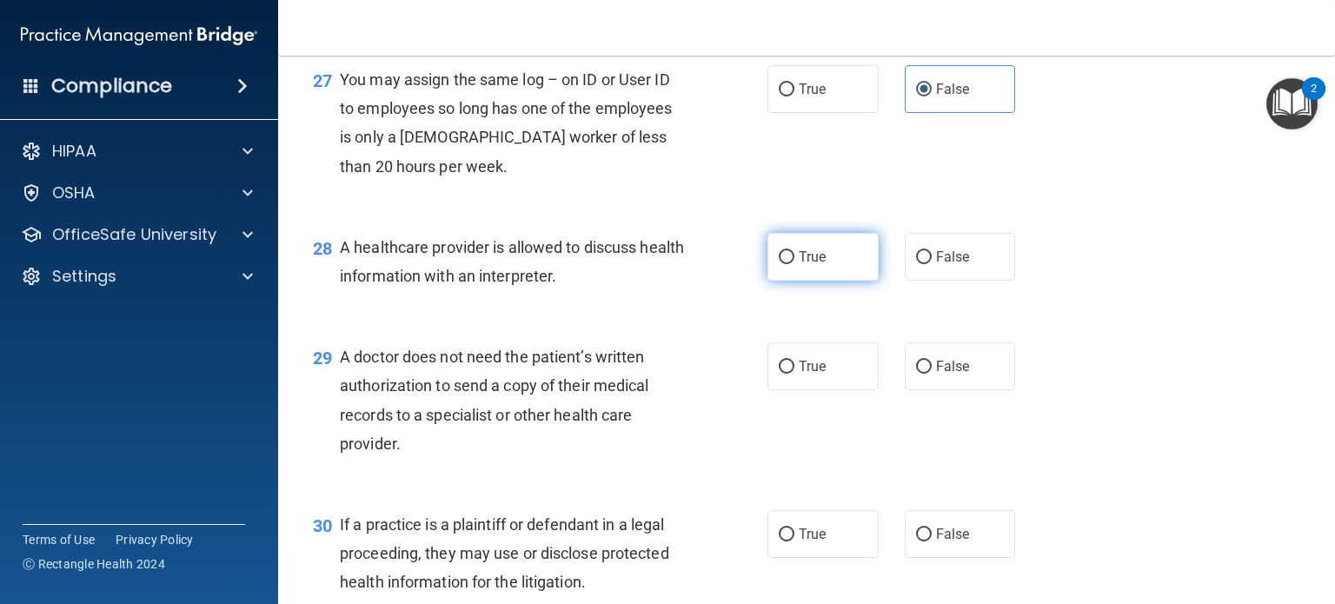
click at [817, 265] on span "True" at bounding box center [812, 257] width 27 height 17
click at [794, 264] on input "True" at bounding box center [787, 257] width 16 height 13
radio input "true"
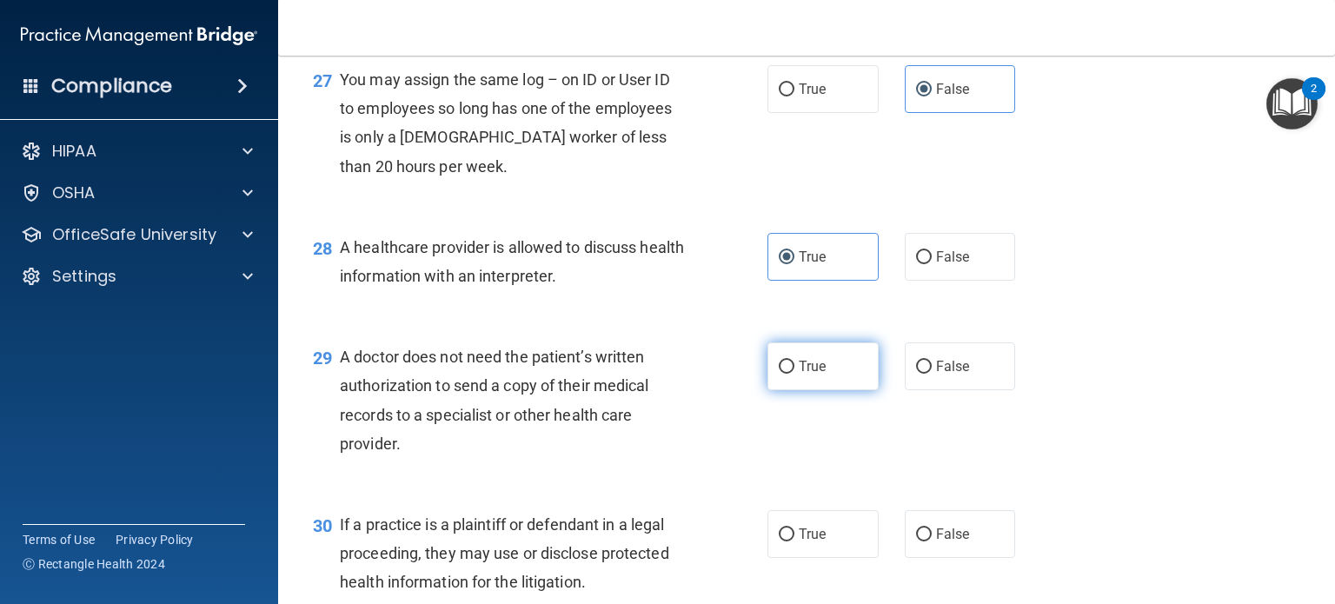
click at [813, 390] on label "True" at bounding box center [822, 366] width 111 height 48
click at [794, 374] on input "True" at bounding box center [787, 367] width 16 height 13
radio input "true"
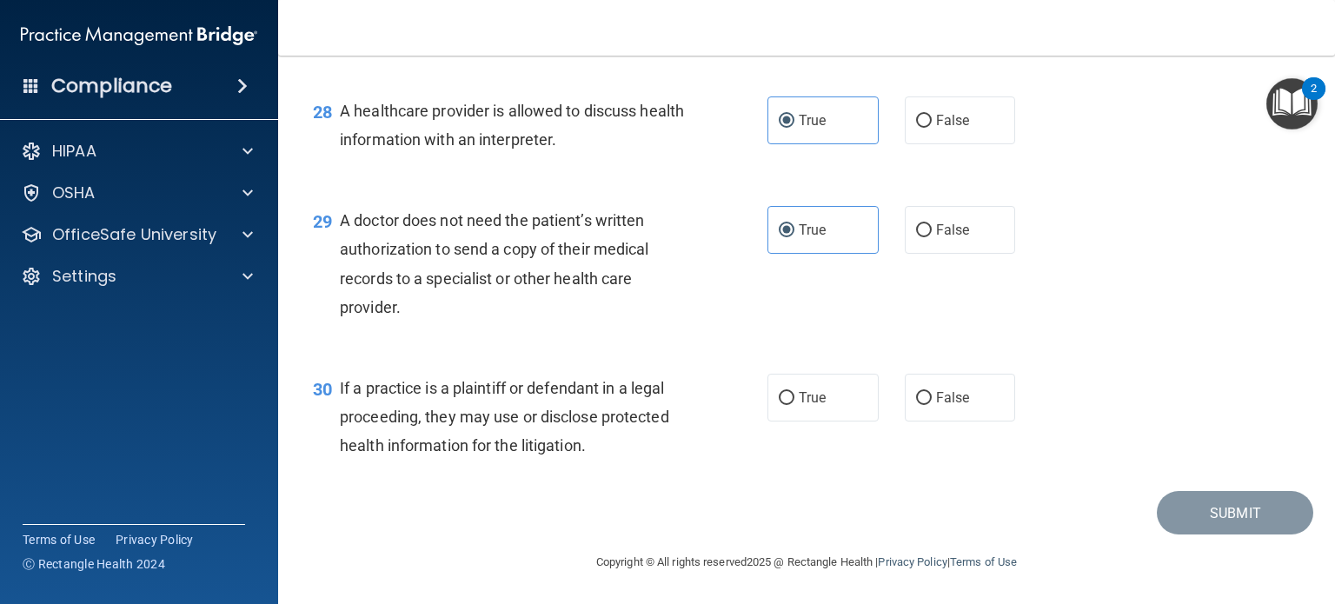
scroll to position [4192, 0]
click at [786, 408] on label "True" at bounding box center [822, 398] width 111 height 48
click at [786, 405] on input "True" at bounding box center [787, 398] width 16 height 13
radio input "true"
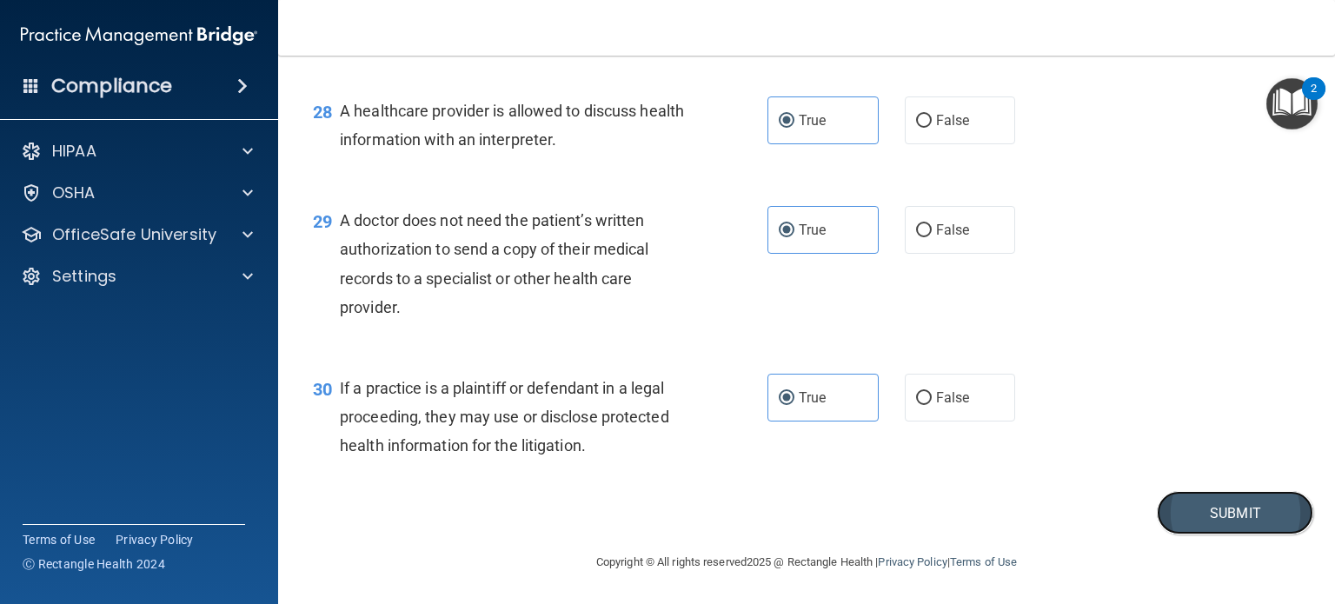
click at [1268, 517] on button "Submit" at bounding box center [1235, 513] width 156 height 44
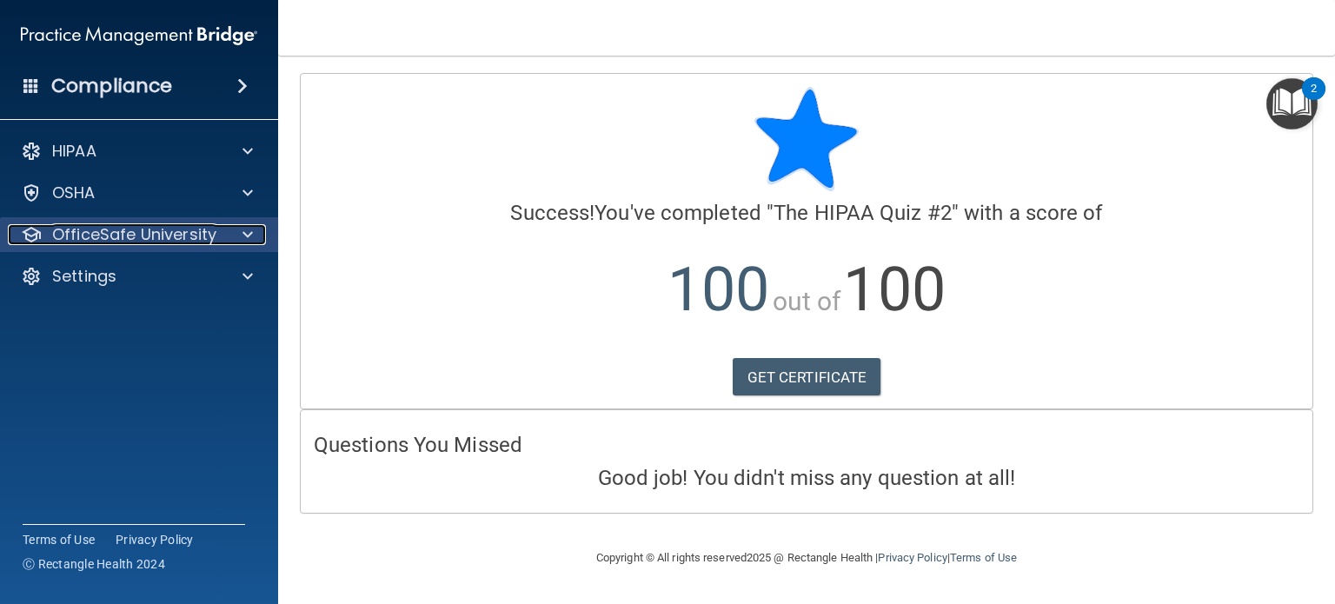
click at [166, 226] on p "OfficeSafe University" at bounding box center [134, 234] width 164 height 21
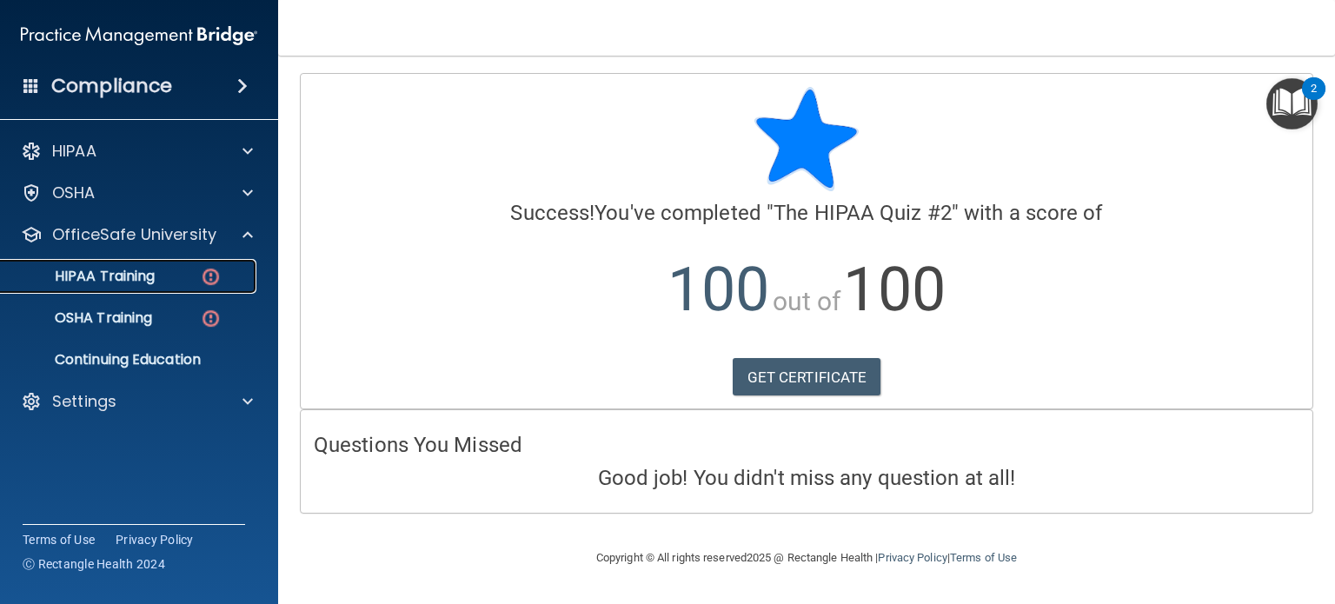
click at [169, 273] on div "HIPAA Training" at bounding box center [129, 276] width 237 height 17
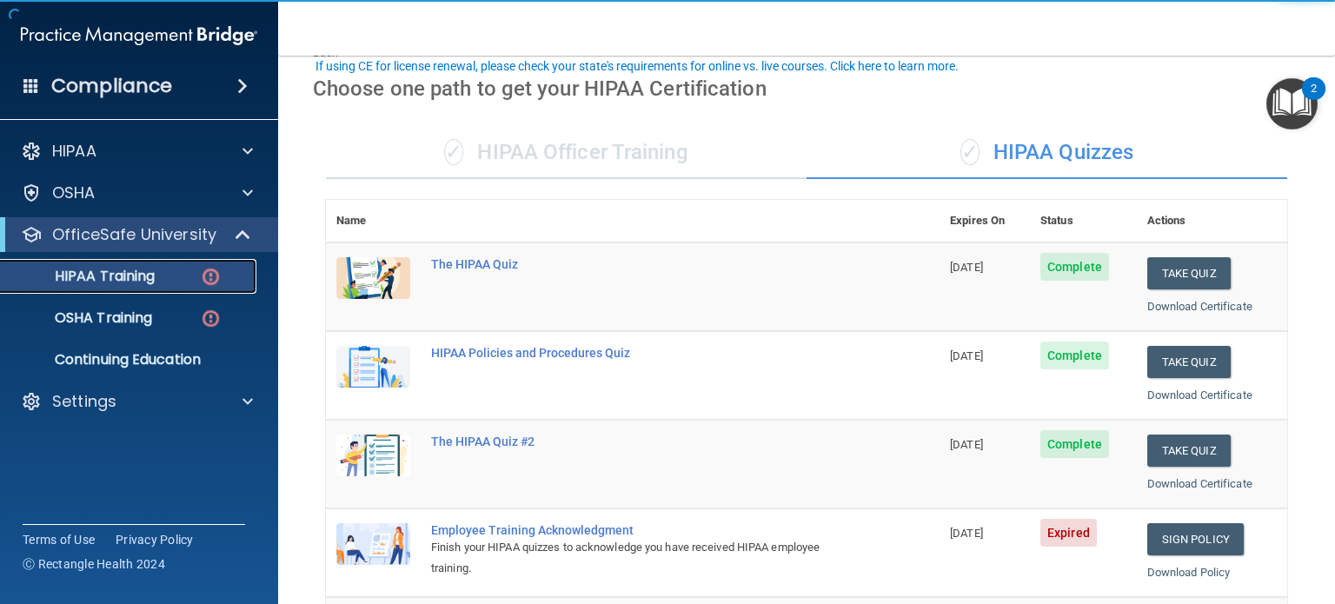
scroll to position [261, 0]
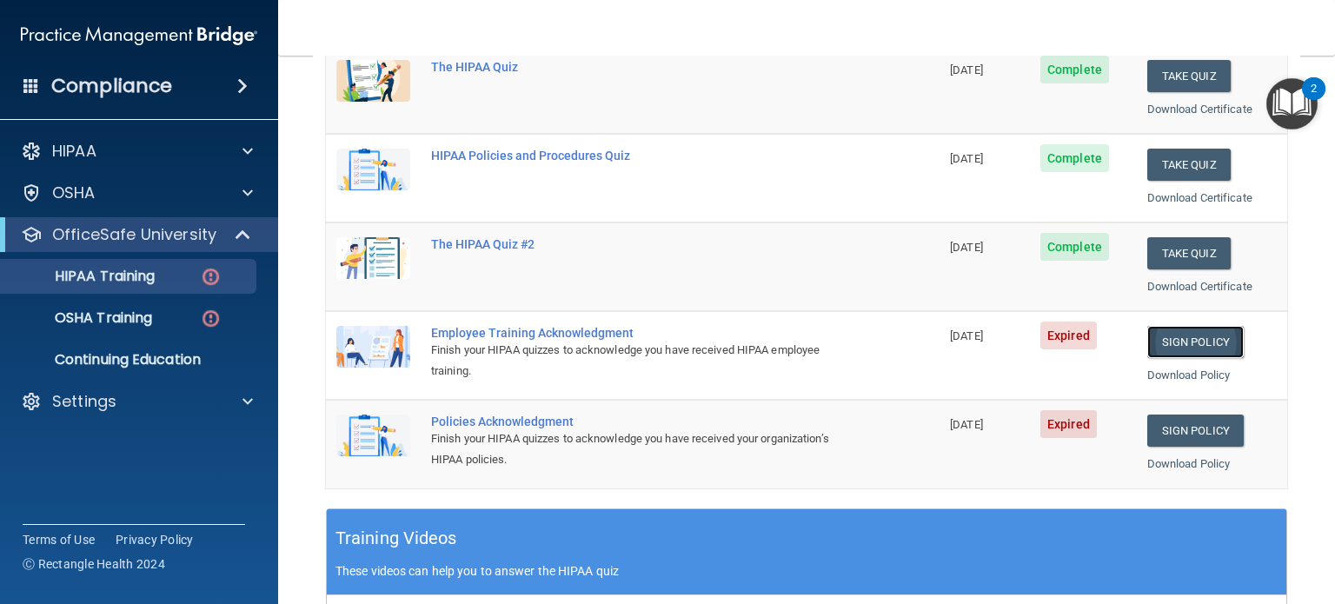
click at [1190, 342] on link "Sign Policy" at bounding box center [1195, 342] width 96 height 32
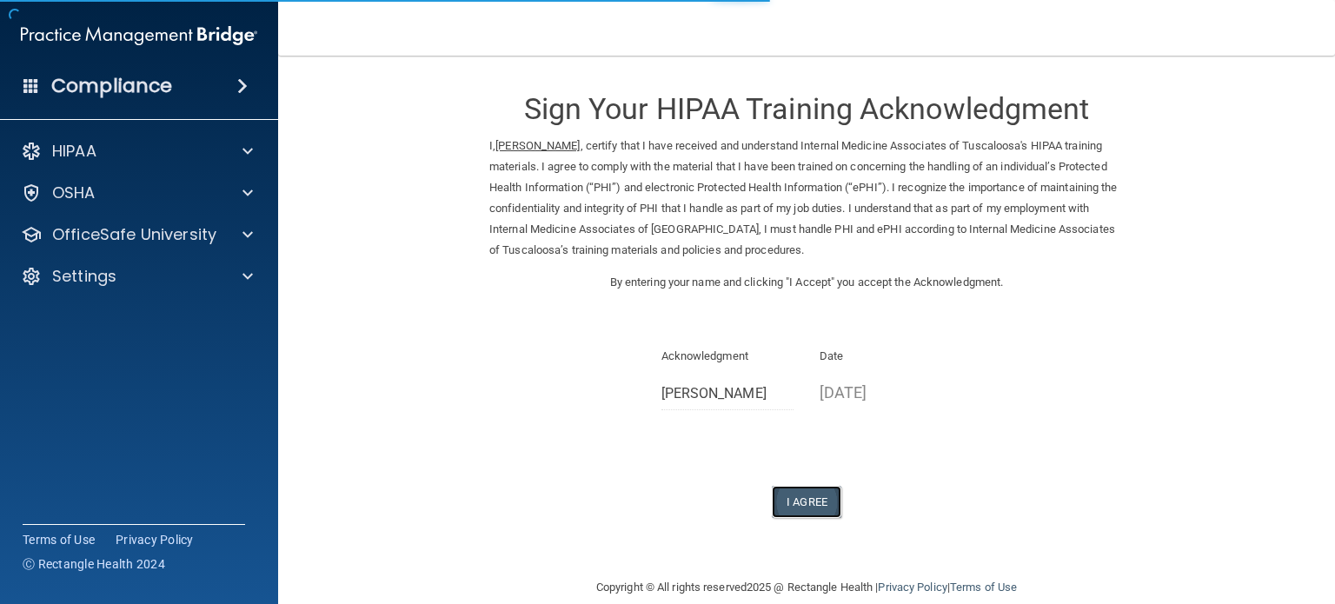
click at [787, 502] on button "I Agree" at bounding box center [807, 502] width 70 height 32
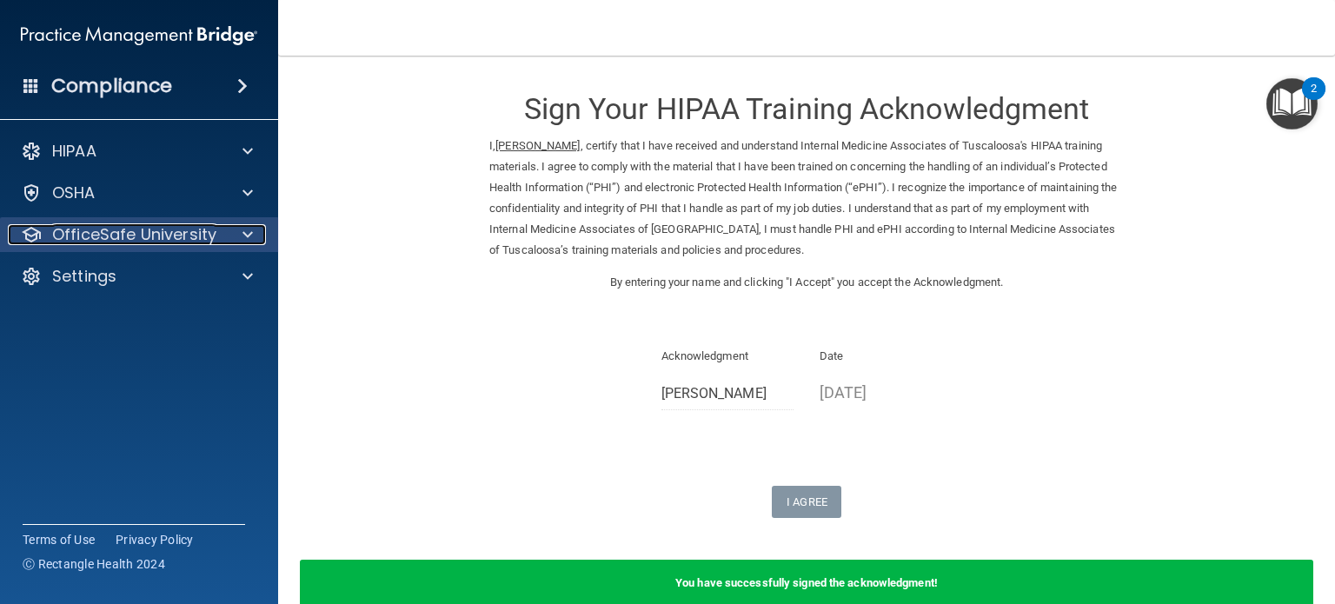
click at [176, 236] on p "OfficeSafe University" at bounding box center [134, 234] width 164 height 21
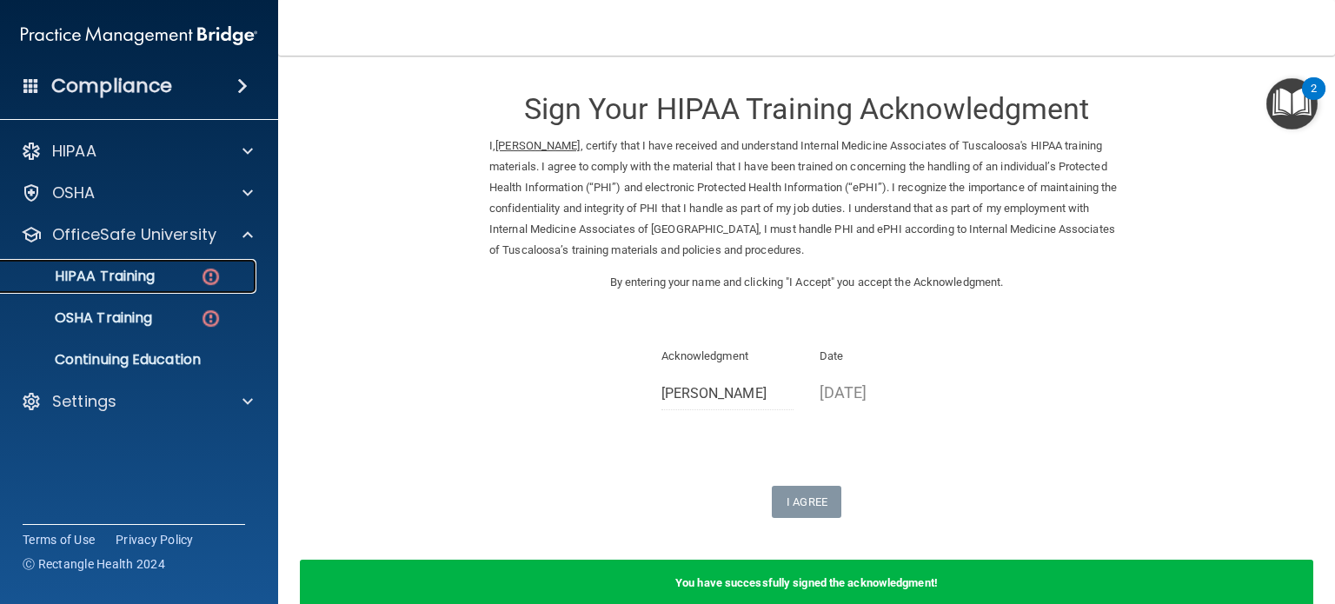
click at [140, 274] on p "HIPAA Training" at bounding box center [82, 276] width 143 height 17
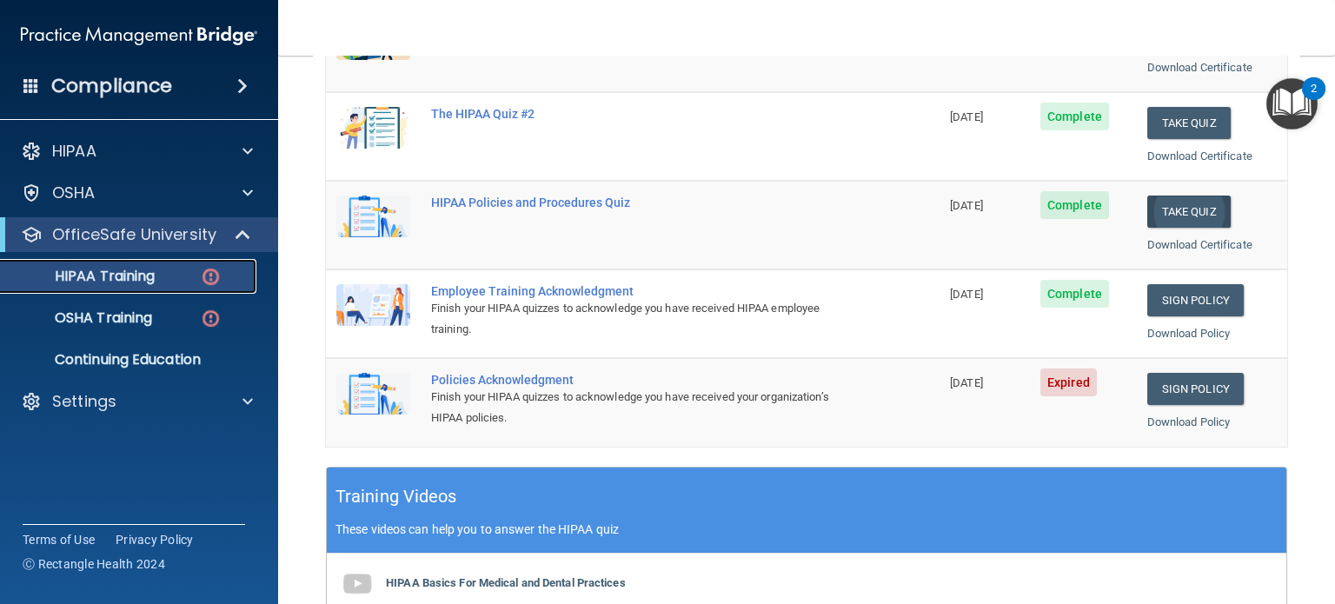
scroll to position [348, 0]
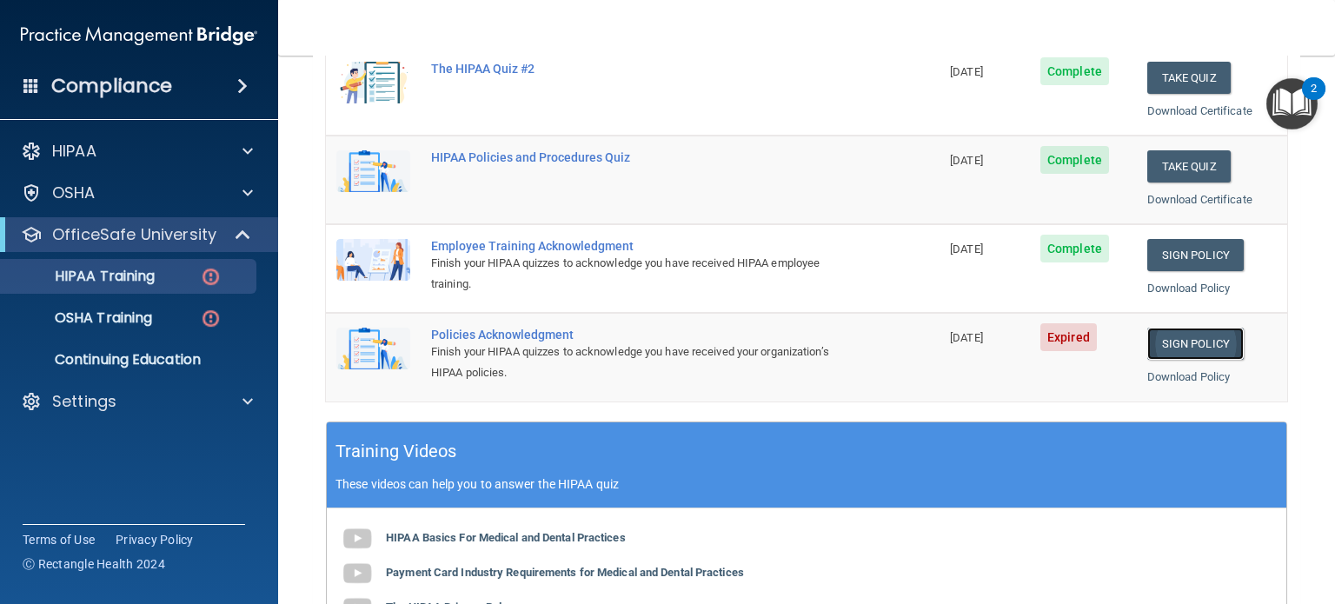
click at [1199, 339] on link "Sign Policy" at bounding box center [1195, 344] width 96 height 32
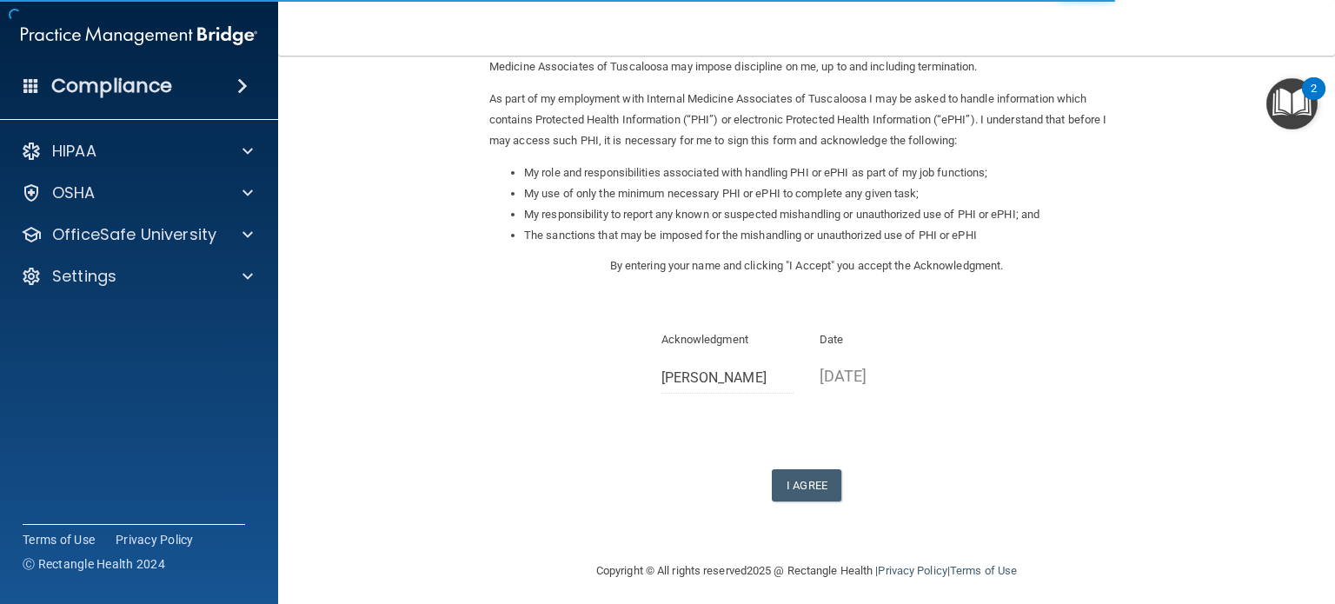
scroll to position [191, 0]
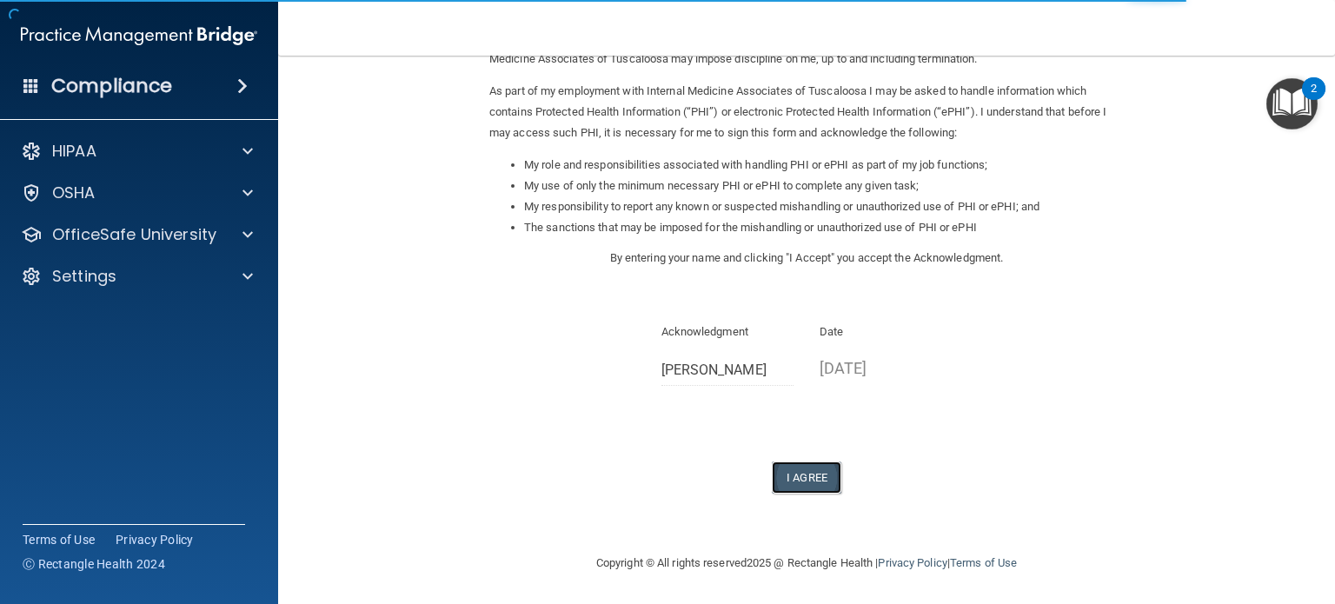
click at [794, 486] on button "I Agree" at bounding box center [807, 477] width 70 height 32
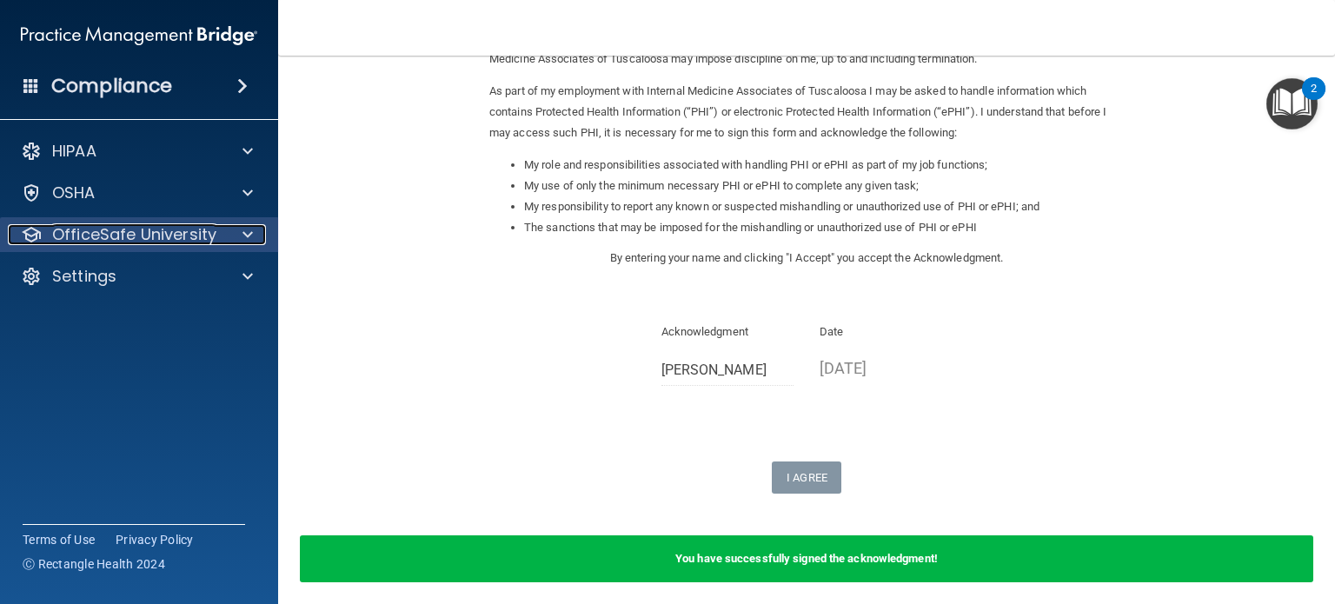
click at [150, 239] on p "OfficeSafe University" at bounding box center [134, 234] width 164 height 21
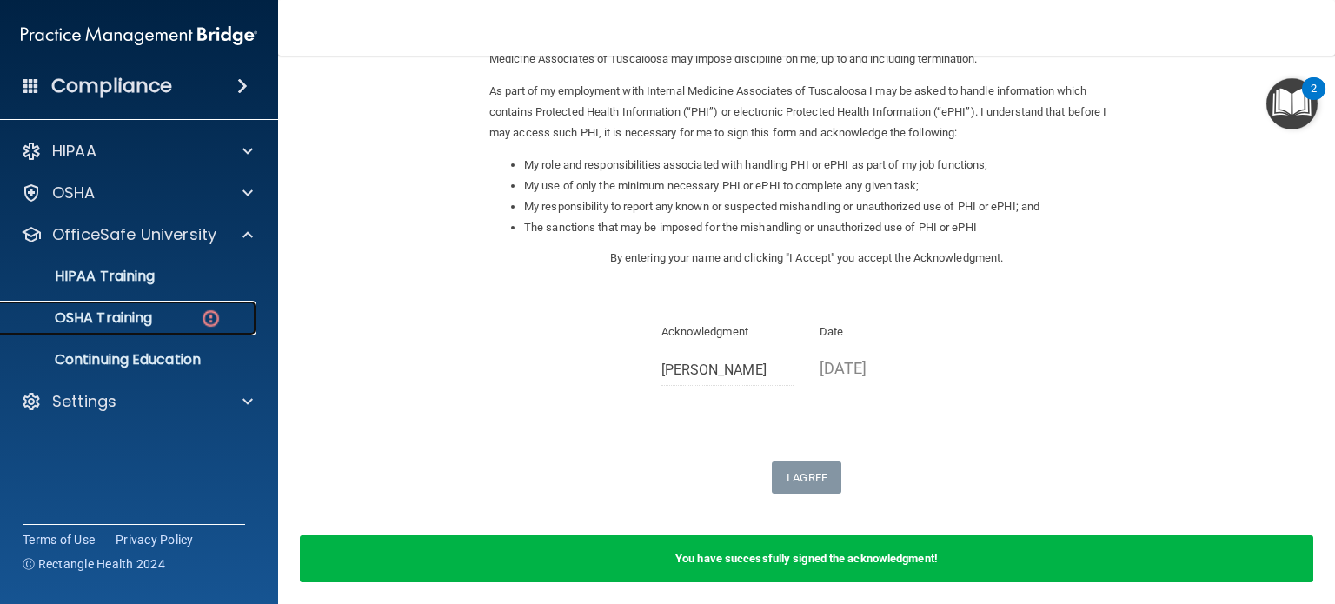
click at [133, 315] on p "OSHA Training" at bounding box center [81, 317] width 141 height 17
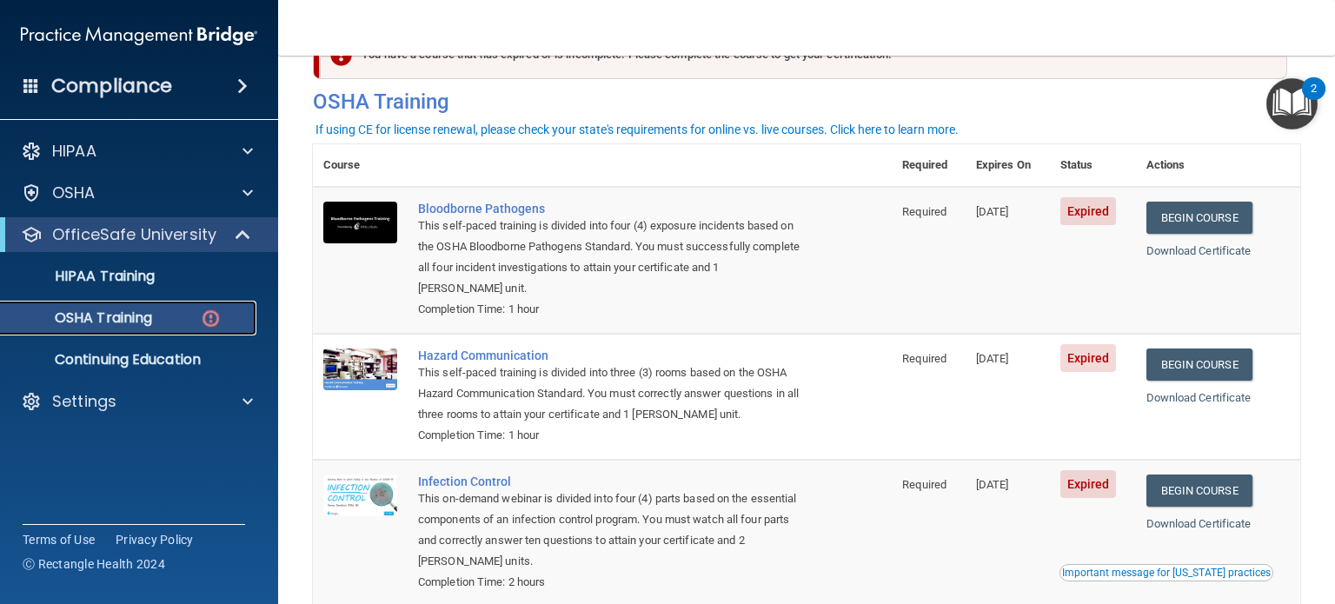
scroll to position [87, 0]
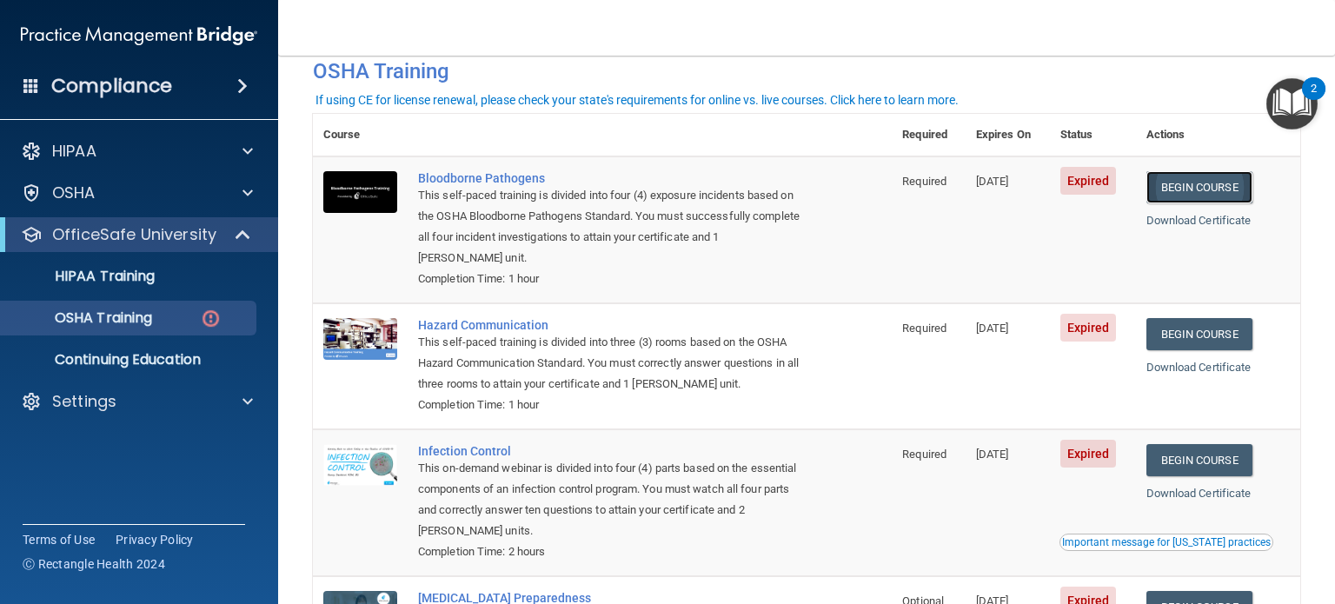
click at [1202, 190] on link "Begin Course" at bounding box center [1199, 187] width 106 height 32
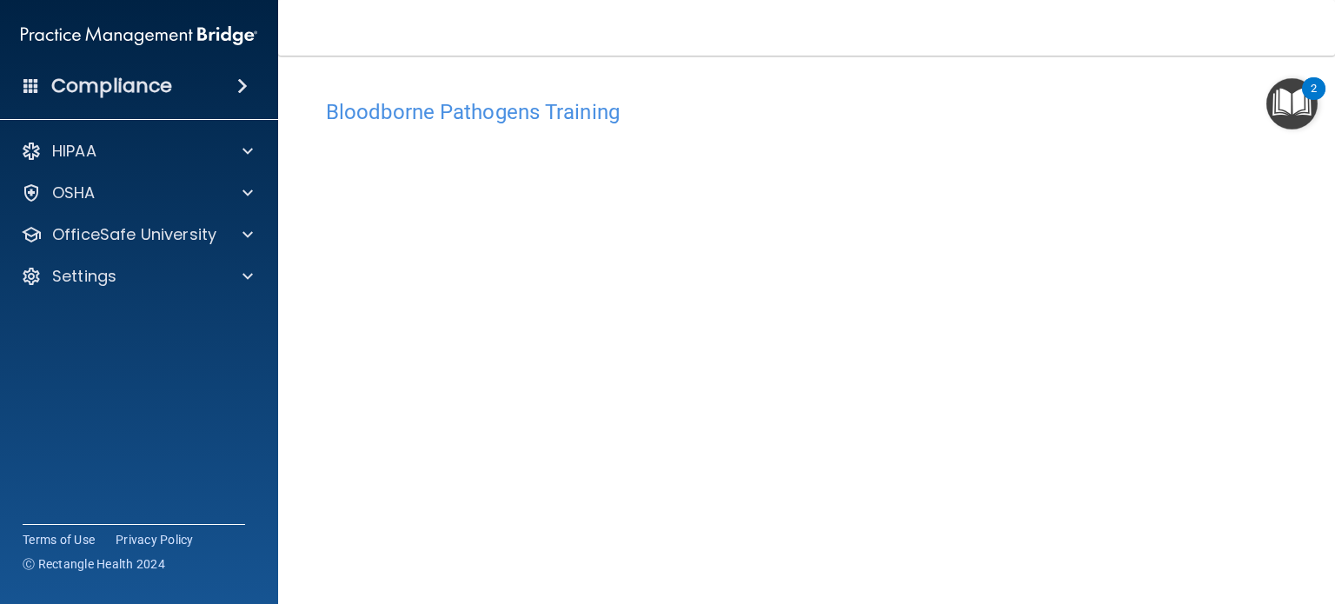
scroll to position [24, 0]
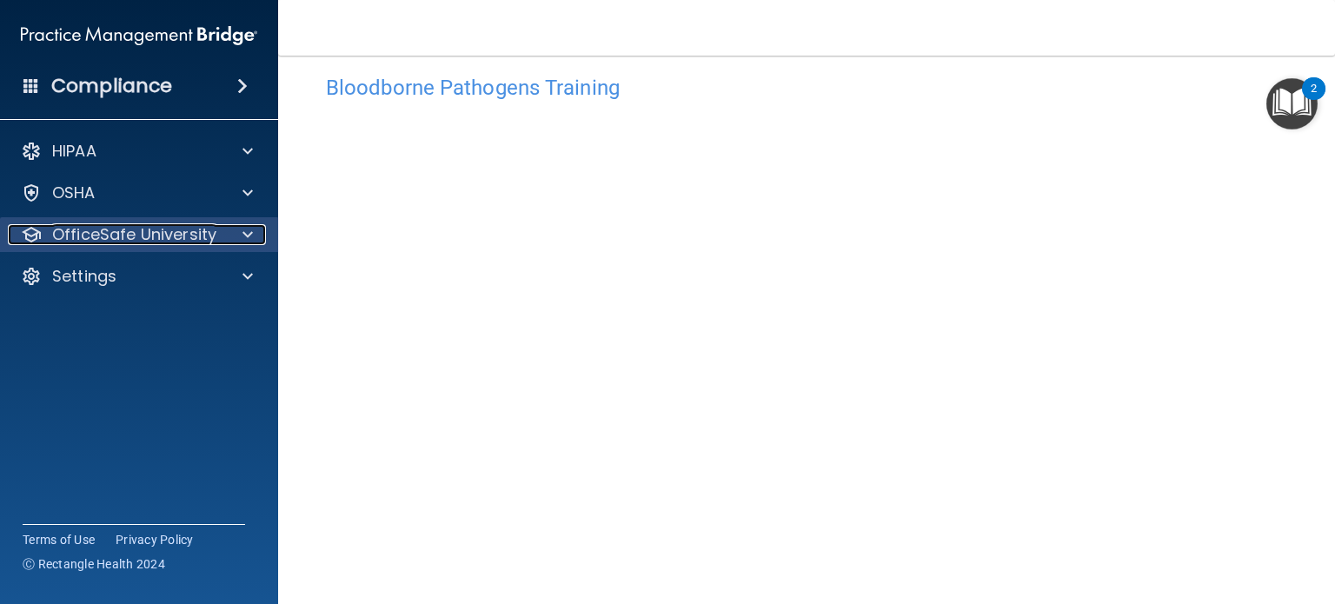
click at [186, 236] on p "OfficeSafe University" at bounding box center [134, 234] width 164 height 21
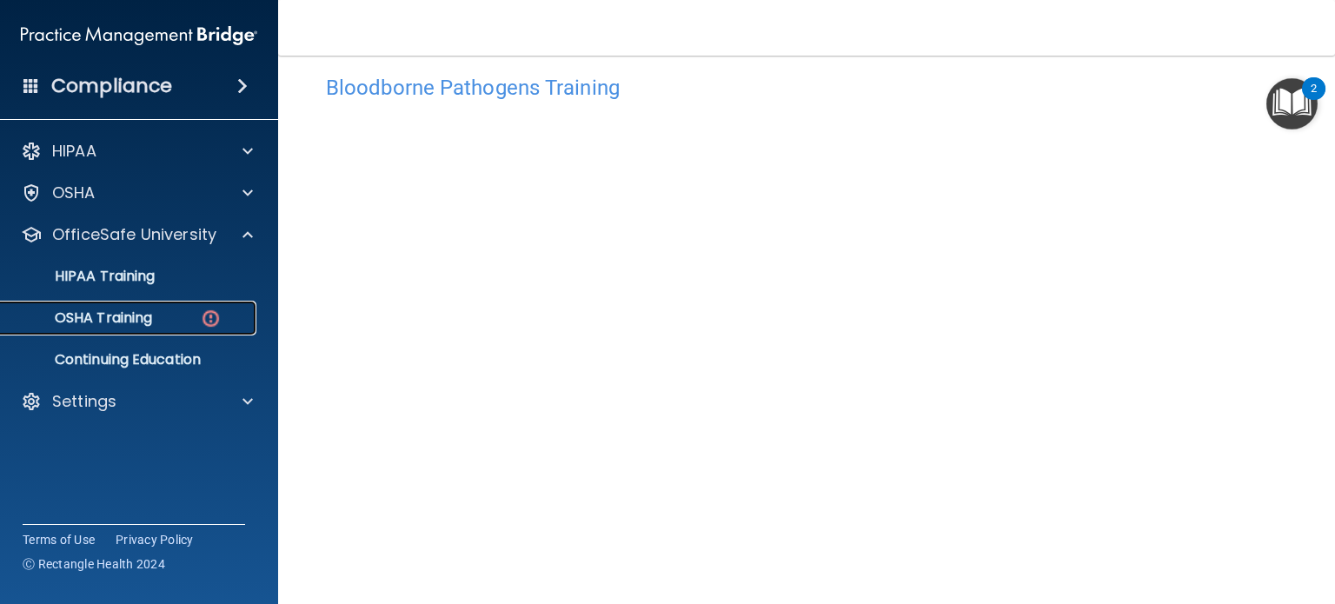
click at [136, 316] on p "OSHA Training" at bounding box center [81, 317] width 141 height 17
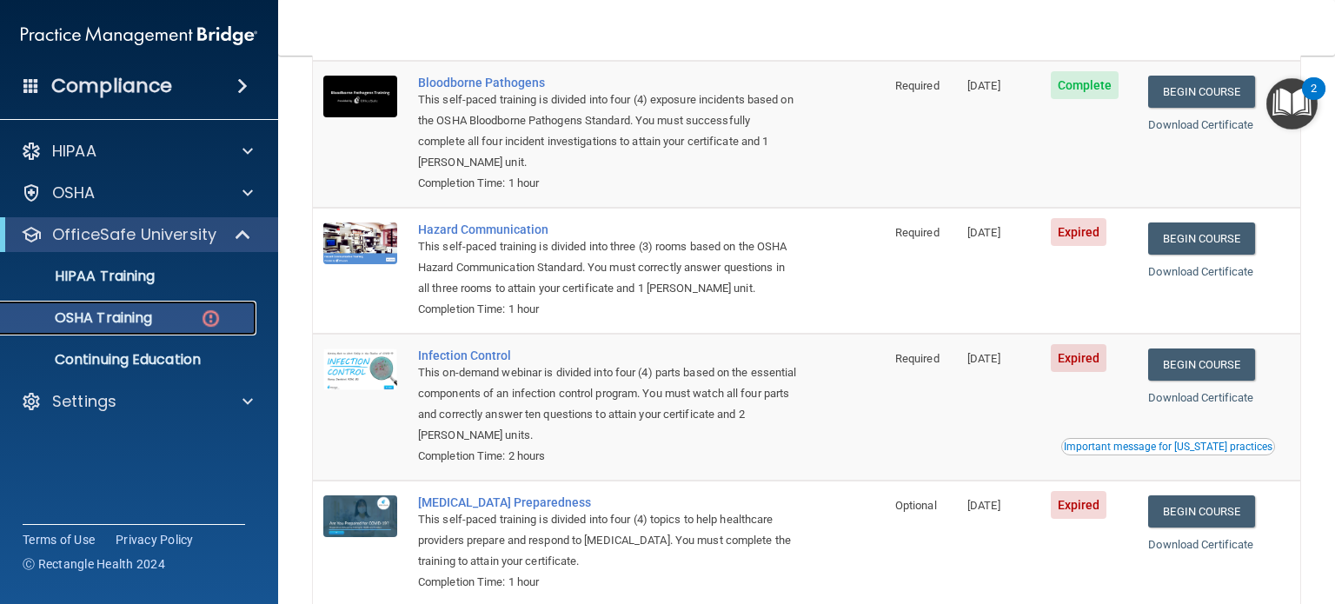
scroll to position [17, 0]
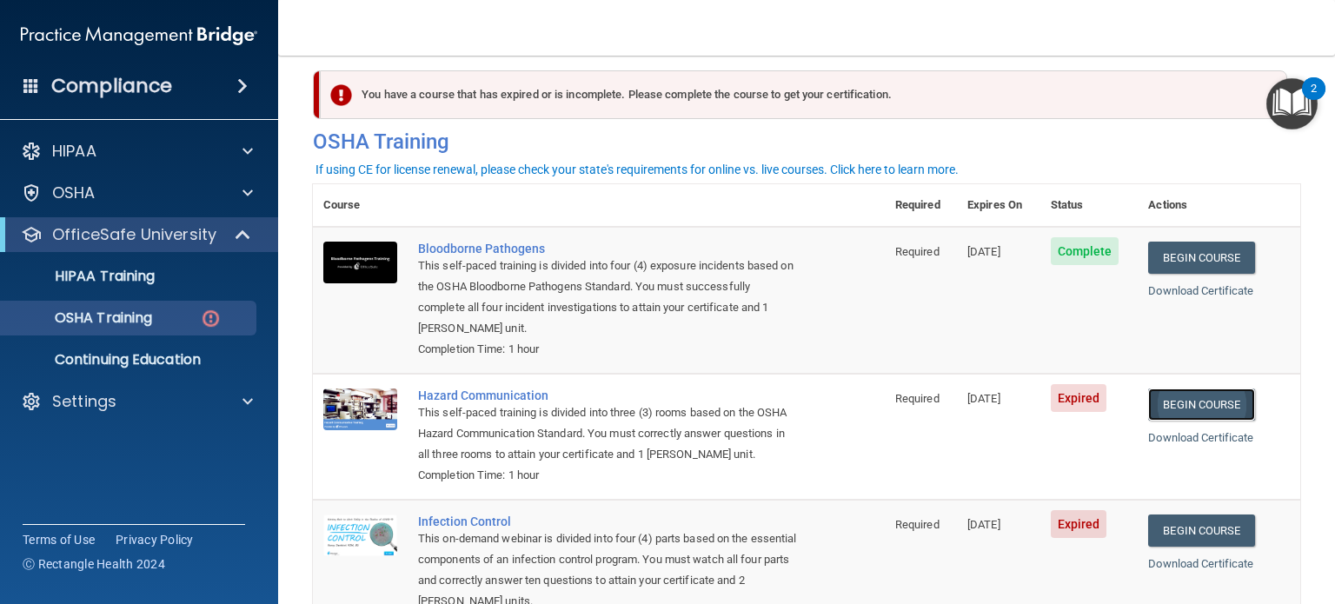
click at [1208, 399] on link "Begin Course" at bounding box center [1201, 404] width 106 height 32
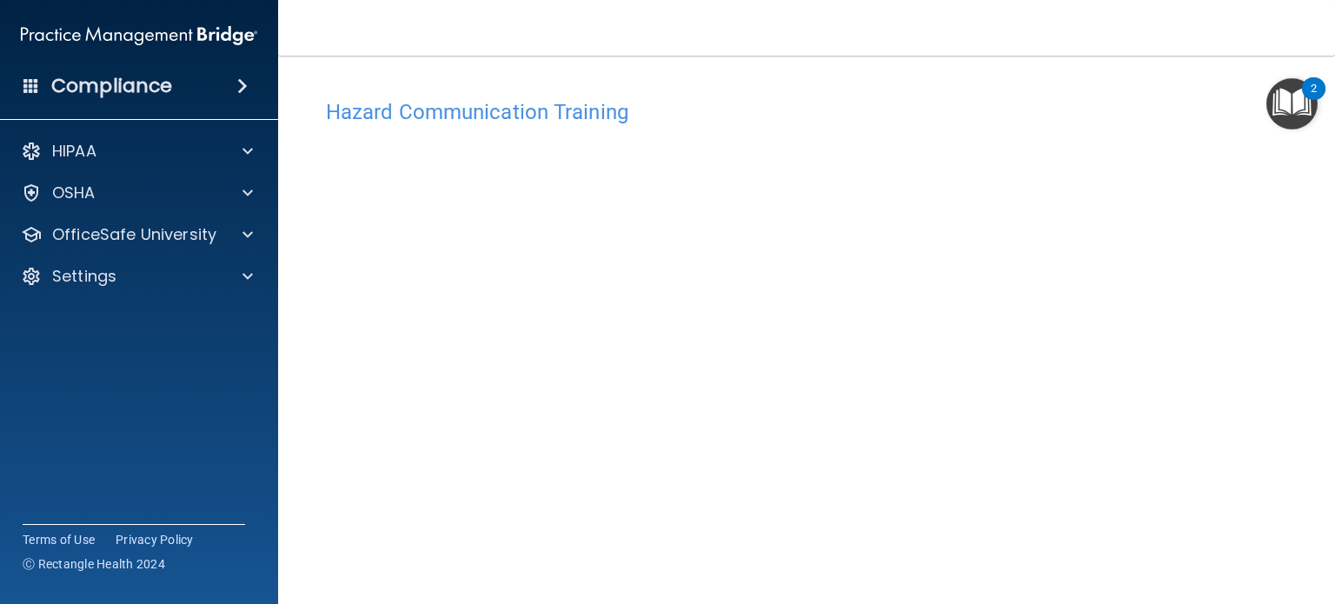
scroll to position [49, 0]
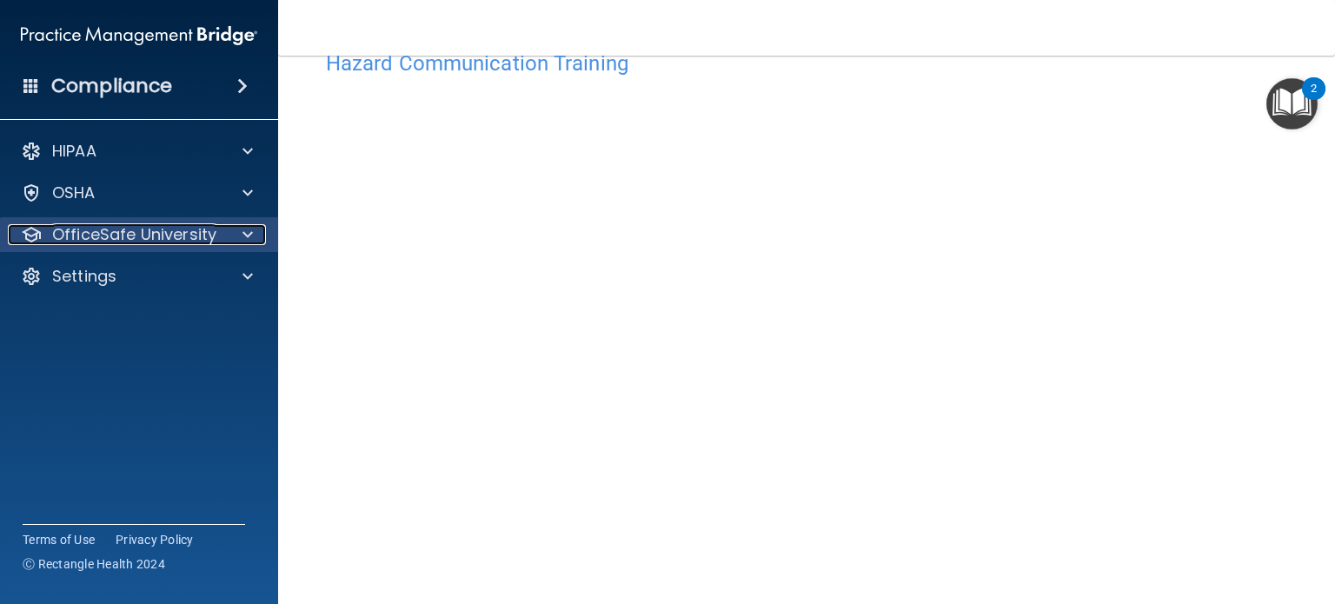
click at [108, 242] on p "OfficeSafe University" at bounding box center [134, 234] width 164 height 21
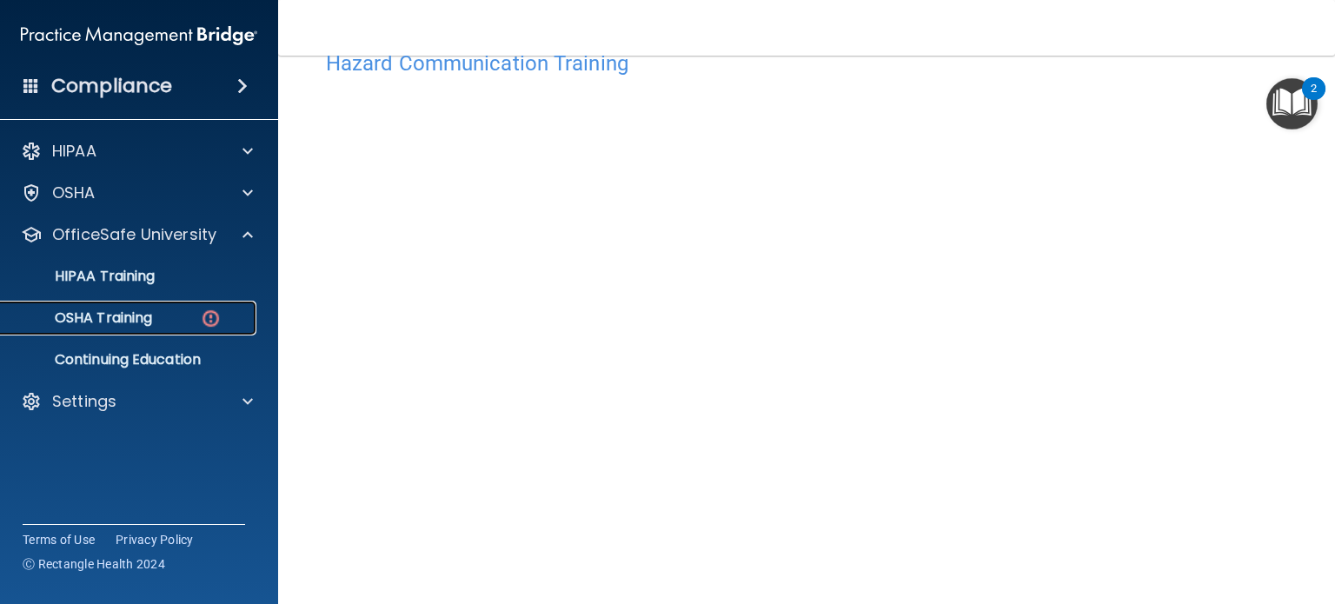
click at [144, 319] on p "OSHA Training" at bounding box center [81, 317] width 141 height 17
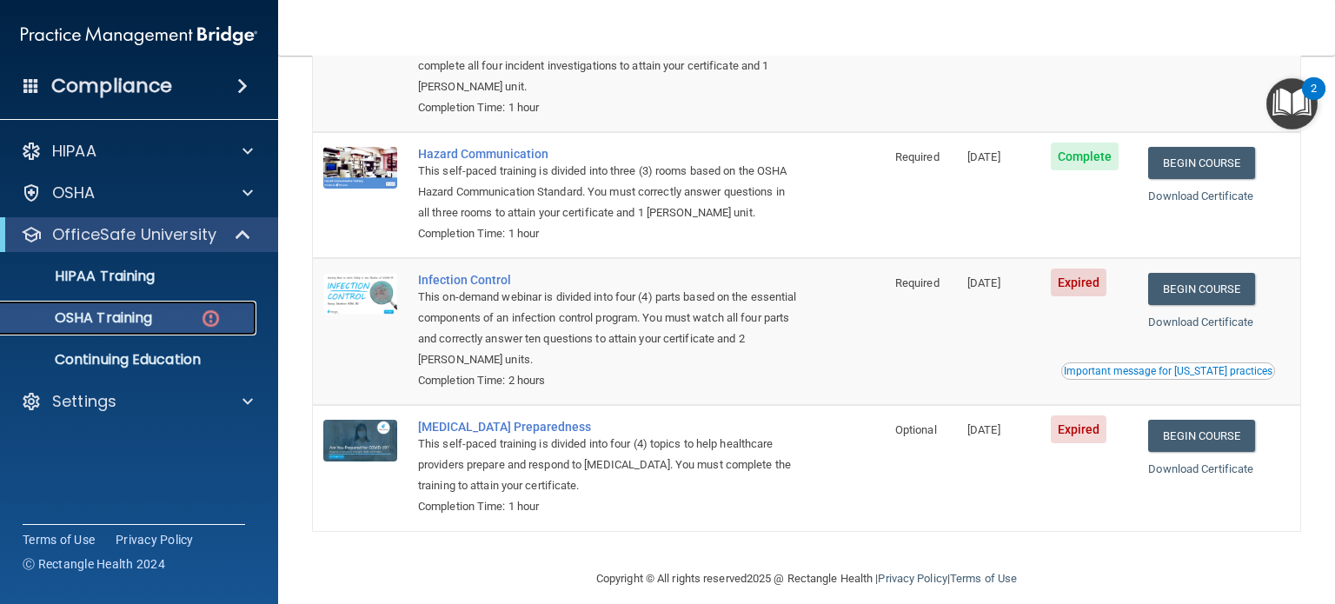
scroll to position [277, 0]
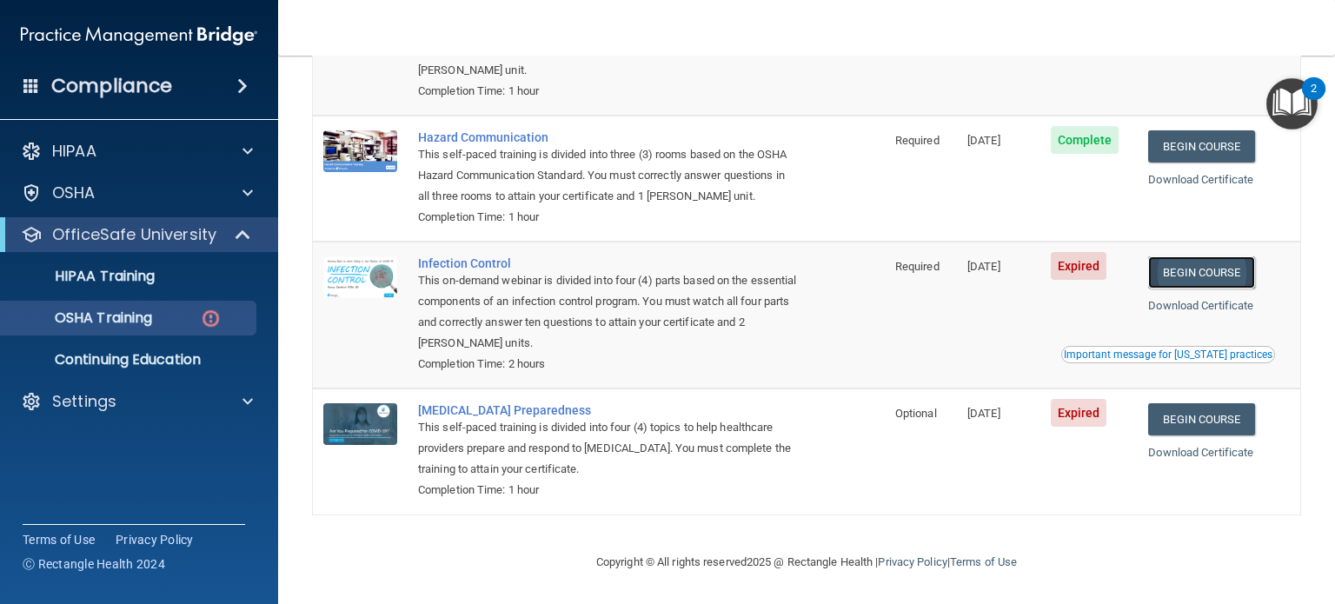
click at [1217, 266] on link "Begin Course" at bounding box center [1201, 272] width 106 height 32
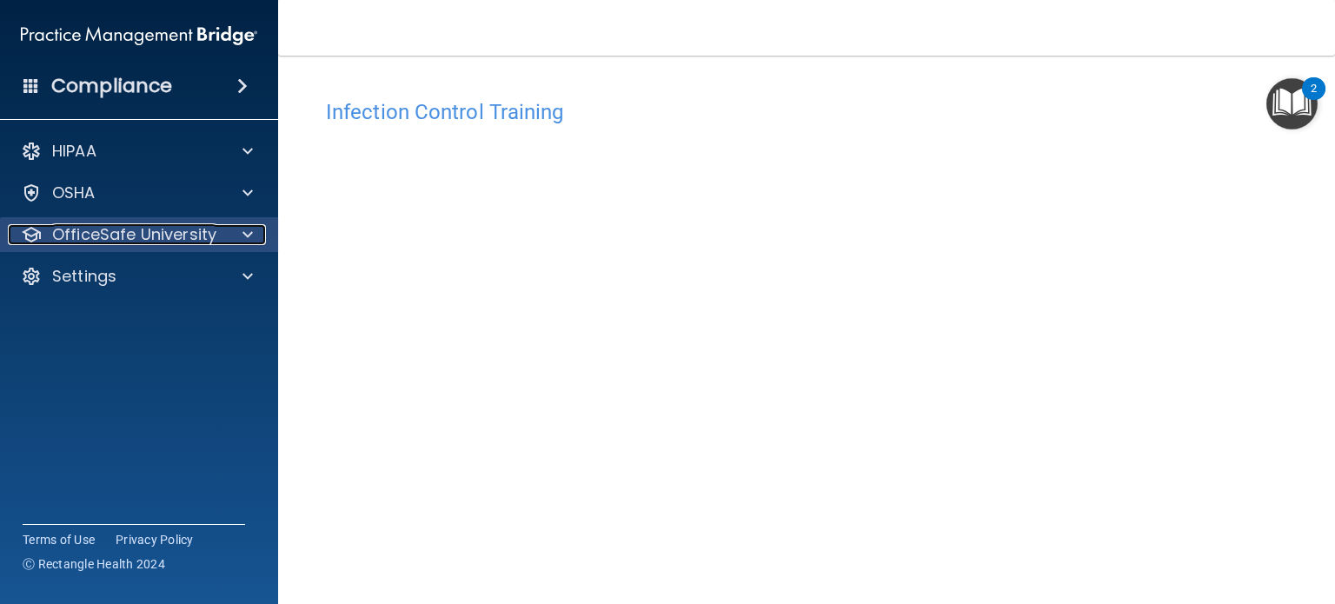
click at [207, 233] on p "OfficeSafe University" at bounding box center [134, 234] width 164 height 21
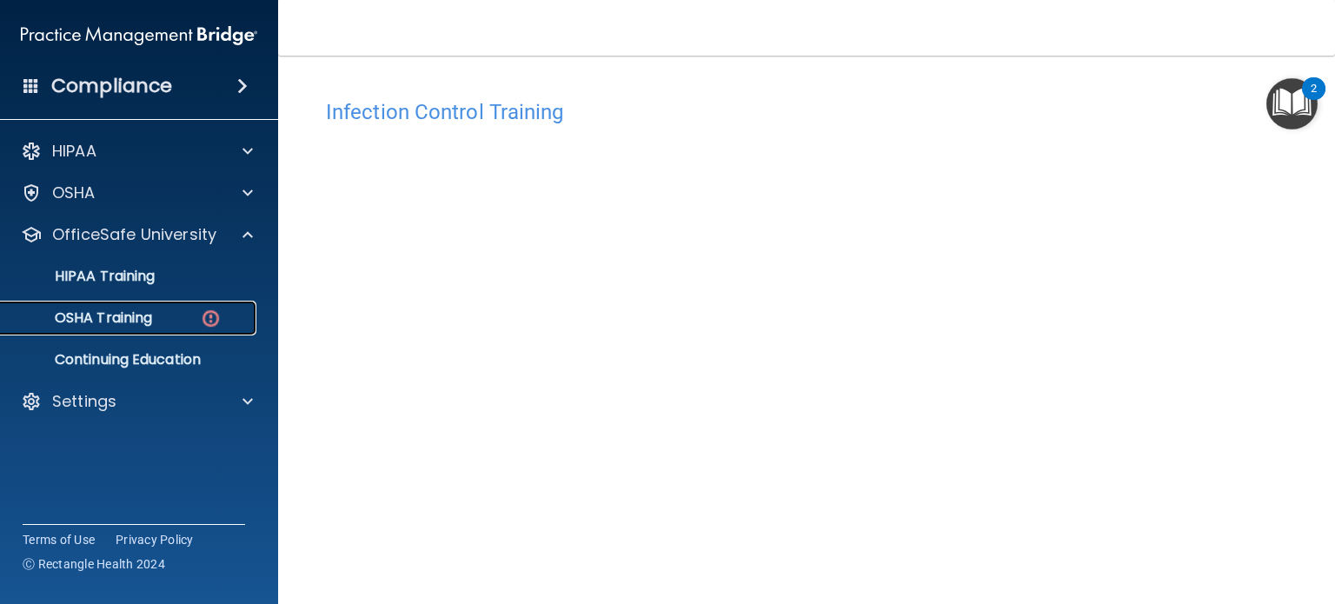
click at [155, 317] on div "OSHA Training" at bounding box center [129, 317] width 237 height 17
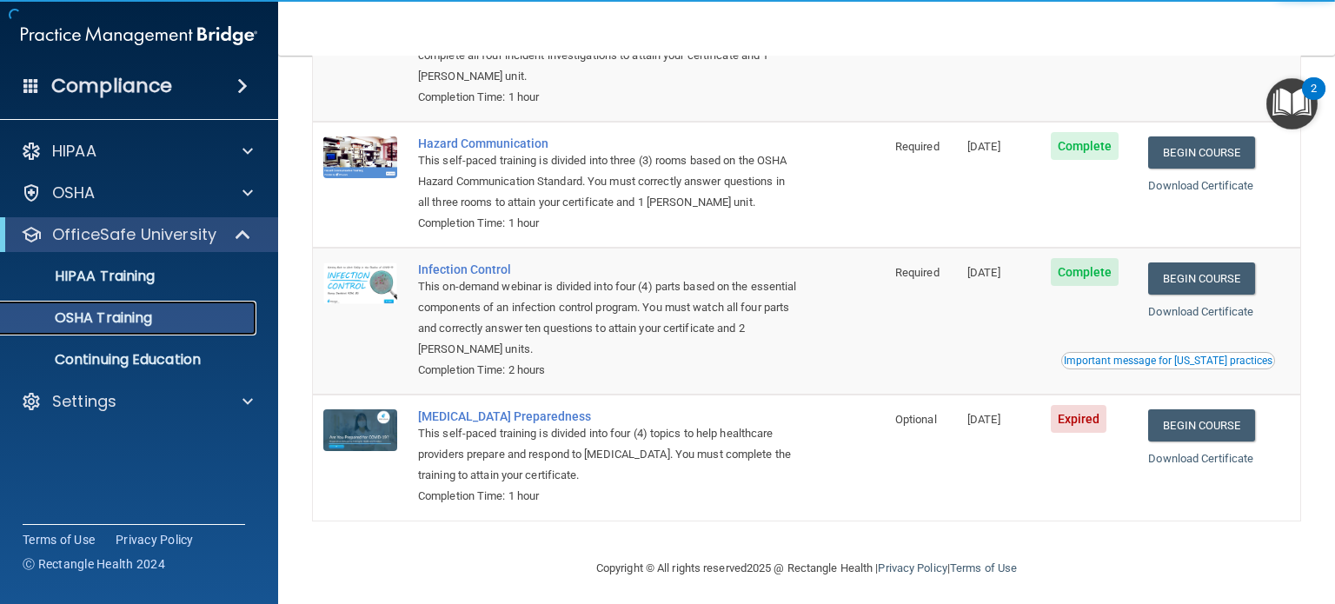
scroll to position [229, 0]
